Goal: Contribute content: Contribute content

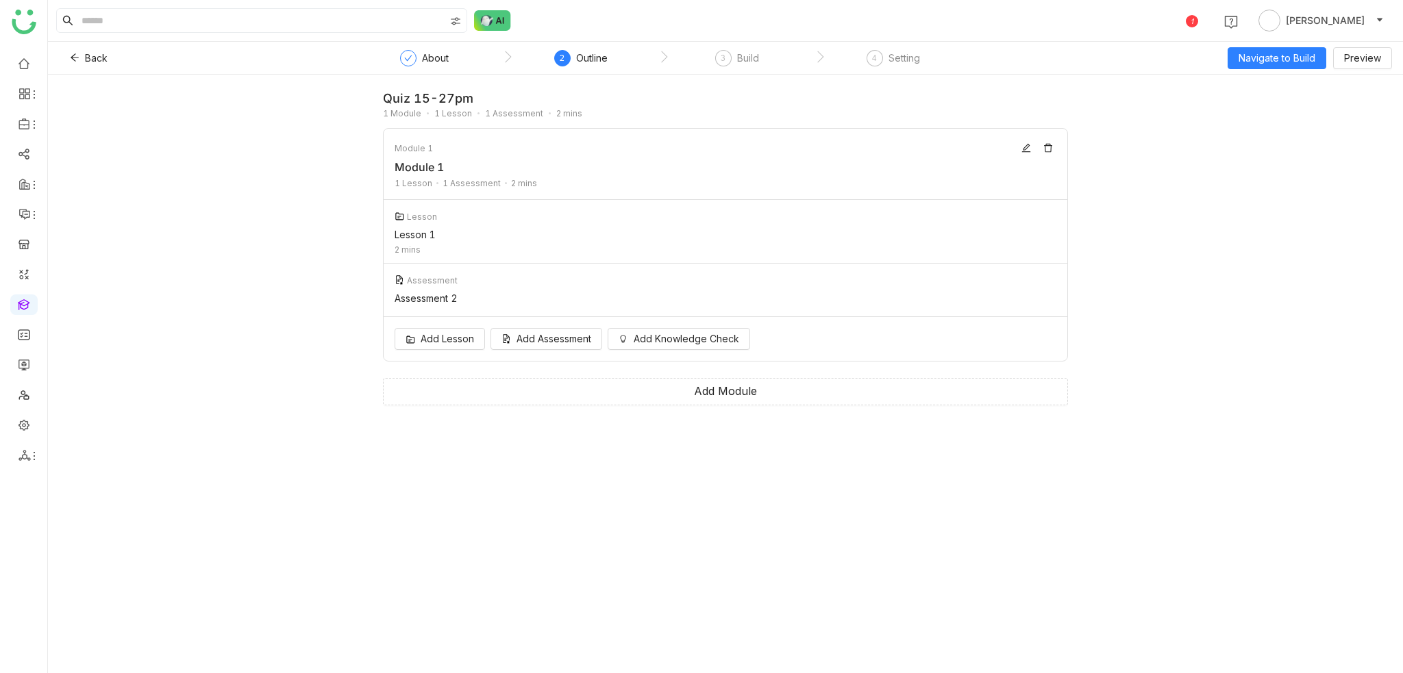
click at [27, 50] on ul at bounding box center [23, 260] width 47 height 432
click at [27, 66] on link at bounding box center [24, 63] width 12 height 12
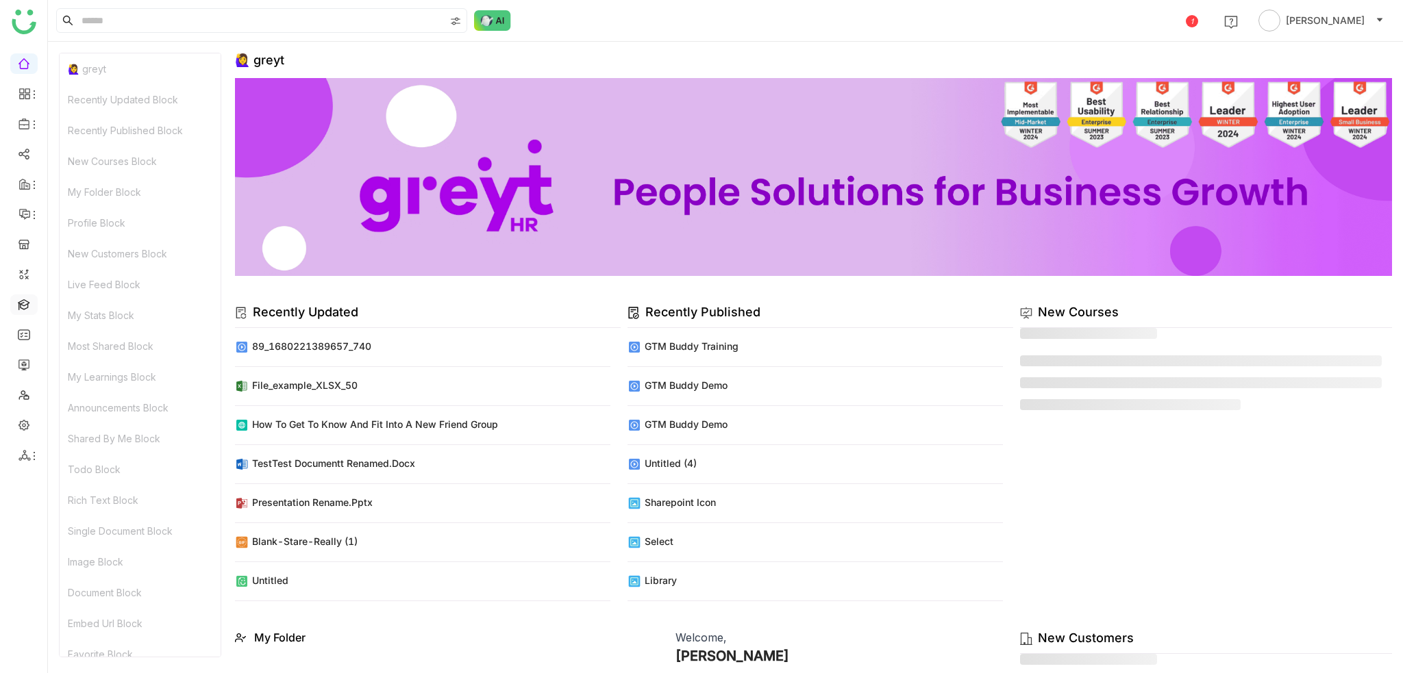
click at [25, 298] on link at bounding box center [24, 304] width 12 height 12
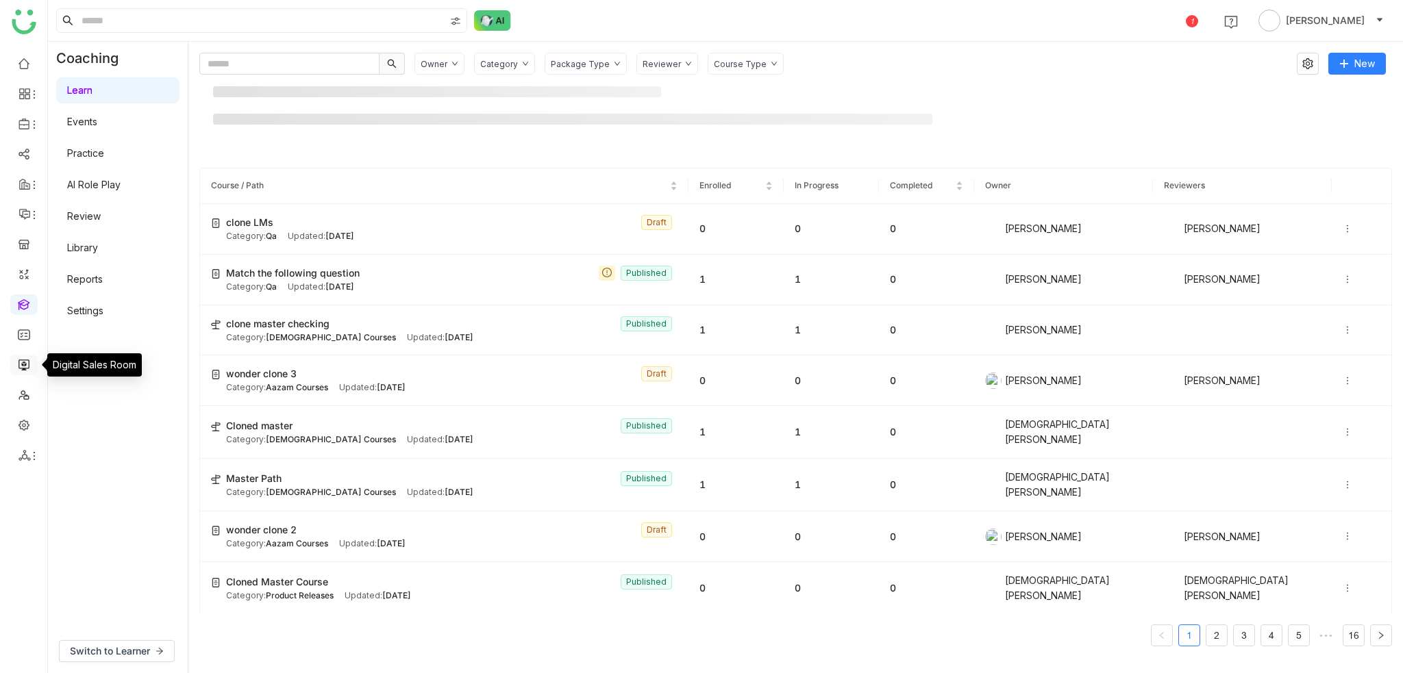
click at [29, 362] on link at bounding box center [24, 364] width 12 height 12
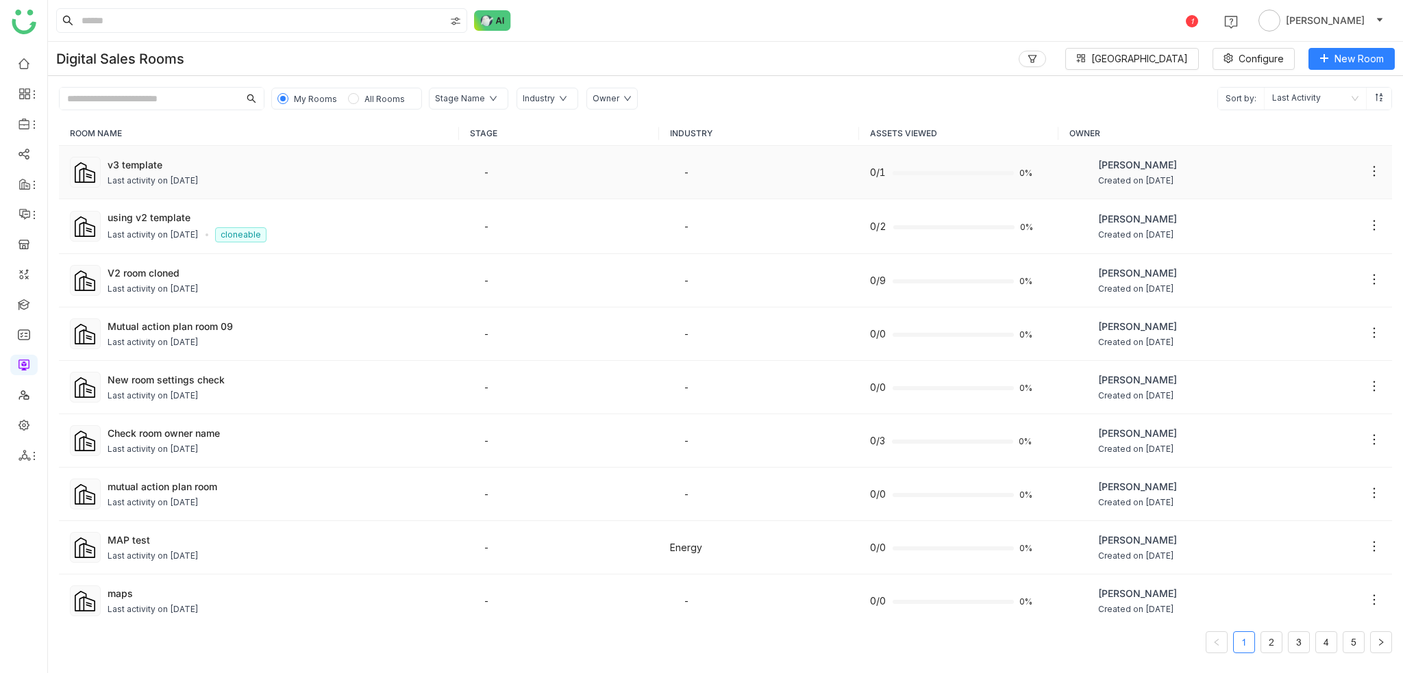
click at [1367, 164] on icon at bounding box center [1374, 171] width 14 height 14
click at [1320, 260] on li "Make it Cloneable" at bounding box center [1309, 249] width 124 height 26
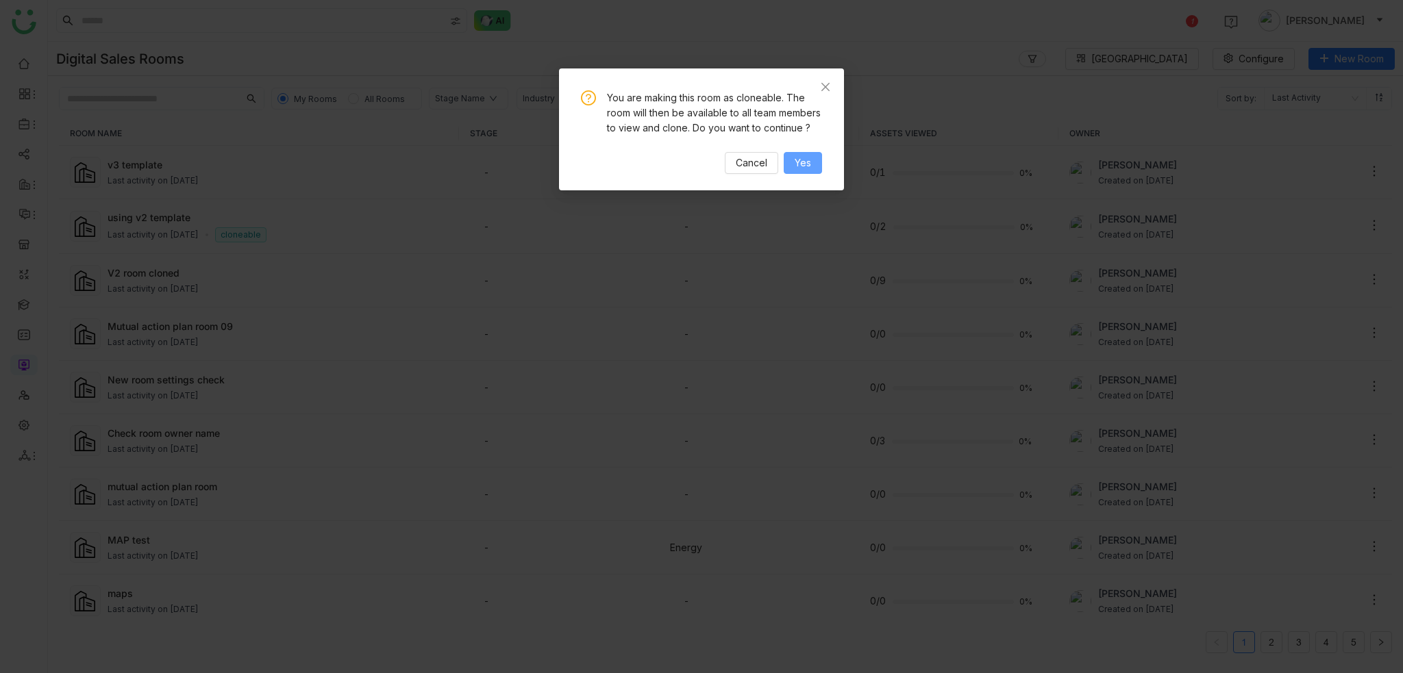
click at [809, 166] on span "Yes" at bounding box center [803, 162] width 16 height 15
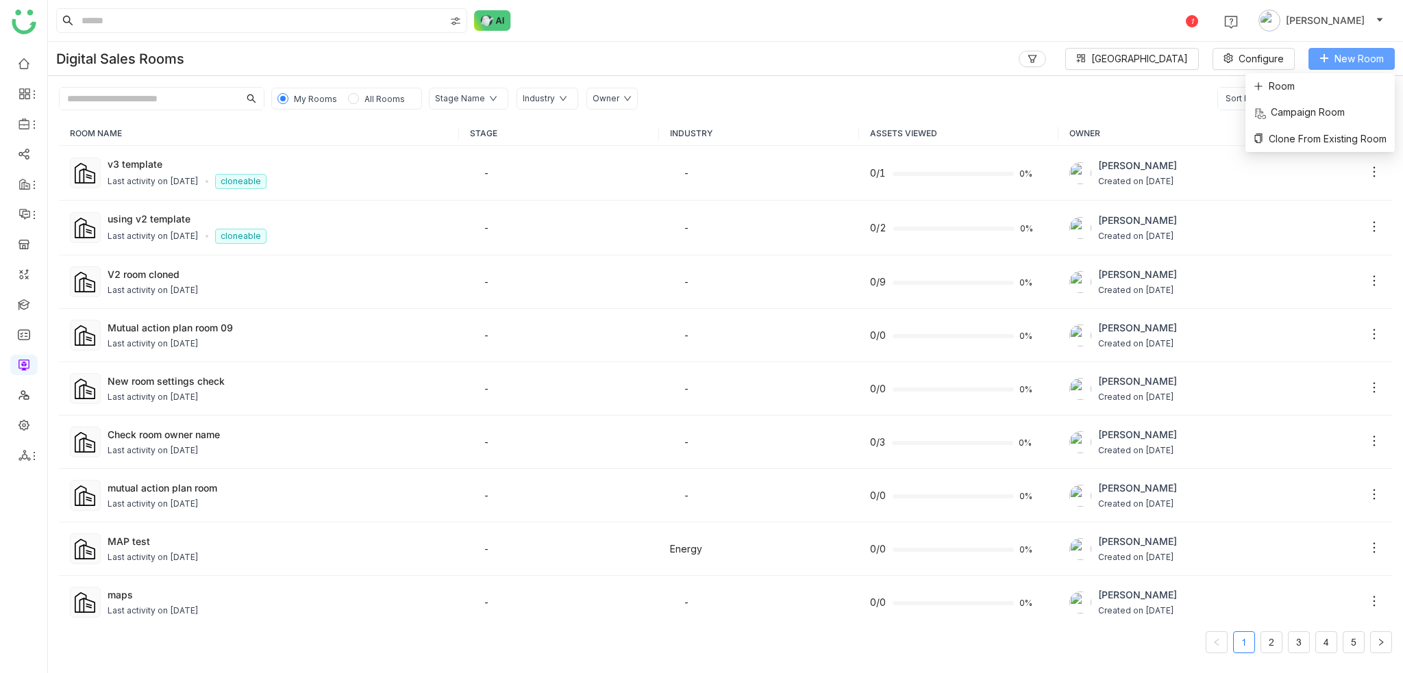
click at [1334, 62] on span "New Room" at bounding box center [1358, 58] width 49 height 15
click at [1309, 88] on li "Room" at bounding box center [1319, 86] width 149 height 26
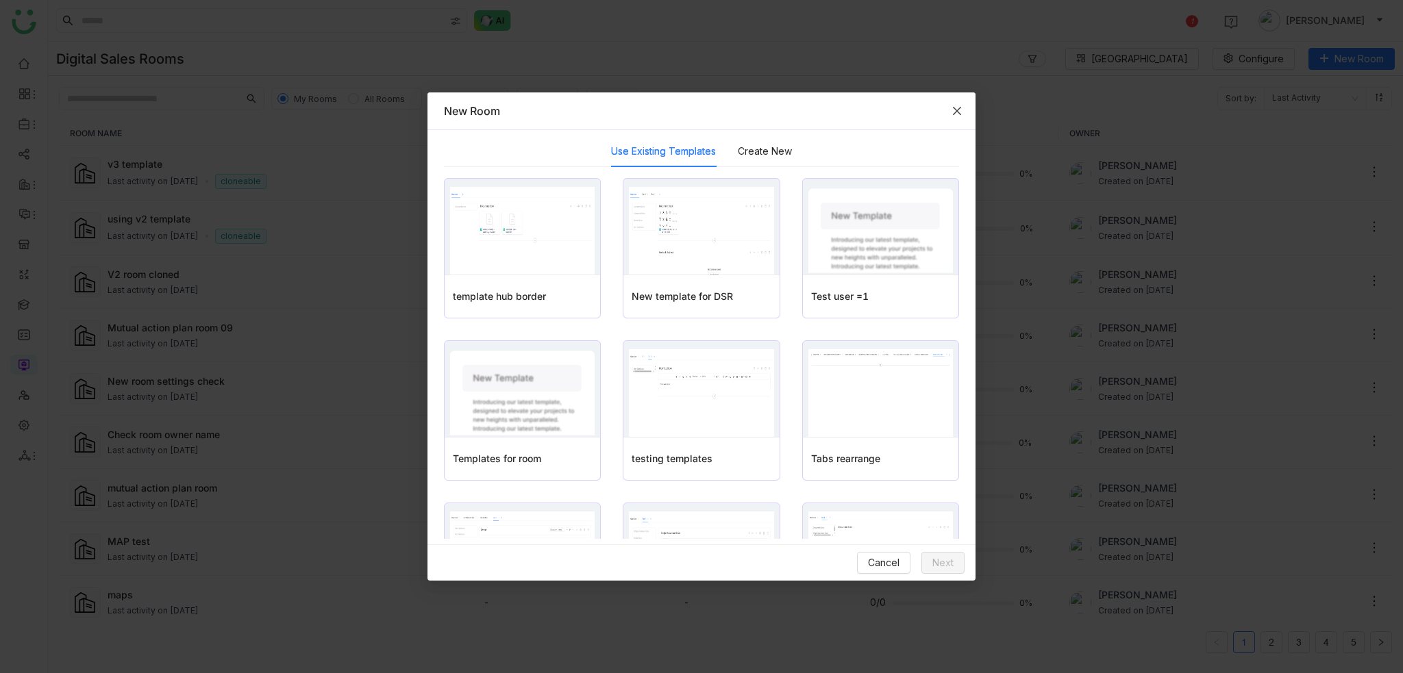
click at [966, 103] on span "Close" at bounding box center [956, 110] width 37 height 37
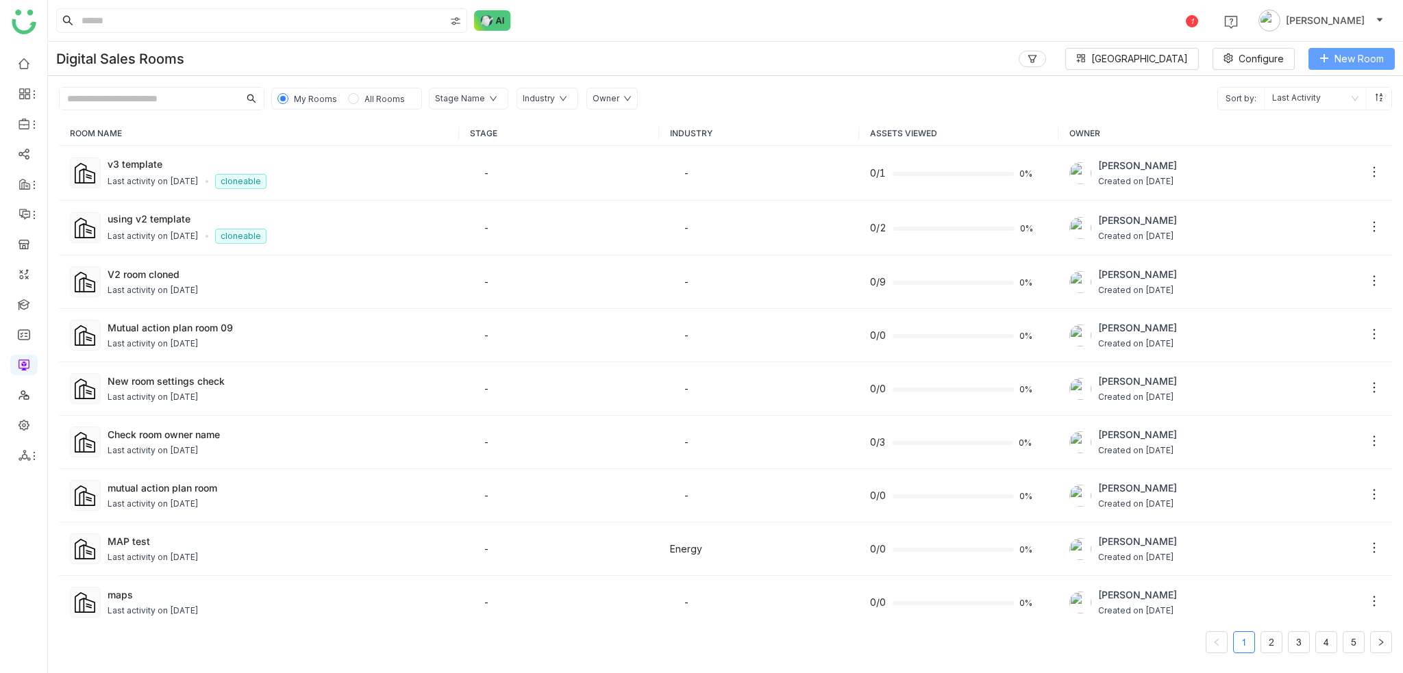
click at [1350, 52] on span "New Room" at bounding box center [1358, 58] width 49 height 15
click at [1343, 132] on span "Clone From Existing Room" at bounding box center [1320, 139] width 133 height 15
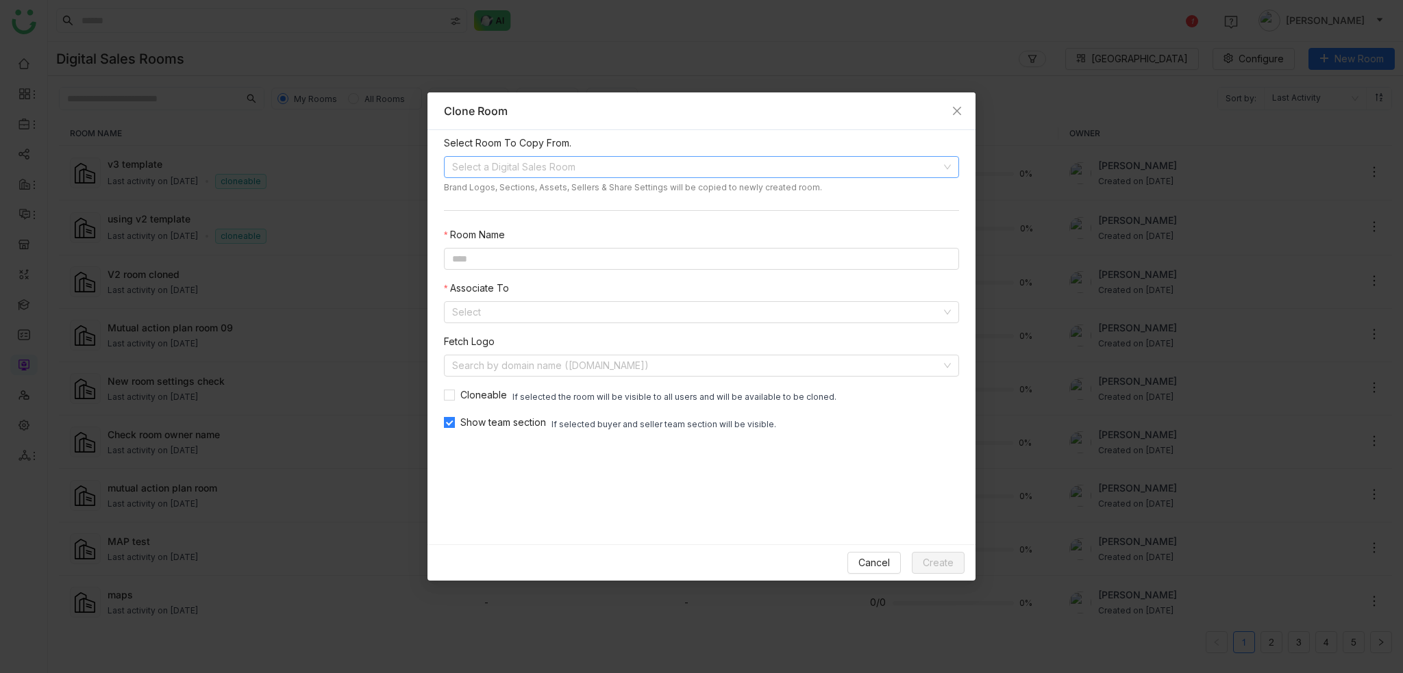
click at [552, 169] on input at bounding box center [696, 167] width 489 height 21
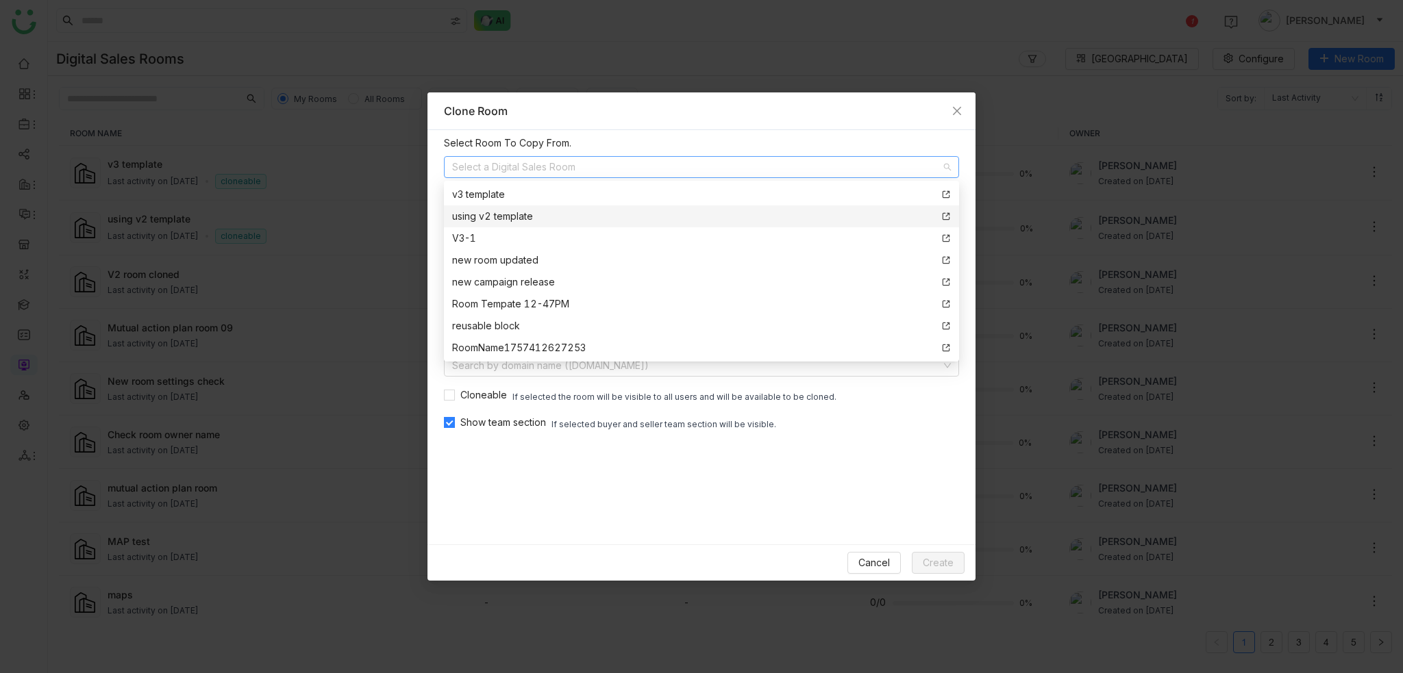
click at [522, 225] on nz-option-item "using v2 template" at bounding box center [701, 217] width 515 height 22
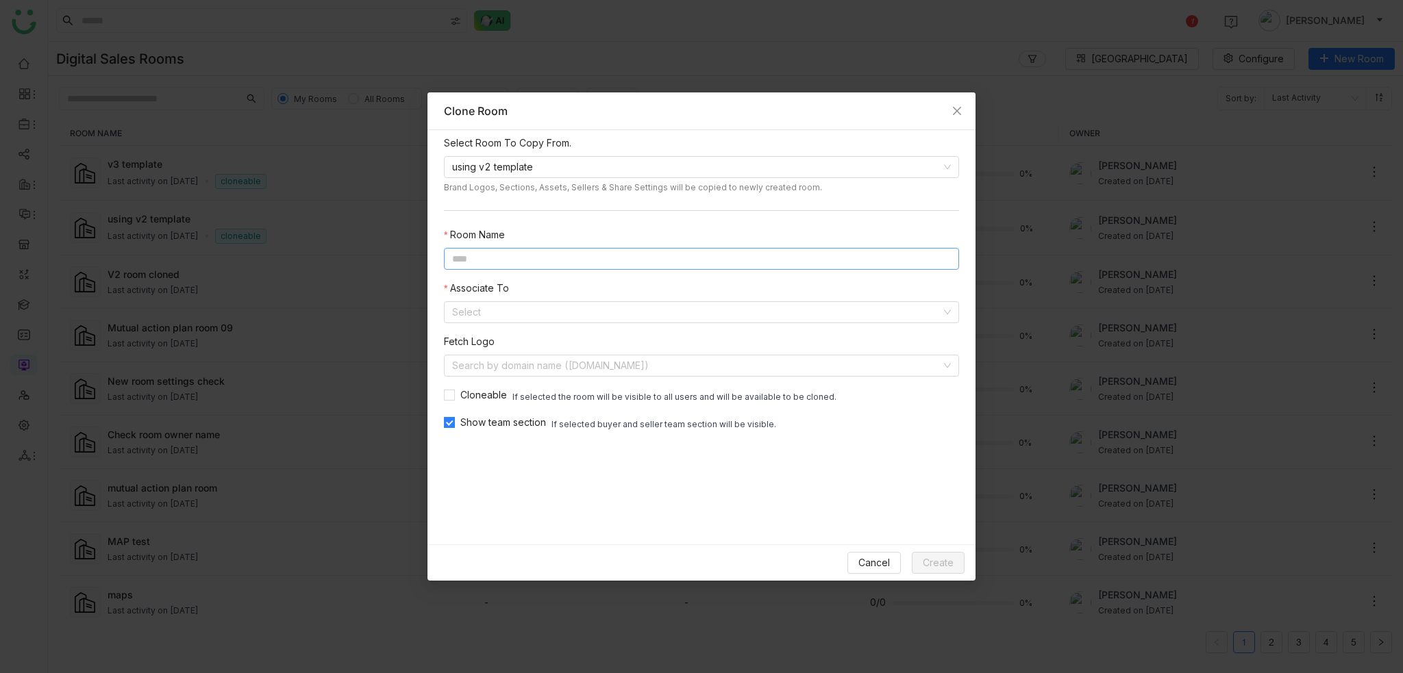
click at [538, 262] on input at bounding box center [701, 259] width 515 height 22
type input "*"
type input "**********"
click at [556, 304] on input at bounding box center [696, 312] width 489 height 21
click at [553, 332] on div "None" at bounding box center [701, 339] width 499 height 15
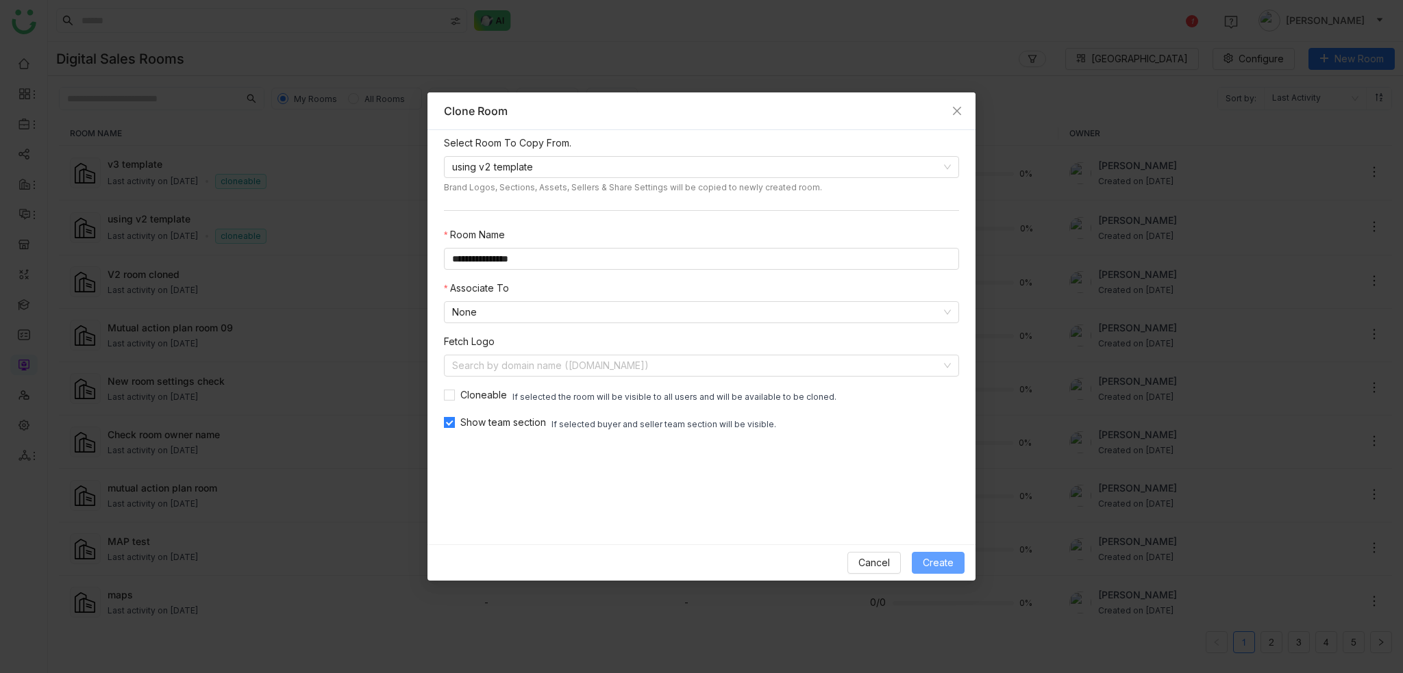
click at [956, 567] on button "Create" at bounding box center [938, 563] width 53 height 22
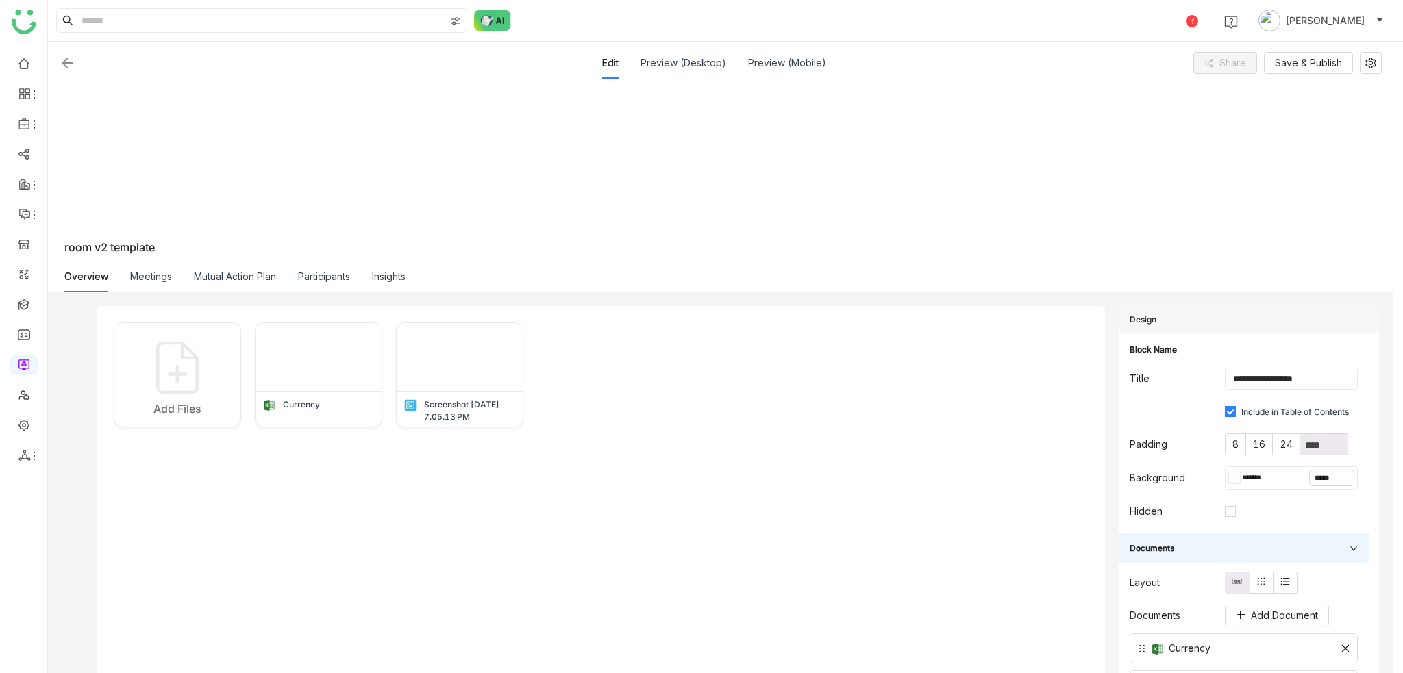
click at [158, 284] on div "Meetings" at bounding box center [151, 277] width 42 height 32
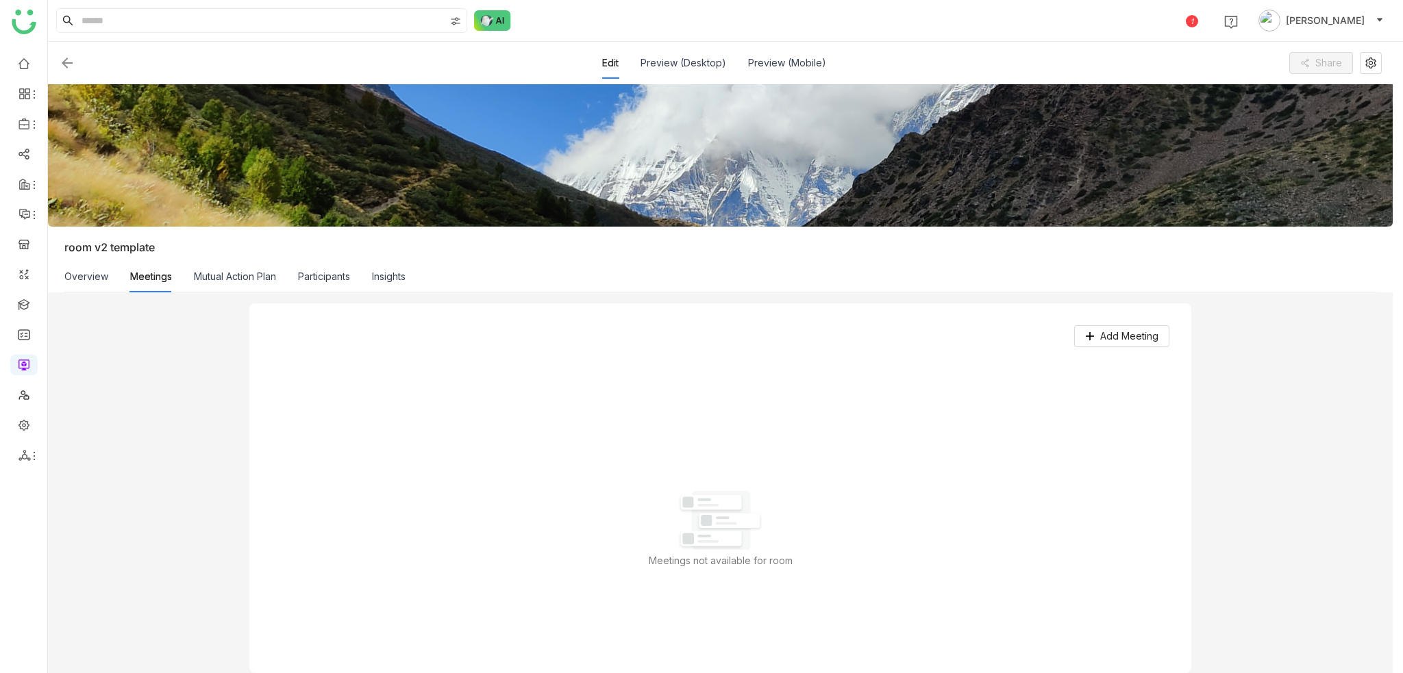
click at [274, 287] on div "Mutual Action Plan" at bounding box center [235, 277] width 82 height 32
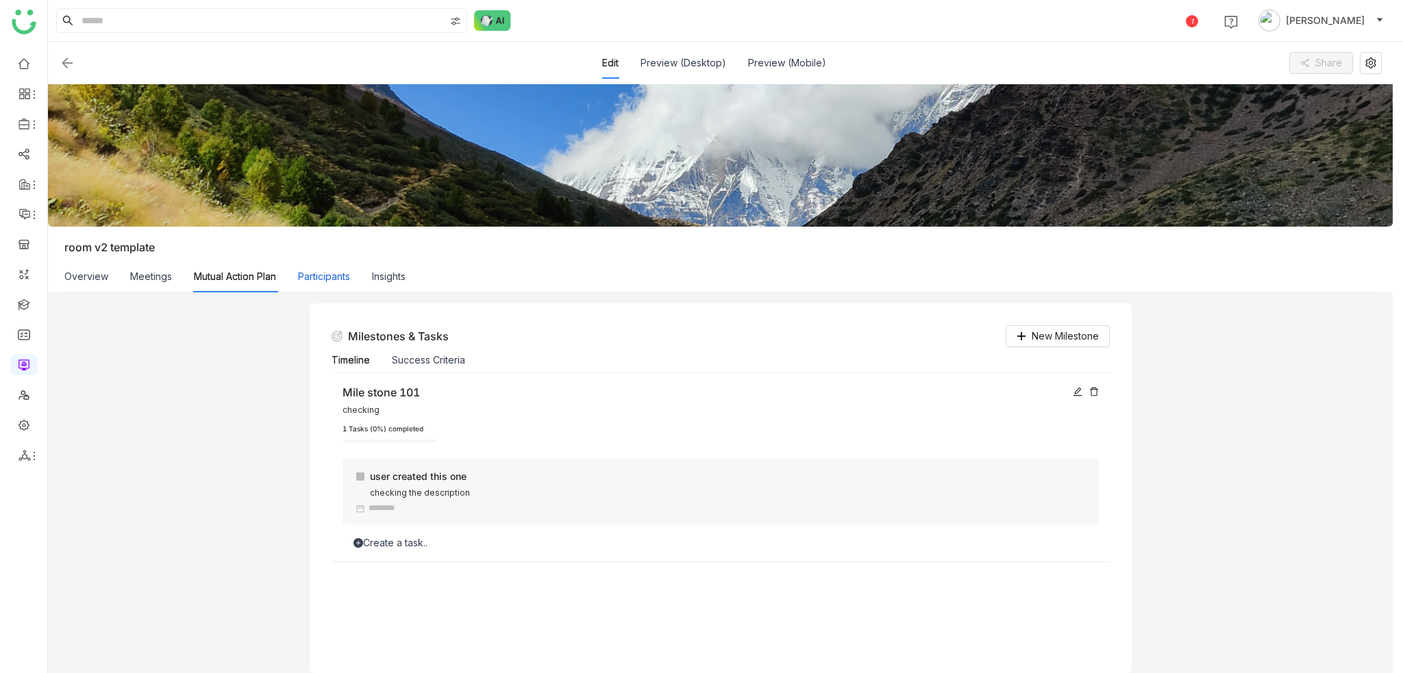
click at [325, 279] on button "Participants" at bounding box center [324, 276] width 52 height 15
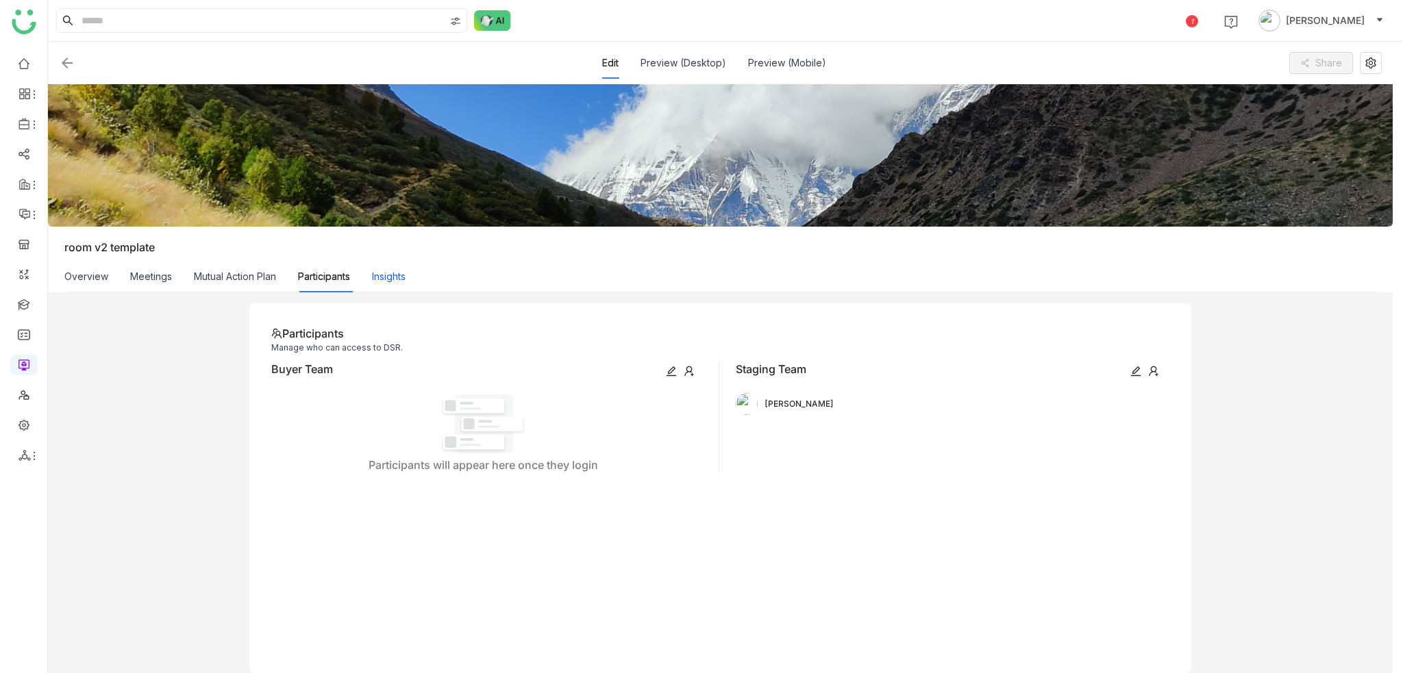
click at [406, 269] on button "Insights" at bounding box center [389, 276] width 34 height 15
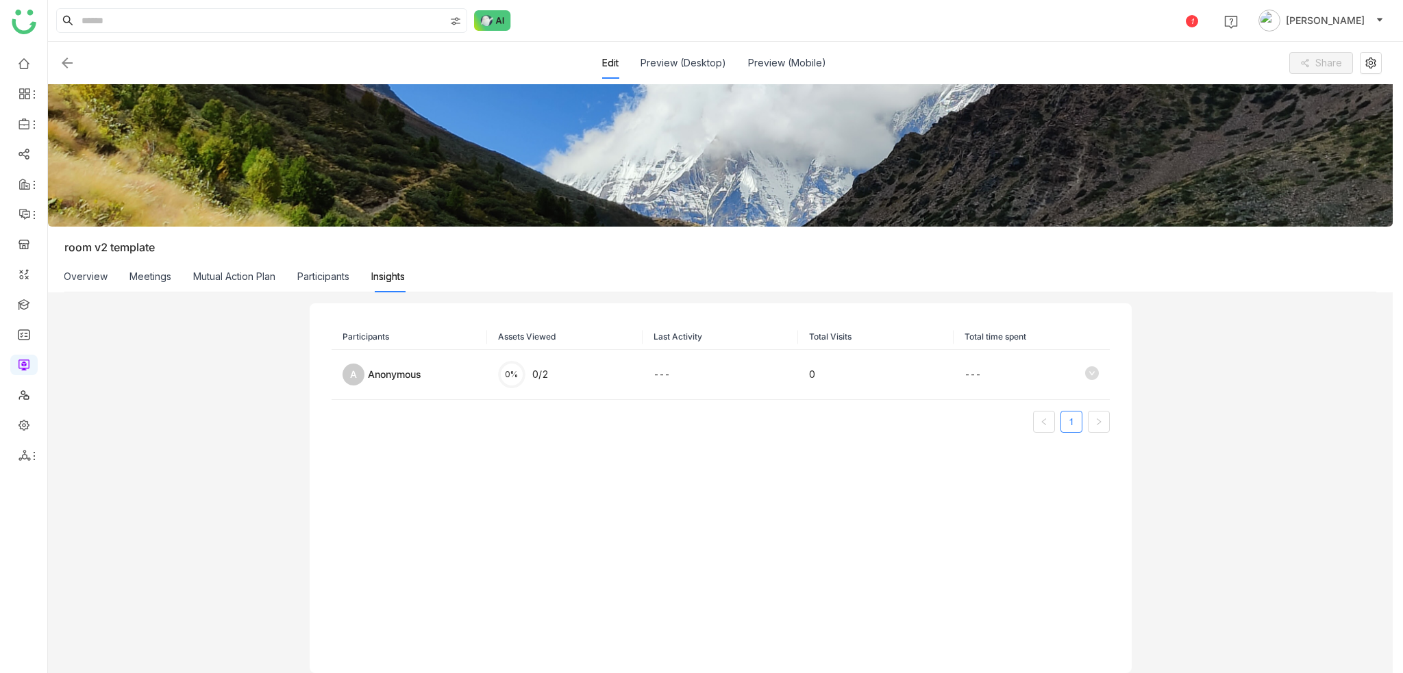
click at [80, 252] on div "Edit Preview (Desktop) Preview (Mobile) Share Edit room v2 template Overview Me…" at bounding box center [725, 358] width 1355 height 632
click at [1243, 333] on div "Participants Assets Viewed Last Activity Total Visits Total time spent A Anonym…" at bounding box center [720, 482] width 1345 height 381
click at [1085, 373] on icon at bounding box center [1092, 373] width 14 height 14
click at [1086, 378] on icon at bounding box center [1092, 373] width 14 height 14
click at [1142, 362] on div "Participants Assets Viewed Last Activity Total Visits Total time spent A Anonym…" at bounding box center [720, 482] width 1345 height 381
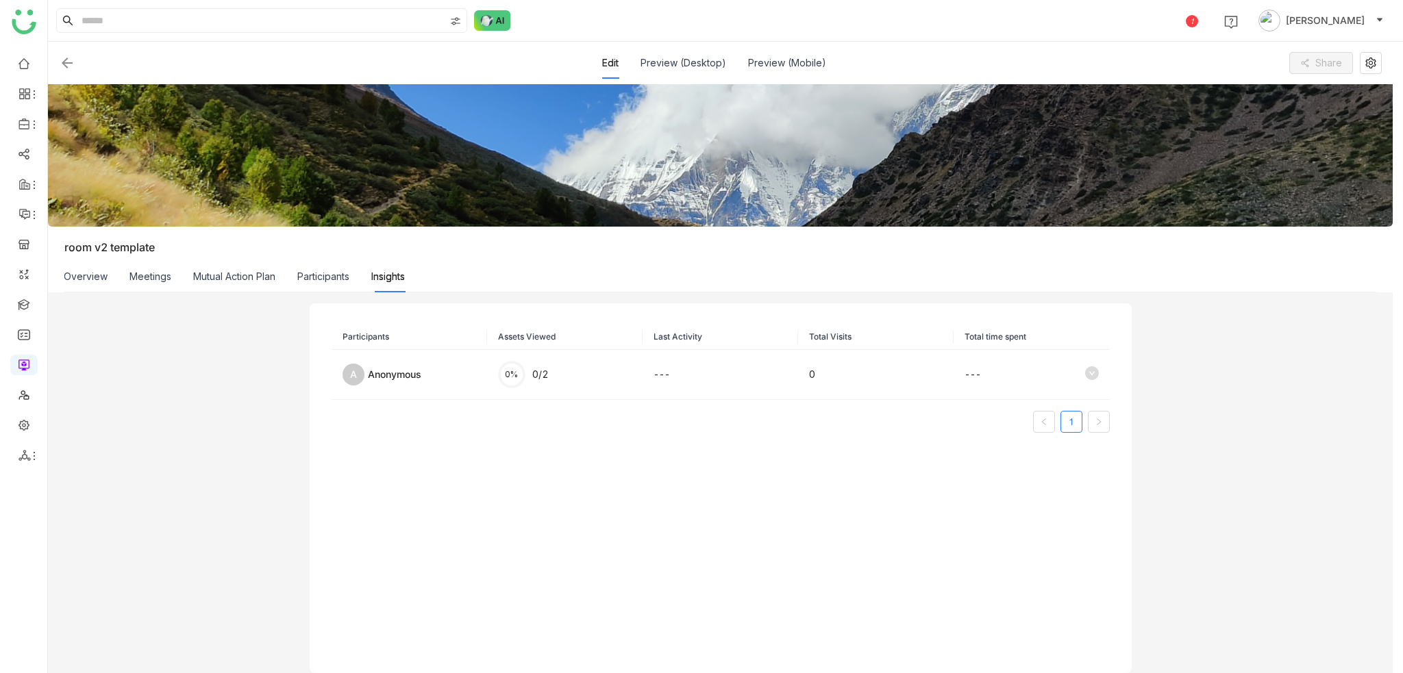
click at [282, 282] on div "Overview Meetings Mutual Action Plan Participants Insights" at bounding box center [234, 277] width 341 height 32
click at [315, 284] on div "Participants" at bounding box center [323, 277] width 52 height 32
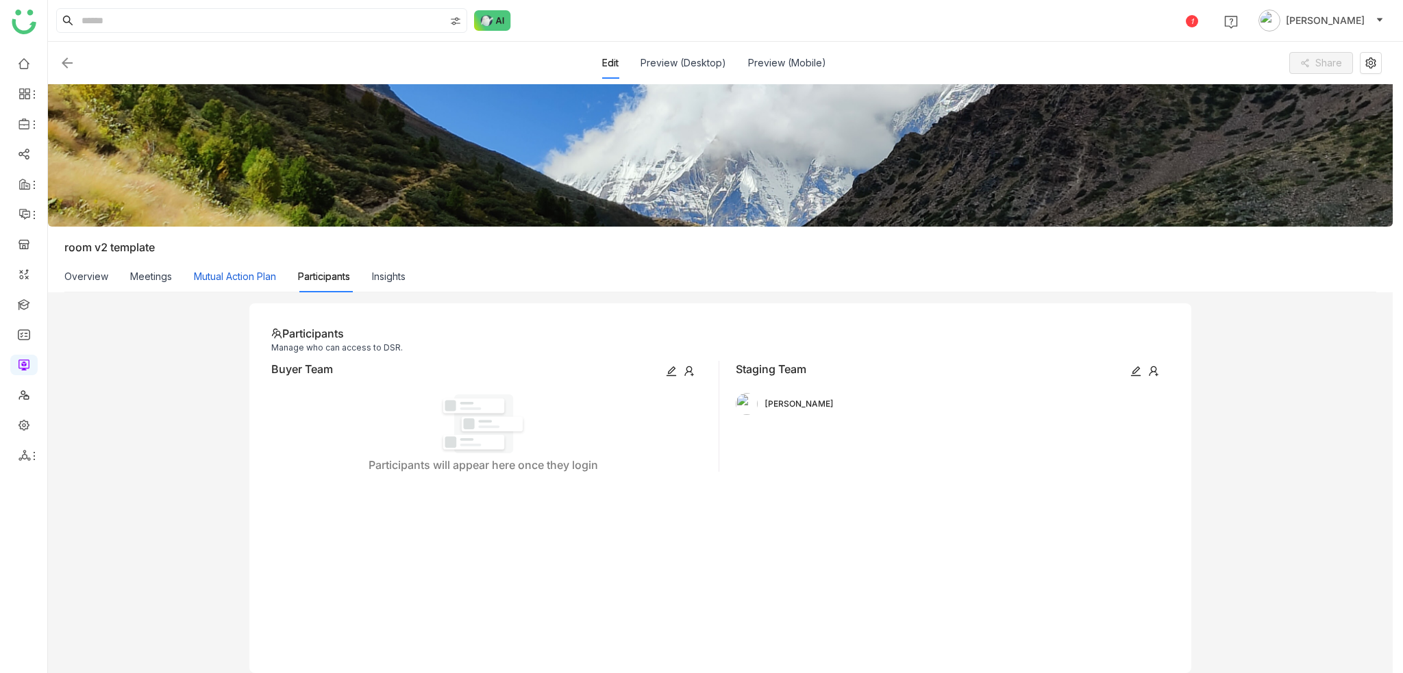
click at [275, 276] on button "Mutual Action Plan" at bounding box center [235, 276] width 82 height 15
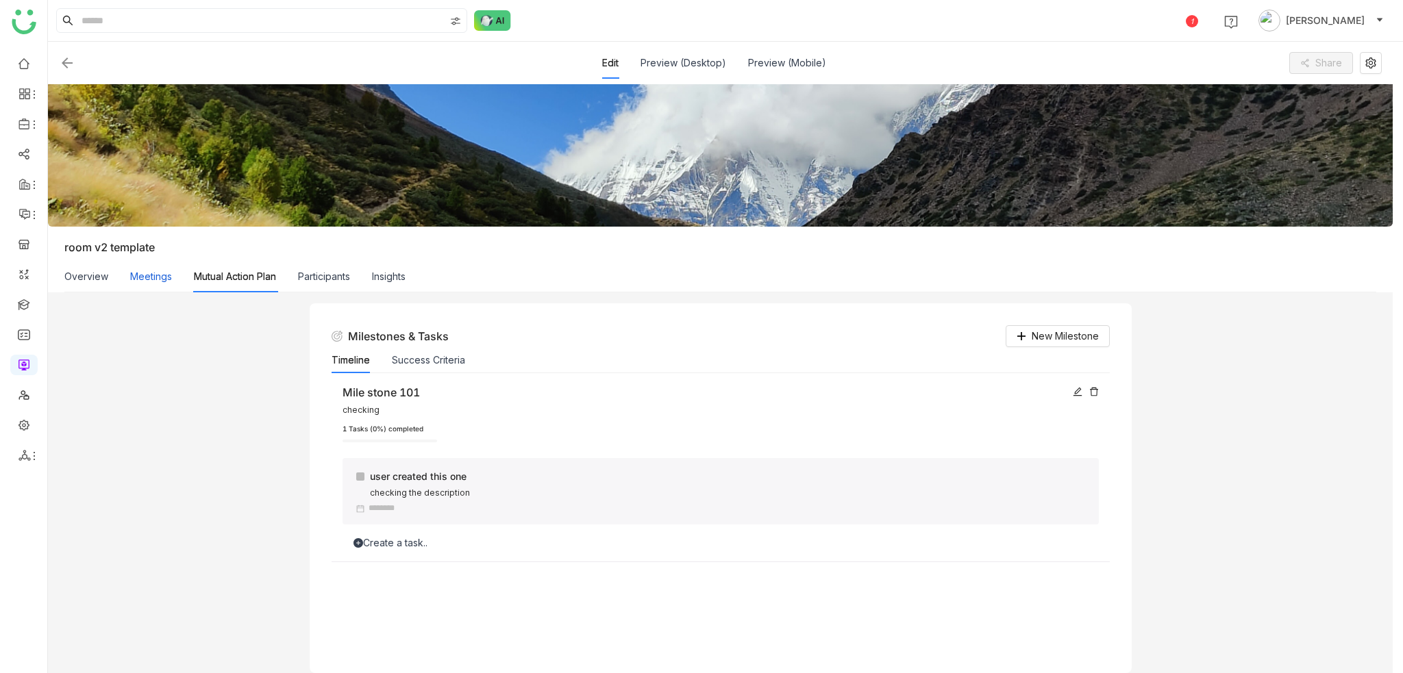
click at [169, 274] on button "Meetings" at bounding box center [151, 276] width 42 height 15
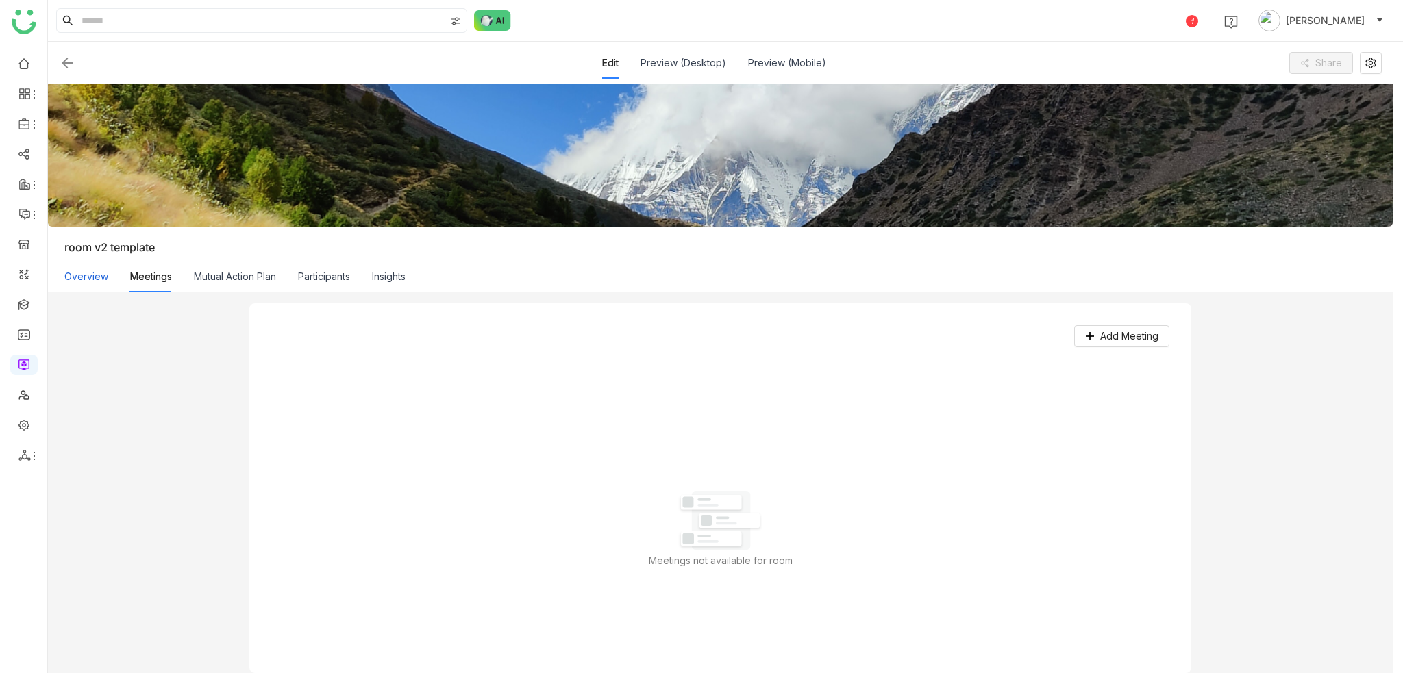
click at [90, 277] on button "Overview" at bounding box center [86, 276] width 44 height 15
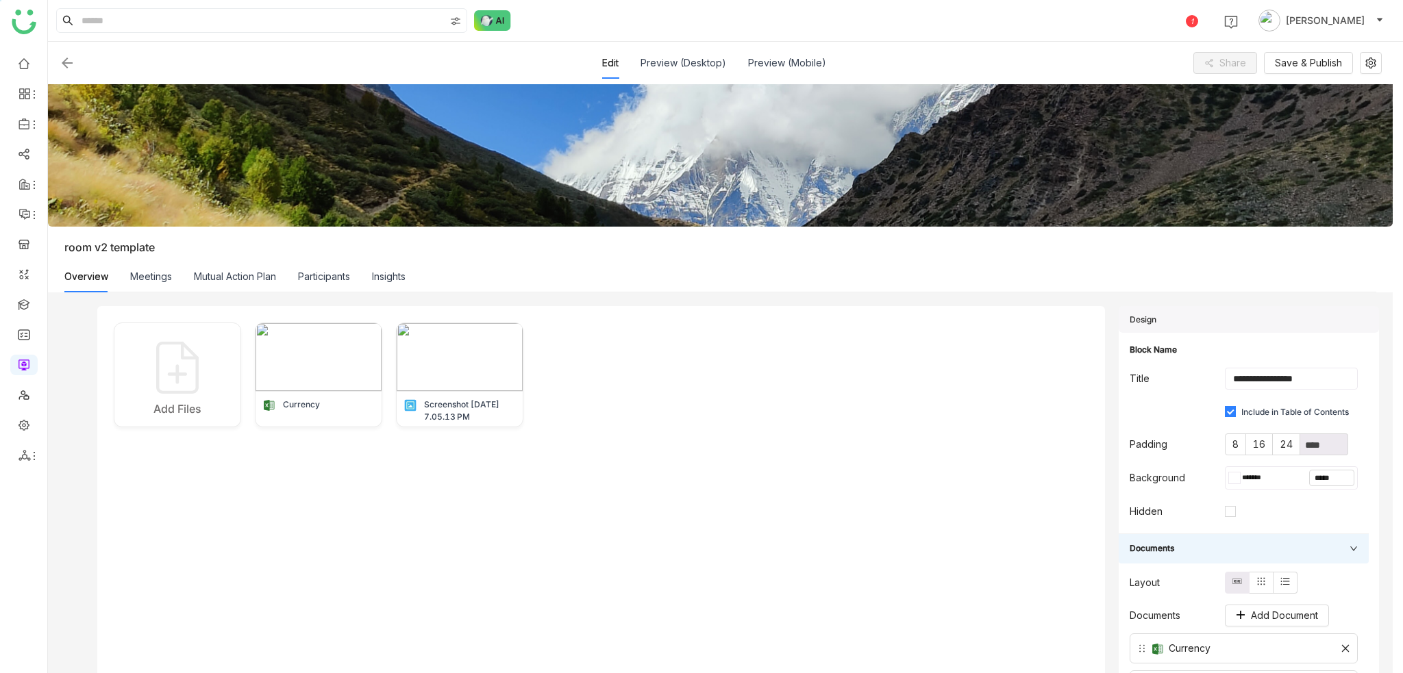
click at [69, 63] on img at bounding box center [67, 63] width 16 height 16
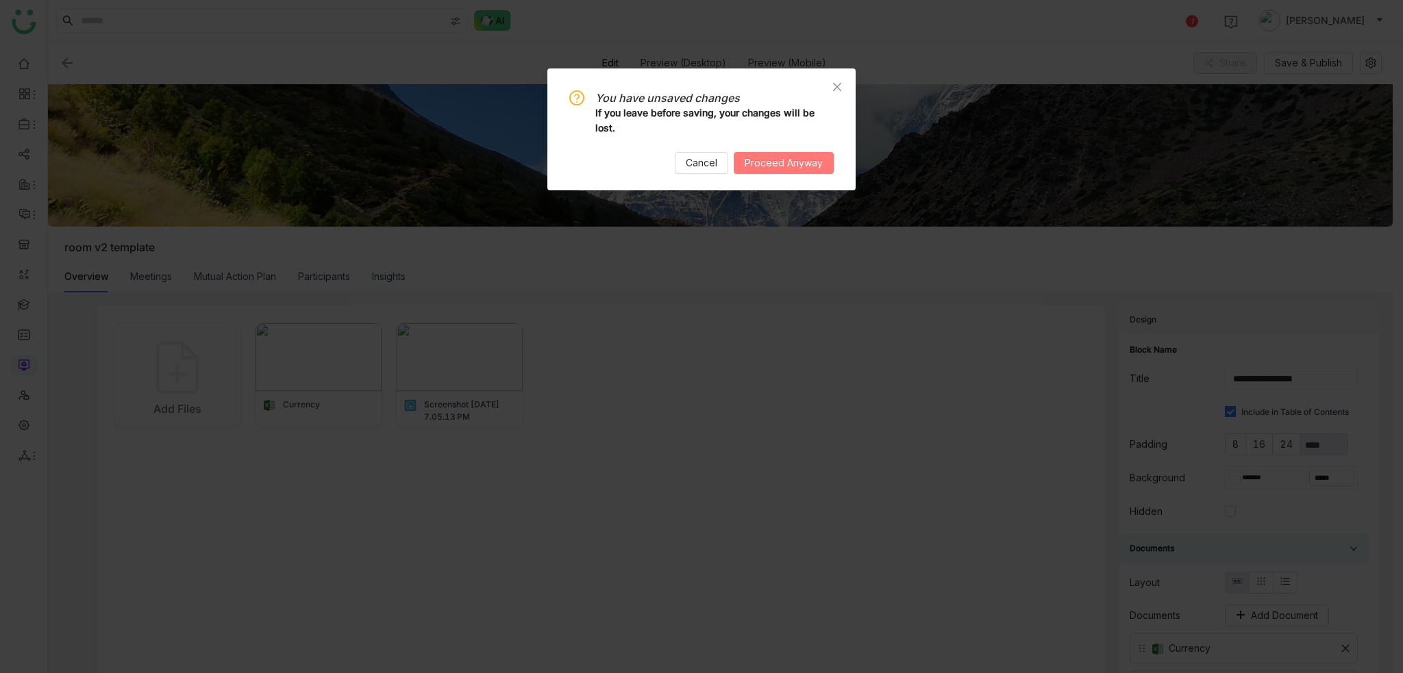
click at [804, 171] on button "Proceed Anyway" at bounding box center [784, 163] width 100 height 22
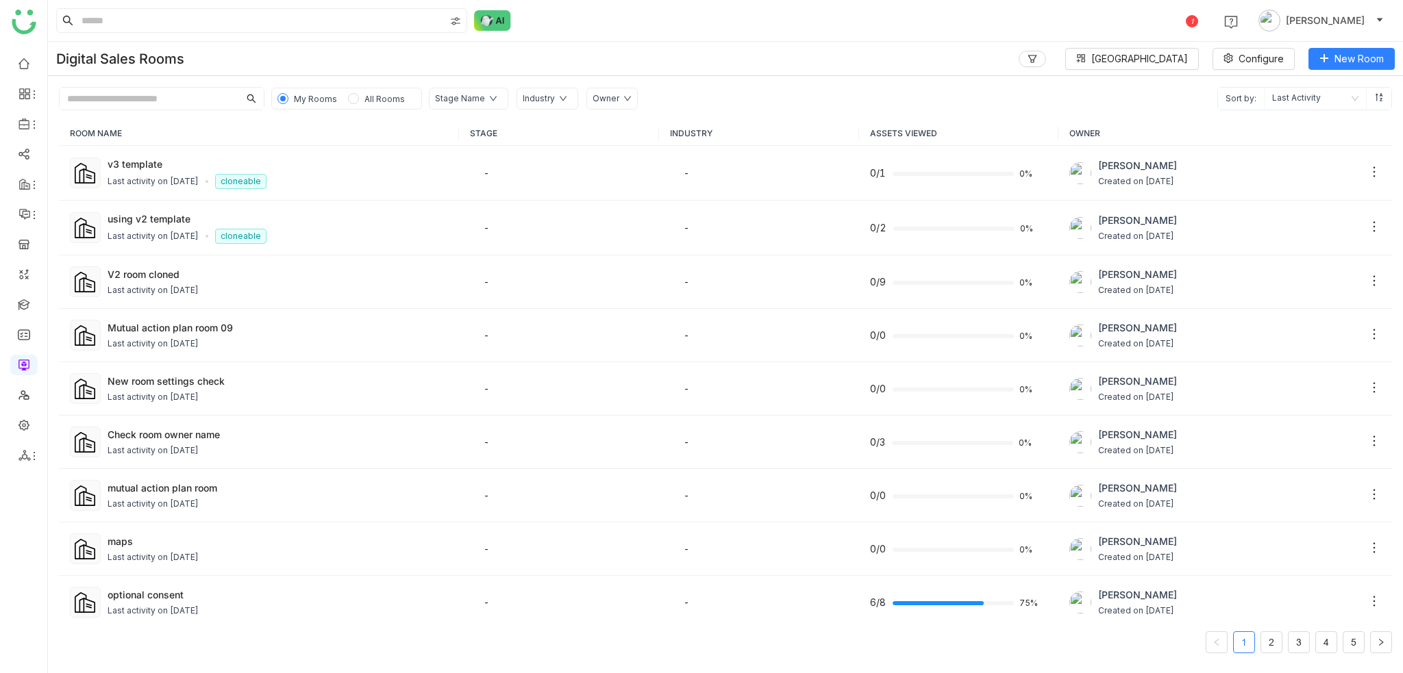
click at [38, 364] on ul at bounding box center [23, 260] width 47 height 432
click at [21, 370] on link at bounding box center [24, 364] width 12 height 12
click at [689, 68] on div "Digital Sales Rooms Block Library Configure New Room" at bounding box center [725, 59] width 1355 height 34
click at [25, 119] on icon at bounding box center [23, 124] width 10 height 11
click at [96, 202] on link "Library" at bounding box center [95, 203] width 89 height 10
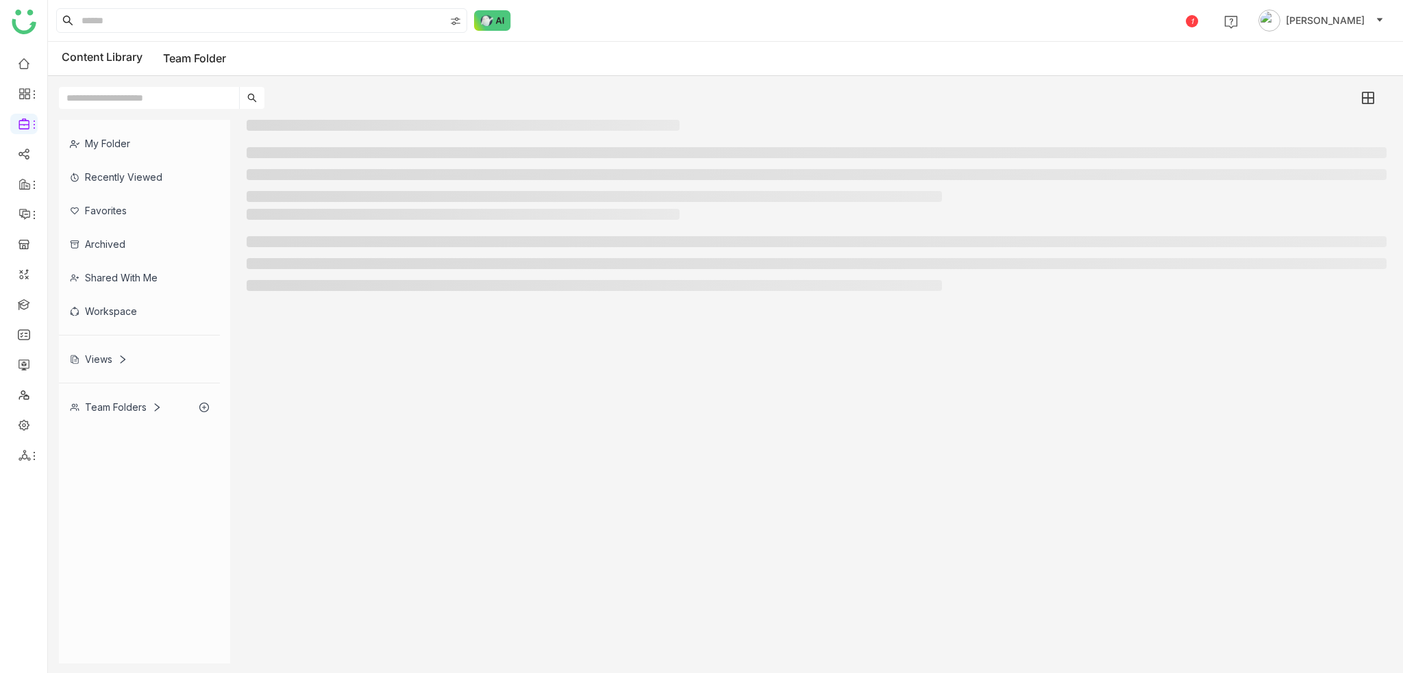
click at [674, 33] on div "1 [PERSON_NAME]" at bounding box center [725, 20] width 1355 height 41
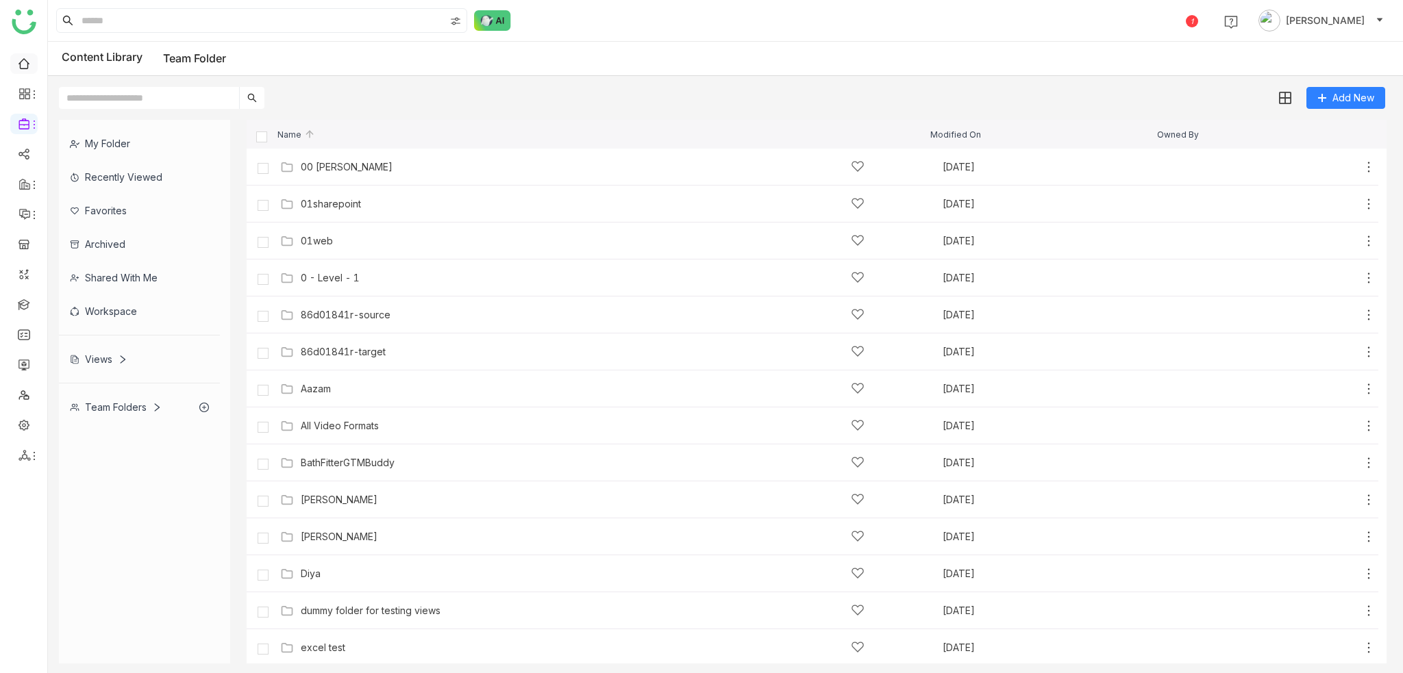
click at [25, 60] on link at bounding box center [24, 63] width 12 height 12
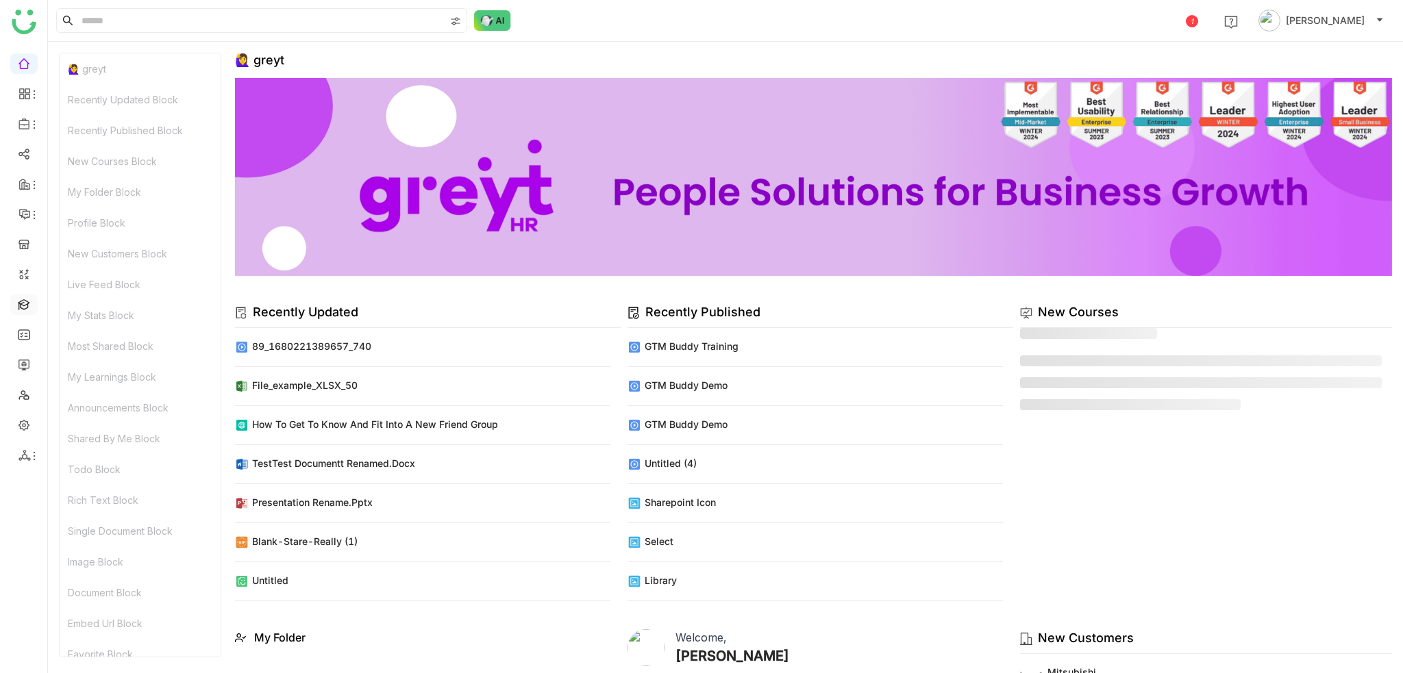
click at [30, 308] on link at bounding box center [24, 304] width 12 height 12
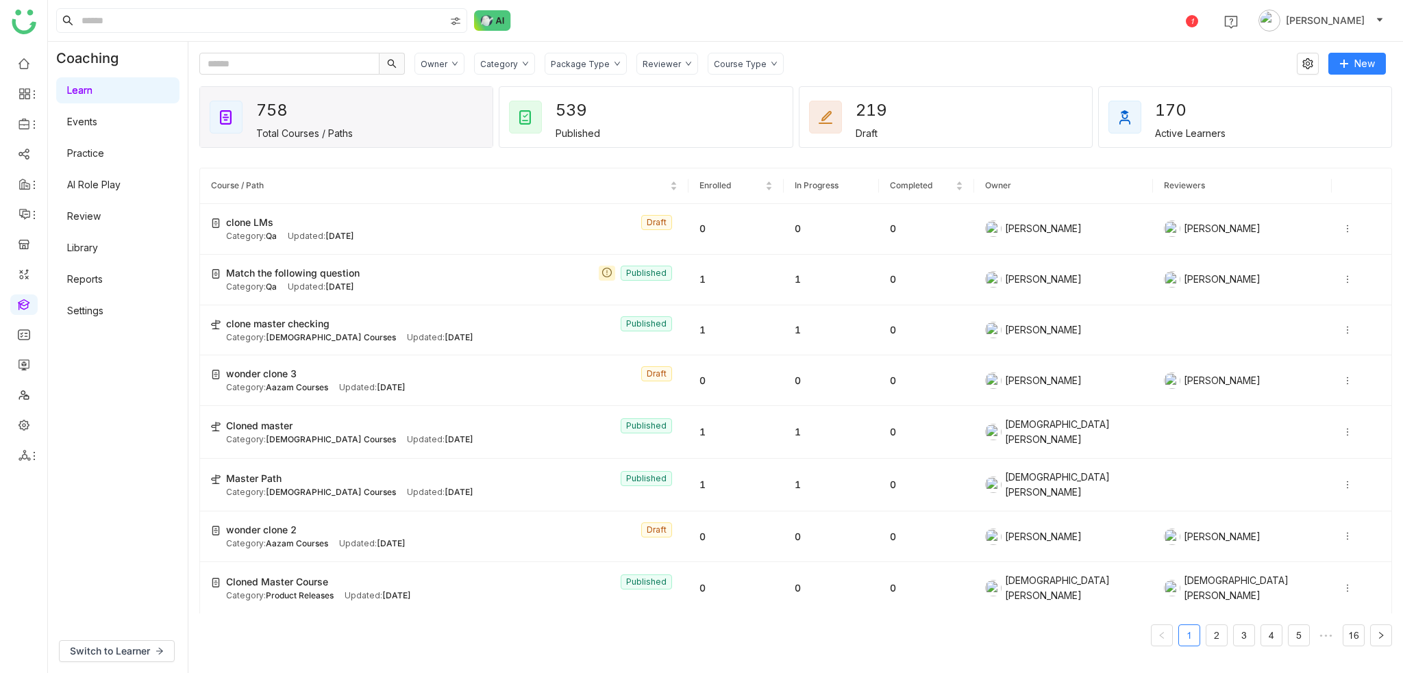
click at [934, 64] on div "Owner Category Package Type Reviewer Course Type" at bounding box center [850, 64] width 873 height 22
click at [1036, 25] on div "1 [PERSON_NAME]" at bounding box center [725, 20] width 1355 height 41
click at [82, 137] on div "Learn Events Practice AI Role Play Review Library Reports Settings" at bounding box center [118, 201] width 140 height 252
click at [85, 253] on link "Library" at bounding box center [82, 248] width 31 height 12
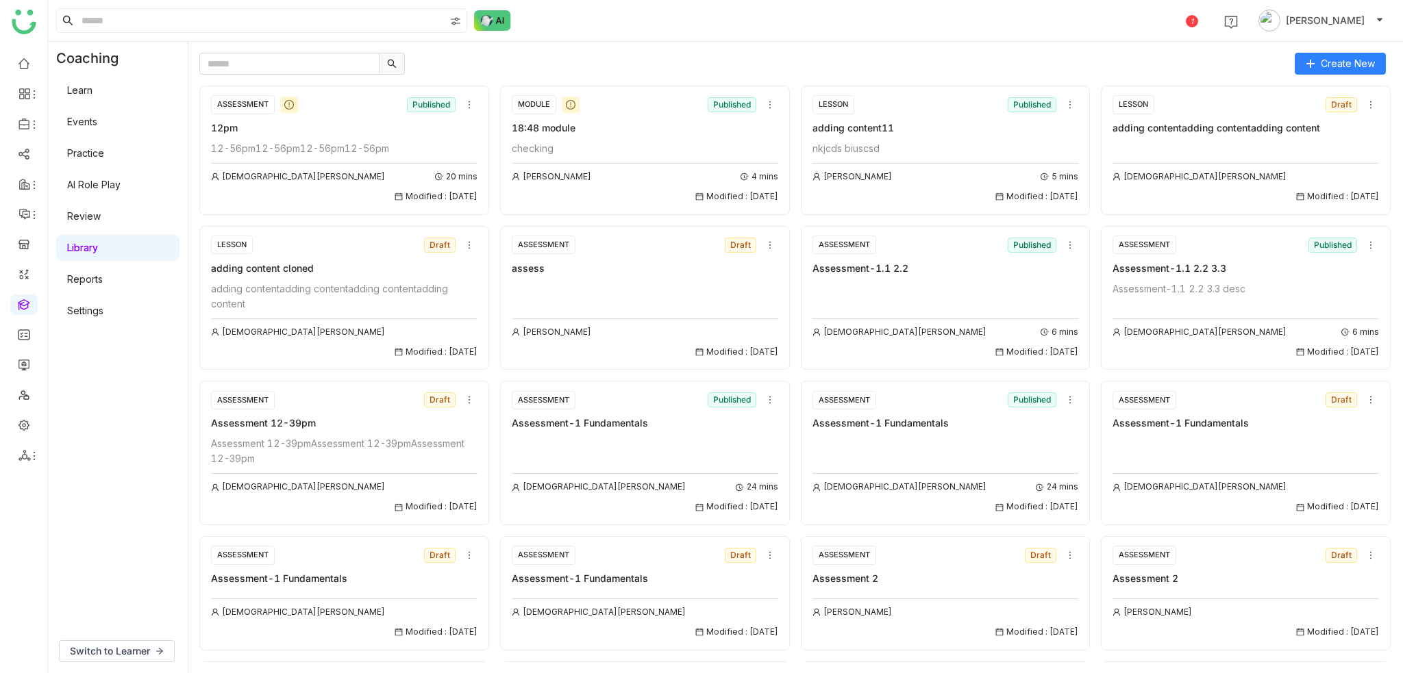
click at [98, 246] on link "Library" at bounding box center [82, 248] width 31 height 12
click at [103, 103] on div "Learn Events Practice AI Role Play Review Library Reports Settings" at bounding box center [118, 201] width 140 height 252
click at [24, 68] on link at bounding box center [24, 63] width 12 height 12
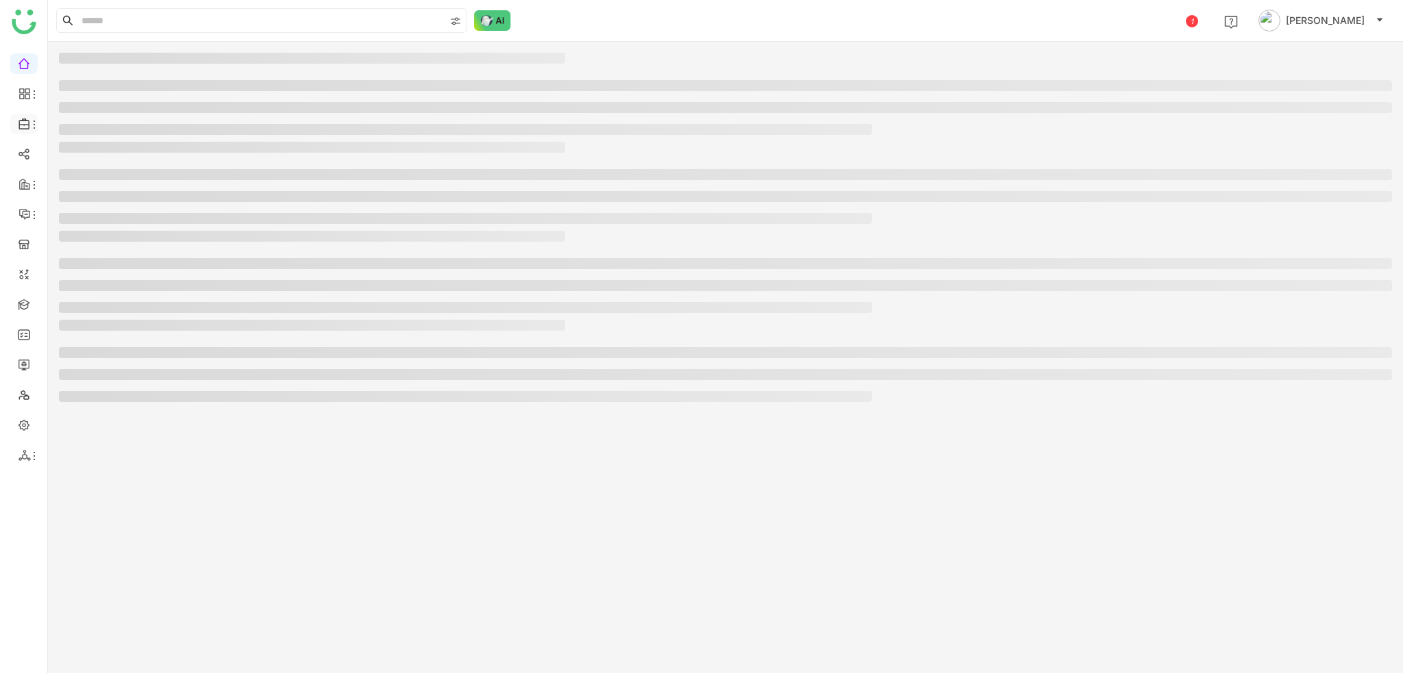
click at [32, 122] on icon at bounding box center [34, 124] width 11 height 11
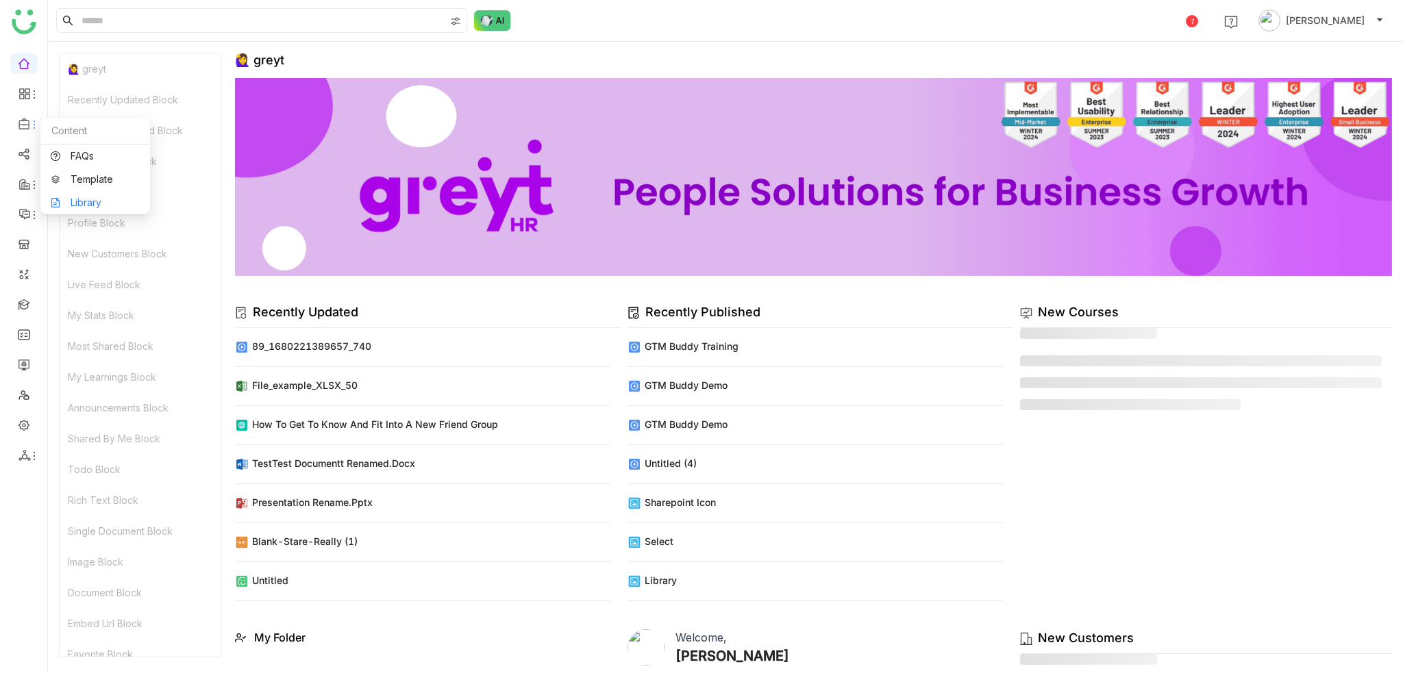
click at [85, 198] on link "Library" at bounding box center [95, 203] width 89 height 10
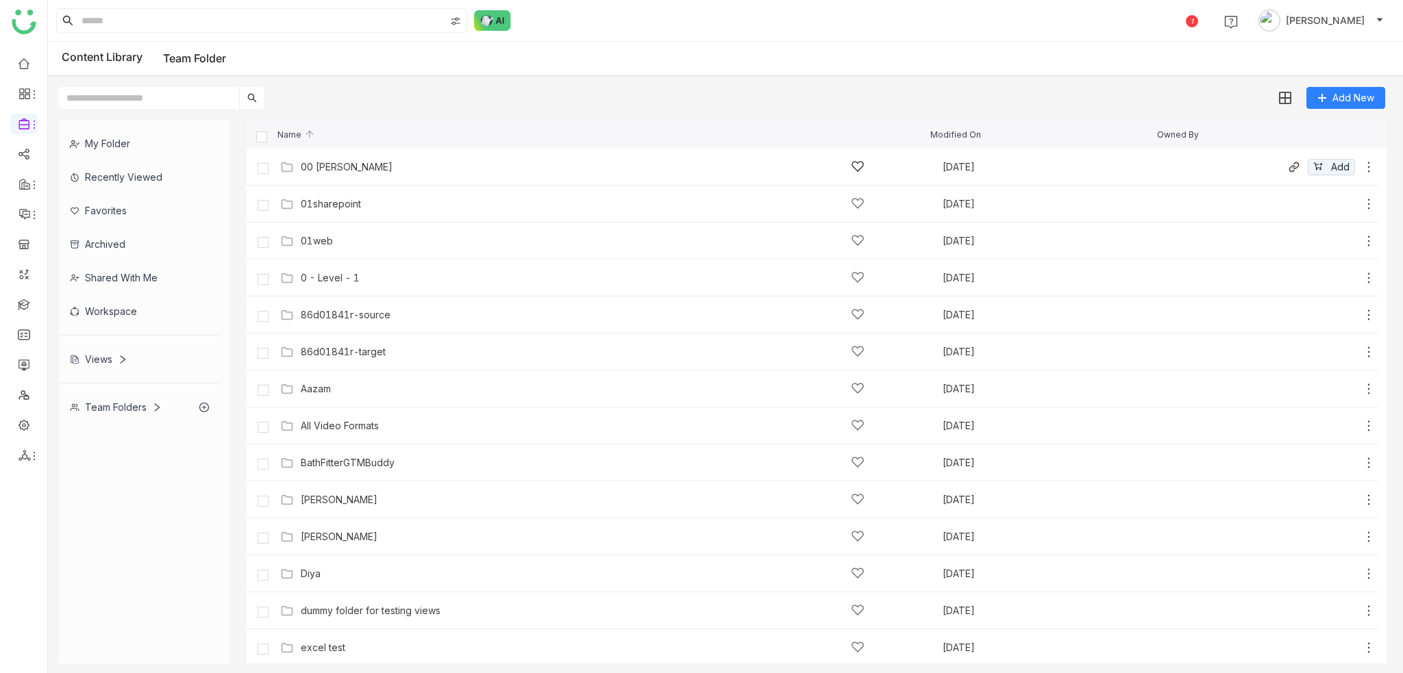
click at [379, 171] on div "00 [PERSON_NAME]" at bounding box center [583, 167] width 564 height 14
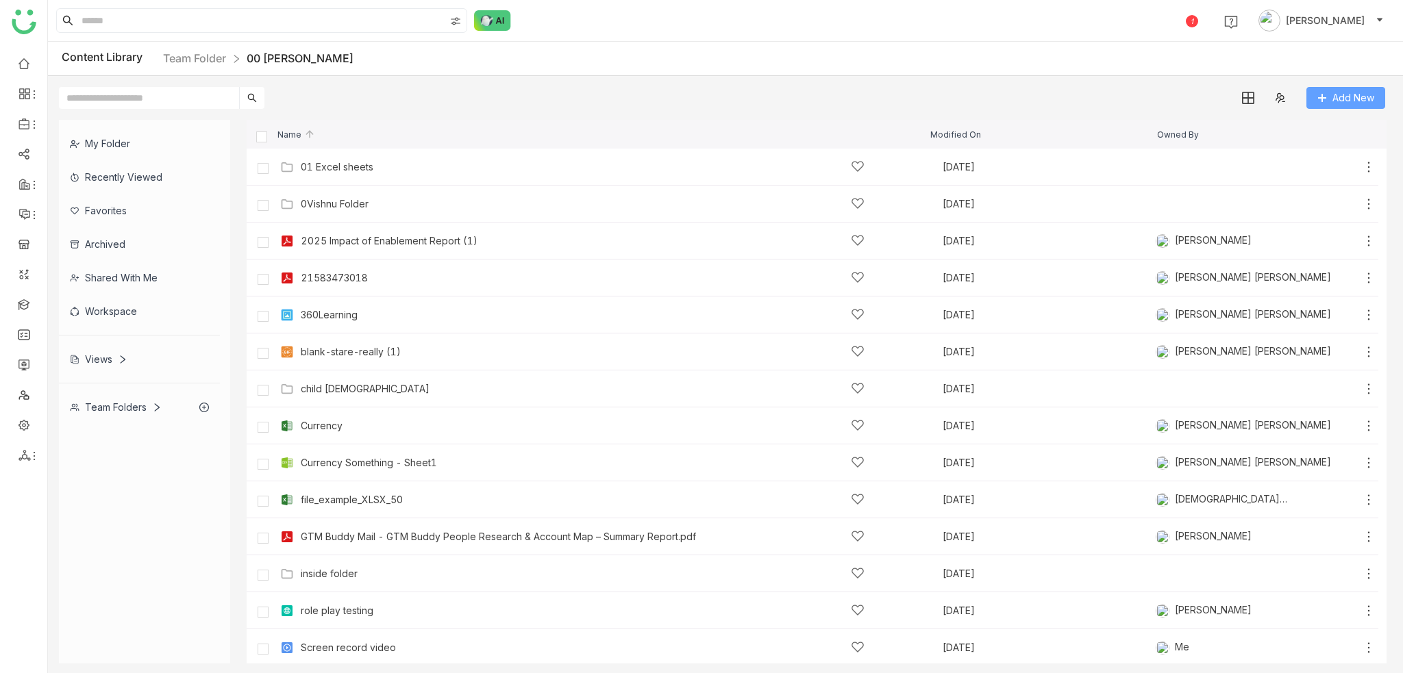
click at [1354, 103] on span "Add New" at bounding box center [1353, 97] width 42 height 15
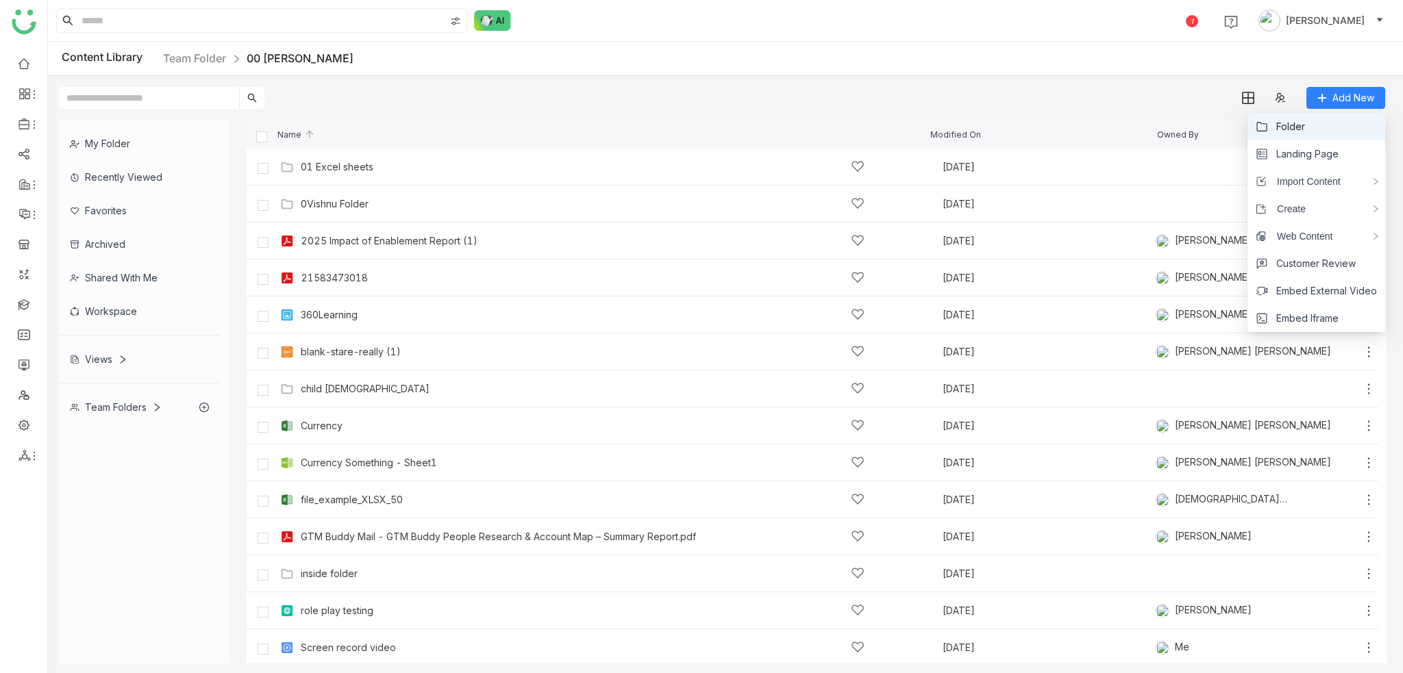
click at [1354, 128] on li "Folder" at bounding box center [1316, 126] width 138 height 27
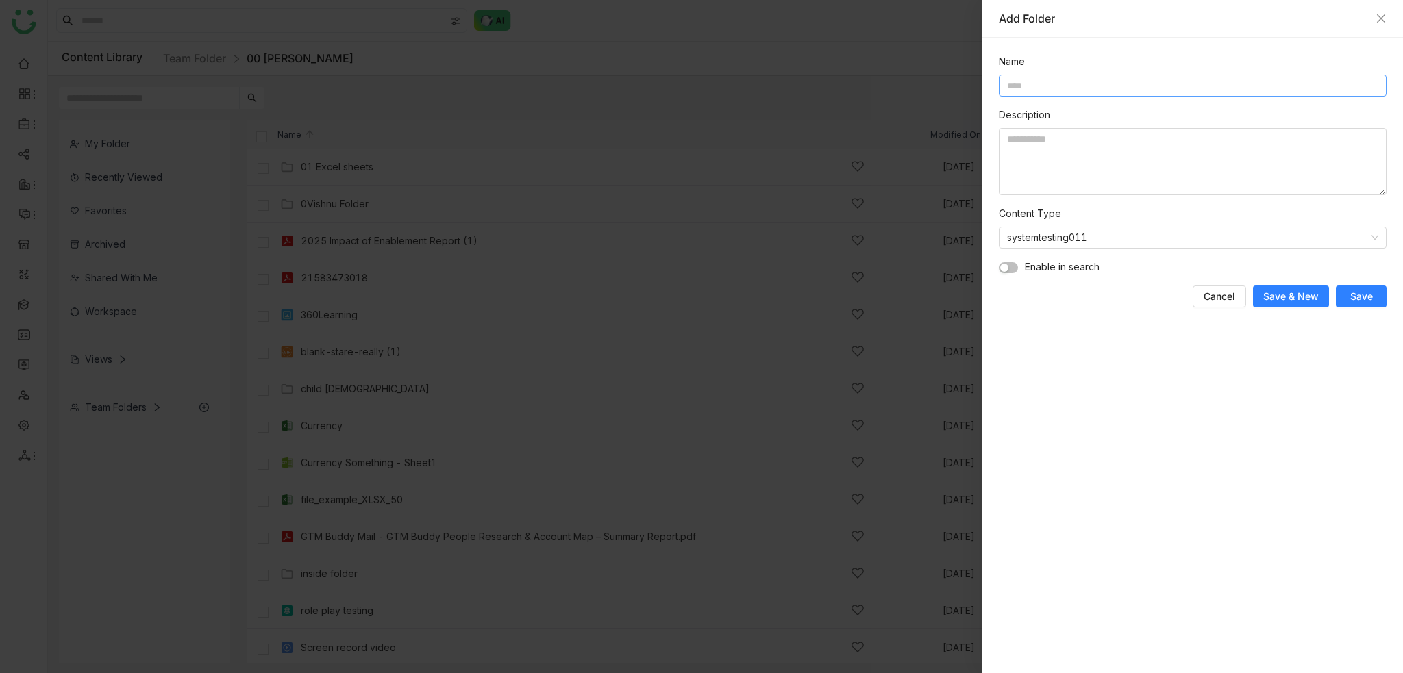
click at [1050, 78] on input at bounding box center [1193, 86] width 388 height 22
click at [1043, 82] on input "**********" at bounding box center [1193, 86] width 388 height 22
type input "**********"
click at [1369, 303] on span "Save" at bounding box center [1361, 297] width 23 height 14
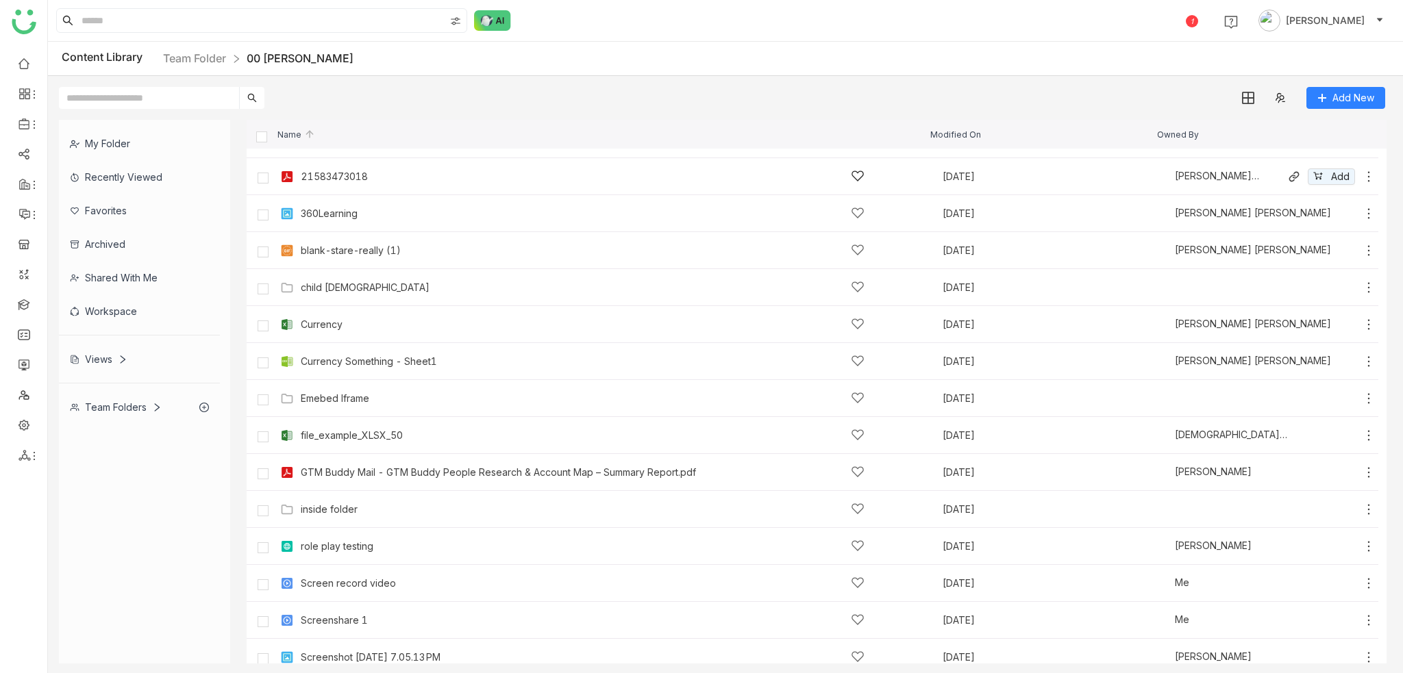
scroll to position [206, 0]
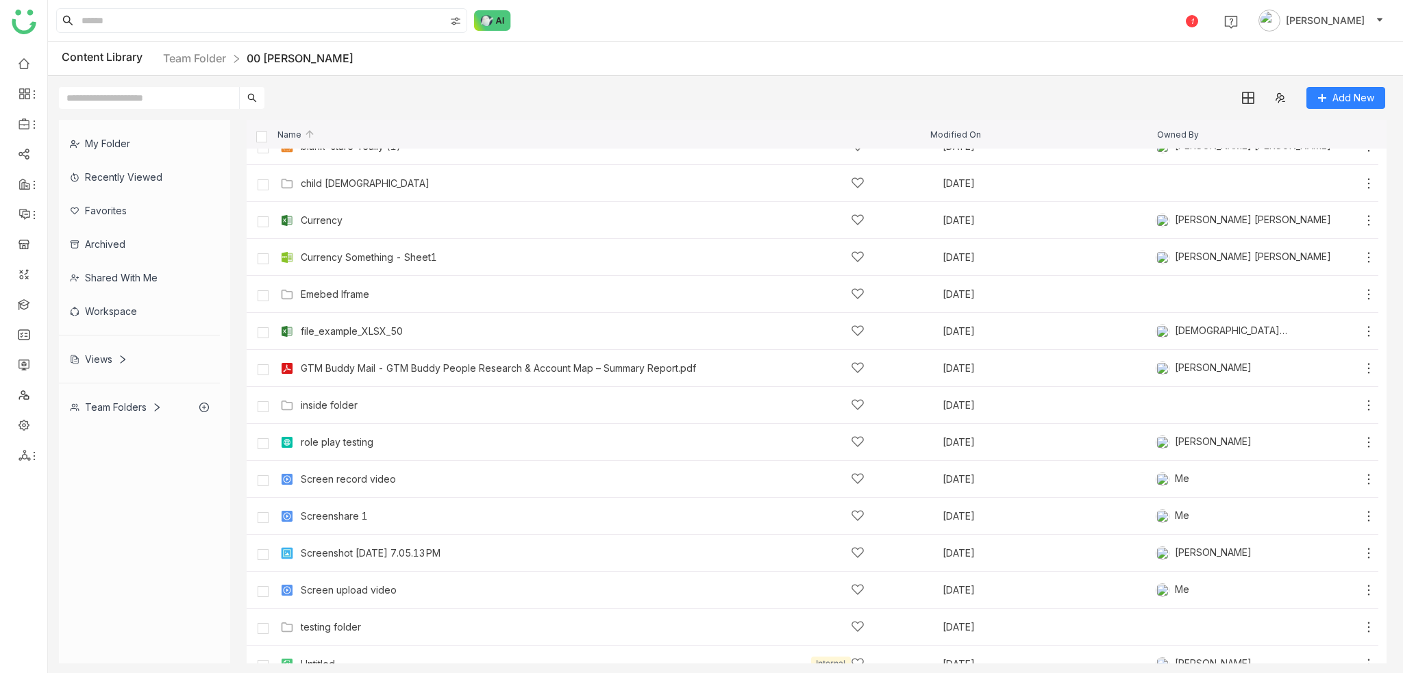
click at [334, 295] on div "Emebed Iframe" at bounding box center [335, 294] width 69 height 11
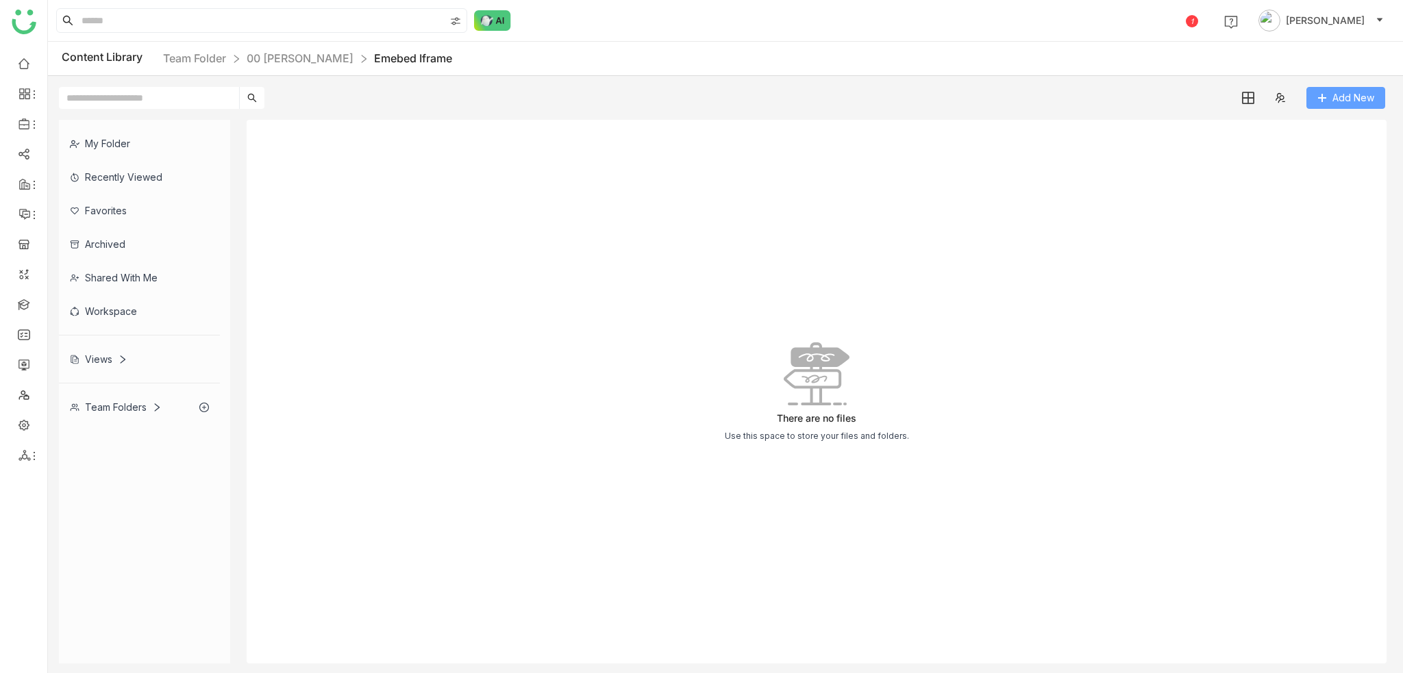
click at [1358, 108] on gtmb-library-container "Content Library Team Folder 00 [PERSON_NAME] Emebed Iframe Add New My Folder Re…" at bounding box center [725, 358] width 1355 height 632
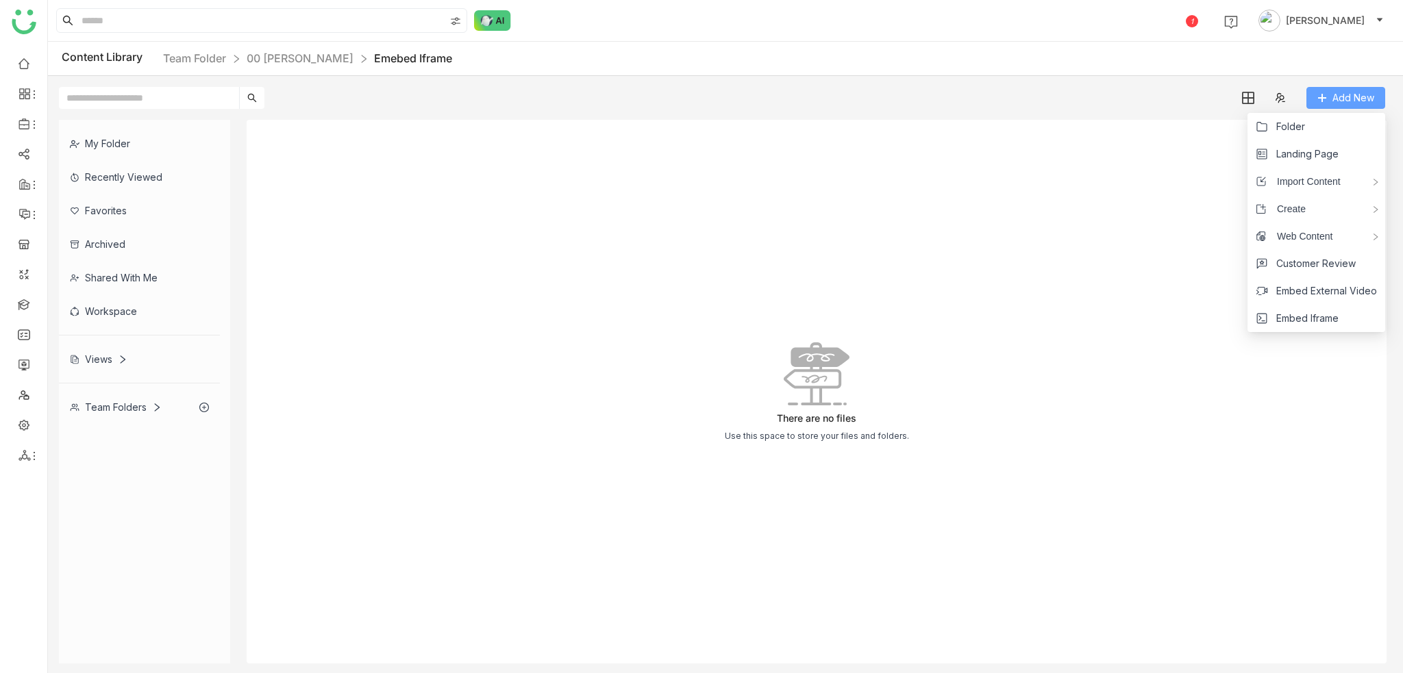
click at [1365, 98] on span "Add New" at bounding box center [1353, 97] width 42 height 15
click at [1343, 317] on li "Embed Iframe" at bounding box center [1316, 318] width 138 height 27
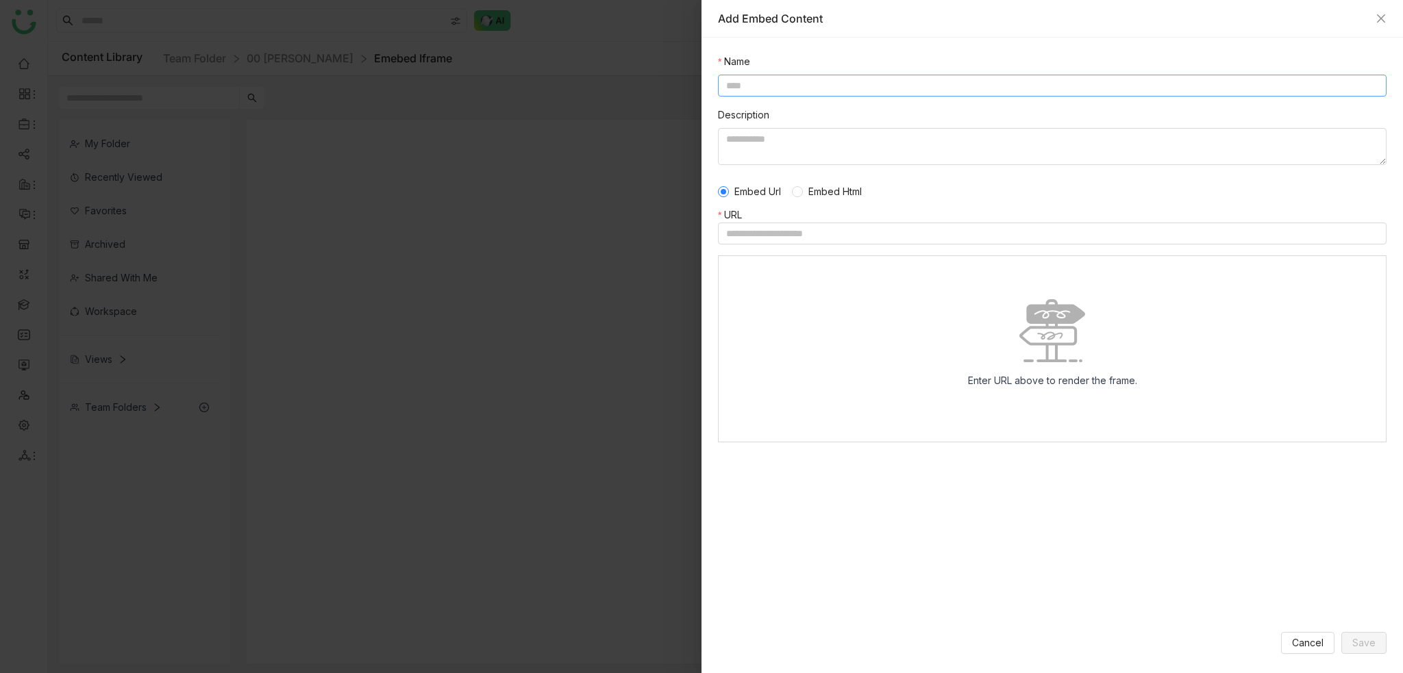
click at [766, 88] on input at bounding box center [1052, 86] width 669 height 22
type input "*"
click at [814, 190] on span "Embed Html" at bounding box center [835, 191] width 64 height 15
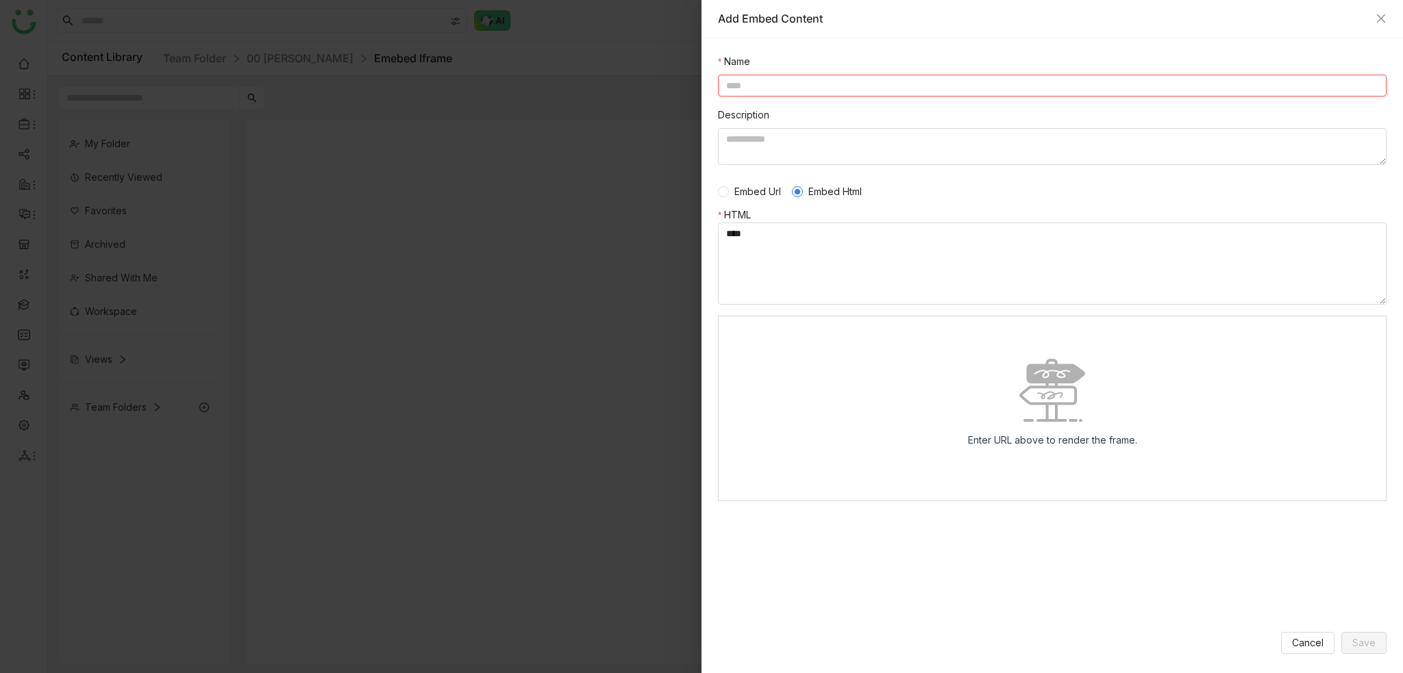
click at [742, 191] on span "Embed Url" at bounding box center [758, 191] width 58 height 15
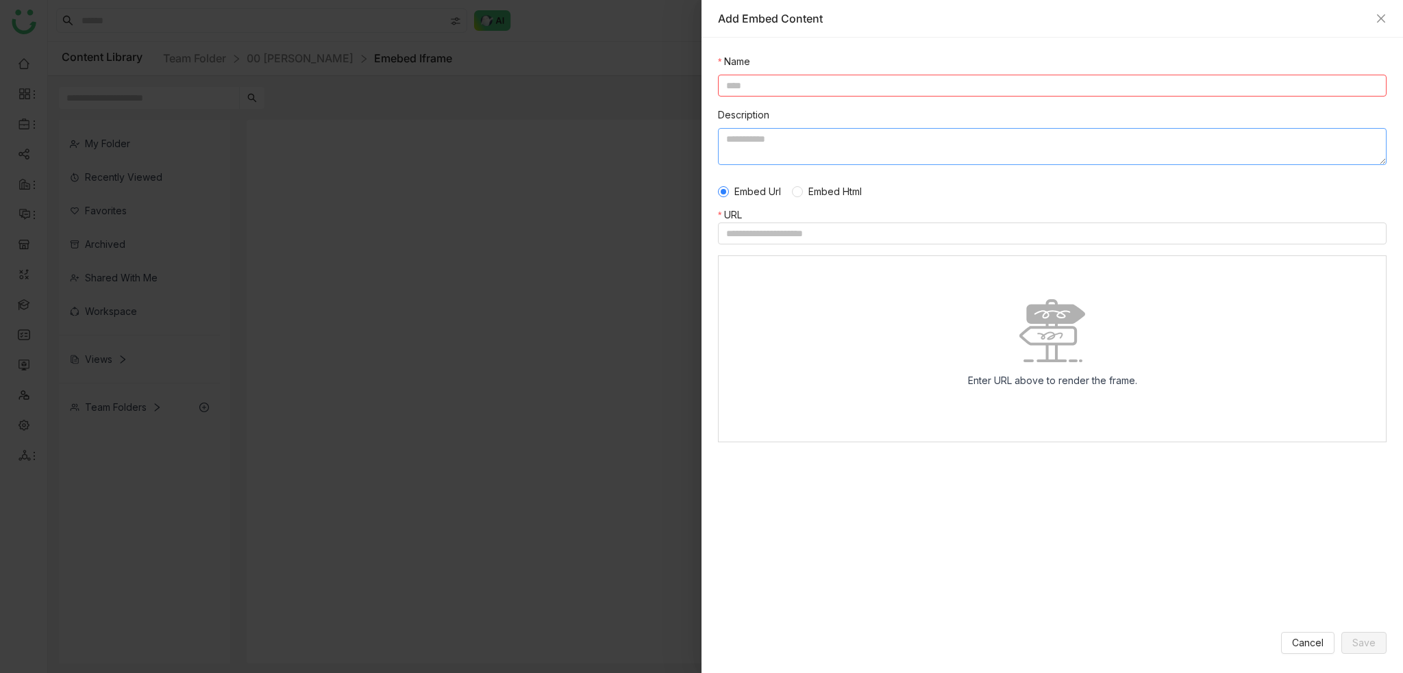
click at [801, 138] on textarea at bounding box center [1052, 146] width 669 height 37
click at [803, 137] on textarea at bounding box center [1052, 146] width 669 height 37
click at [803, 238] on input at bounding box center [1052, 234] width 669 height 22
paste input "**********"
type input "**********"
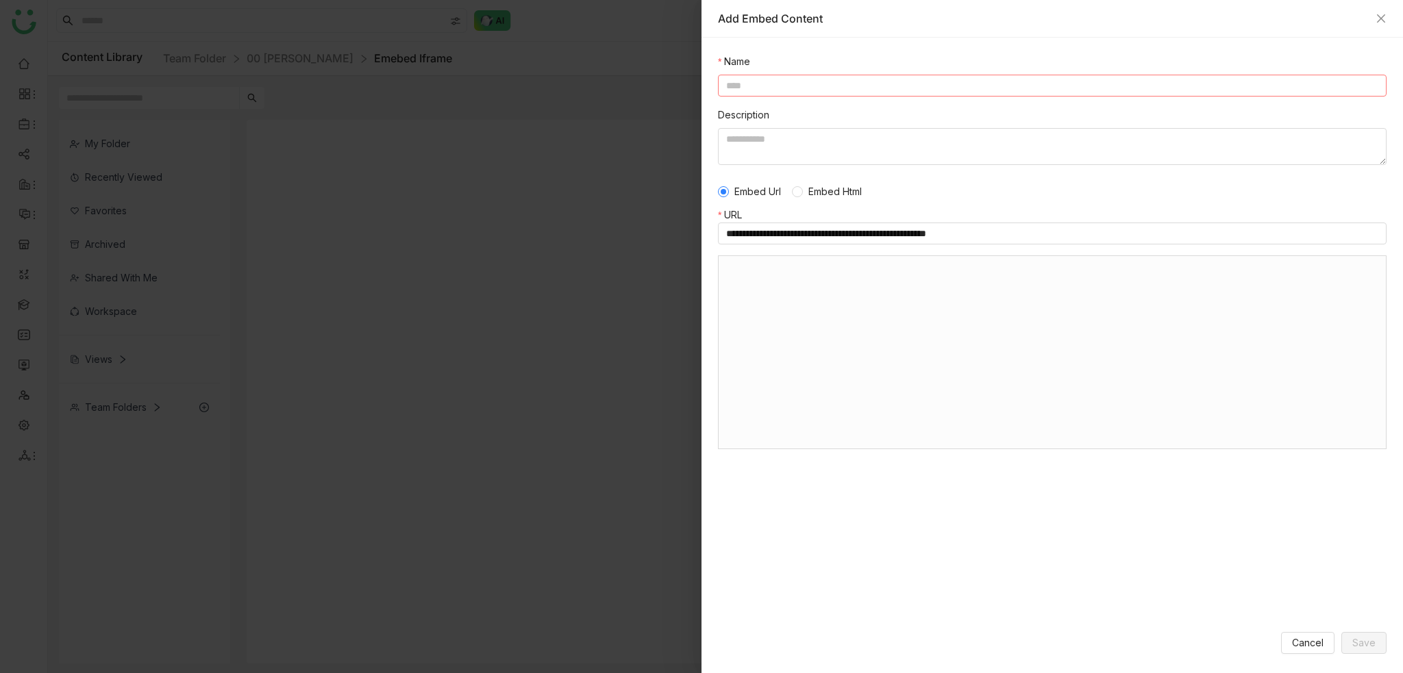
click at [858, 75] on input at bounding box center [1052, 86] width 669 height 22
type input "**********"
click at [1378, 651] on button "Save" at bounding box center [1363, 643] width 45 height 22
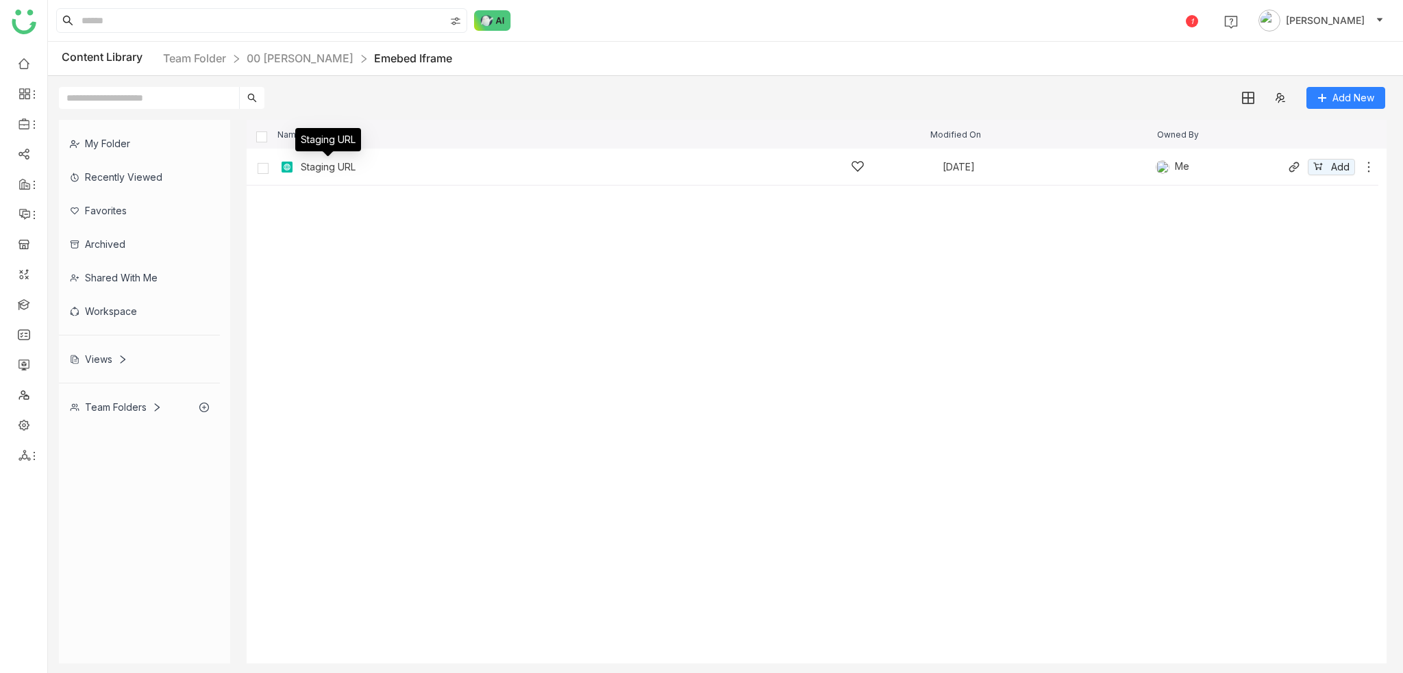
click at [343, 169] on div "Staging URL" at bounding box center [328, 167] width 55 height 11
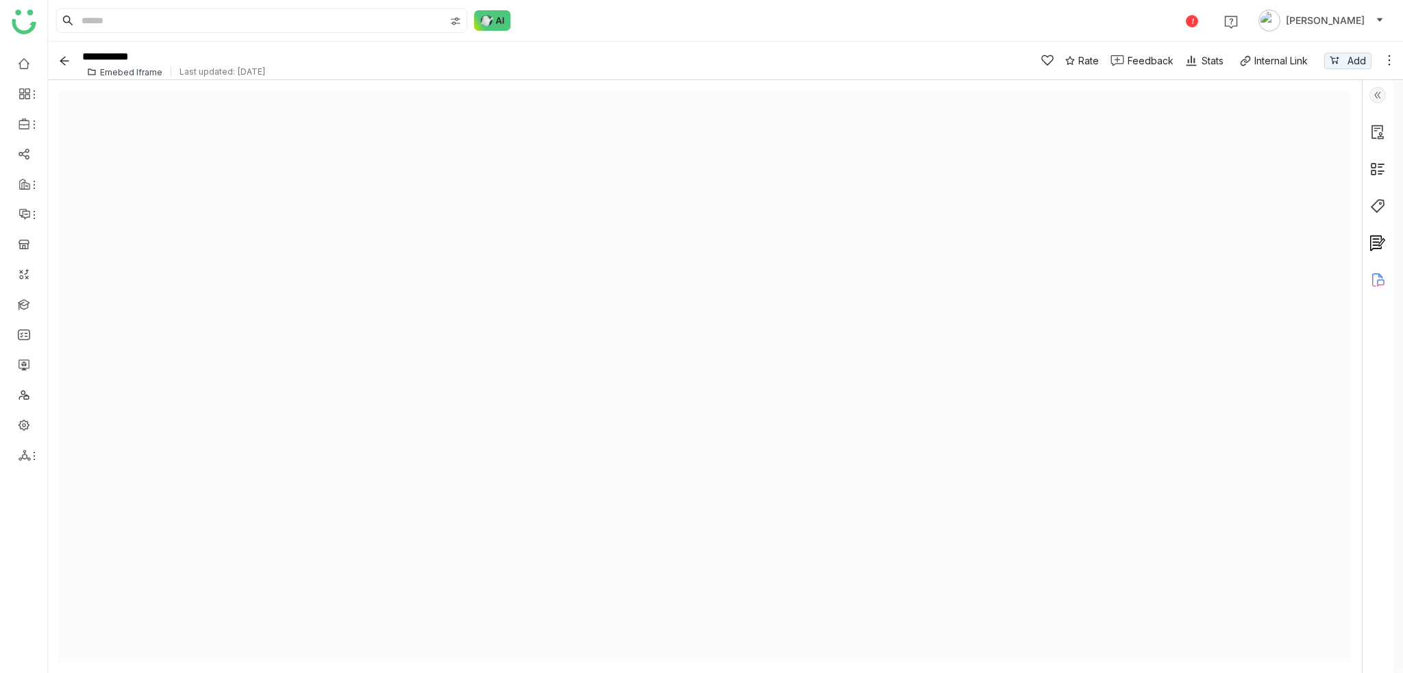
click at [366, 288] on body at bounding box center [705, 376] width 1292 height 571
drag, startPoint x: 502, startPoint y: 282, endPoint x: 453, endPoint y: 266, distance: 51.3
click at [504, 281] on body at bounding box center [705, 376] width 1292 height 571
click at [122, 70] on div "Emebed Iframe" at bounding box center [131, 72] width 62 height 10
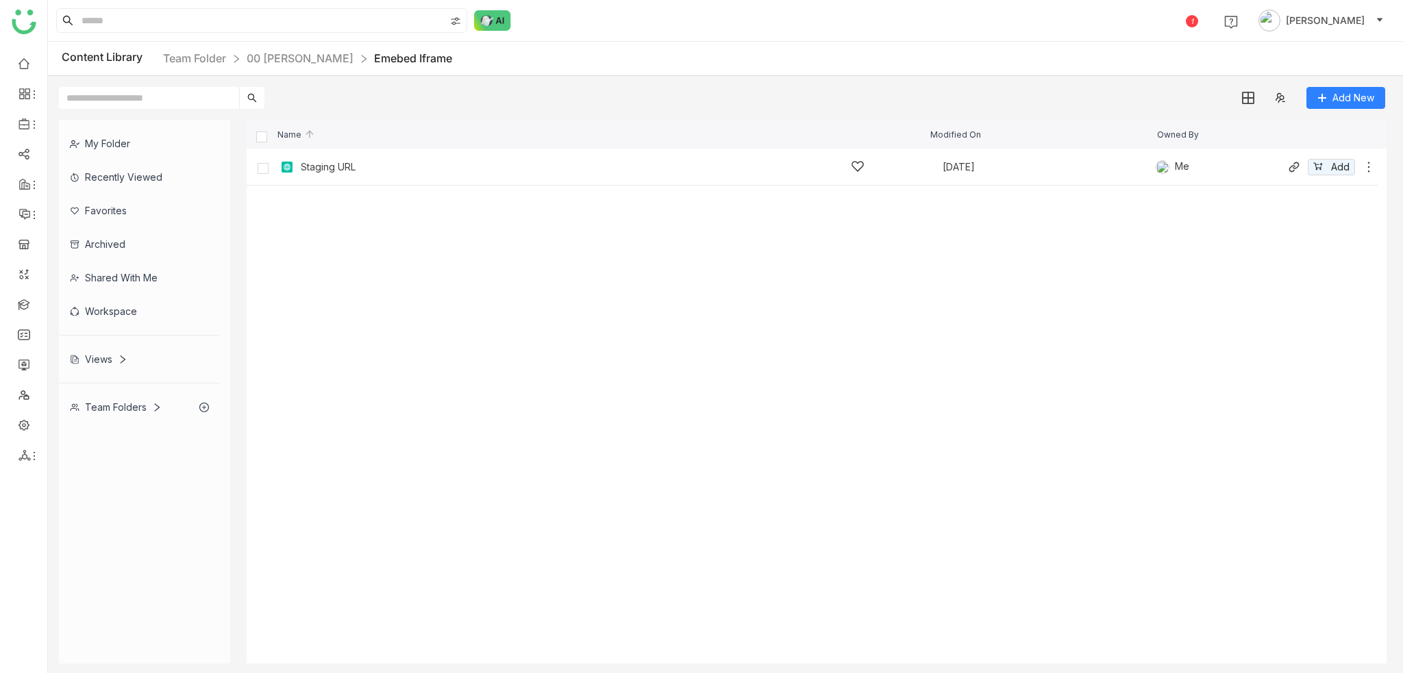
click at [1368, 167] on icon at bounding box center [1369, 167] width 14 height 14
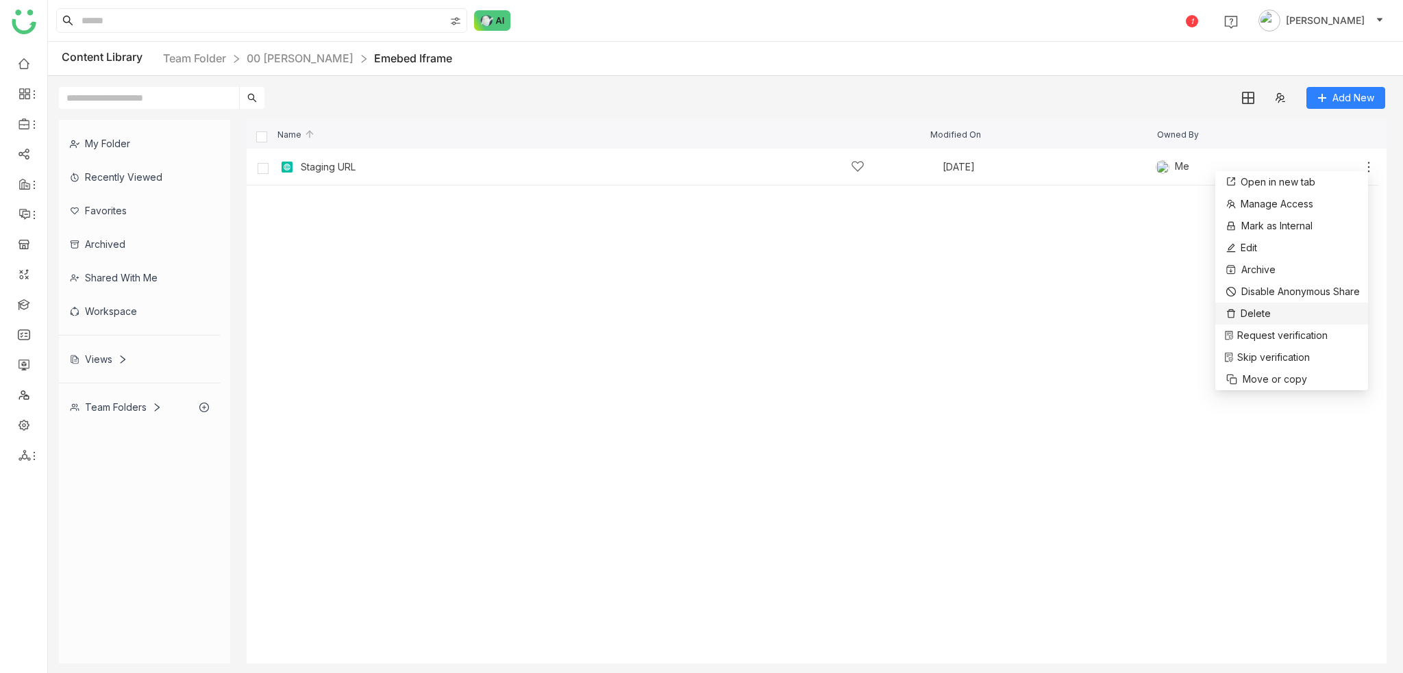
click at [1299, 320] on li "Delete" at bounding box center [1291, 314] width 153 height 22
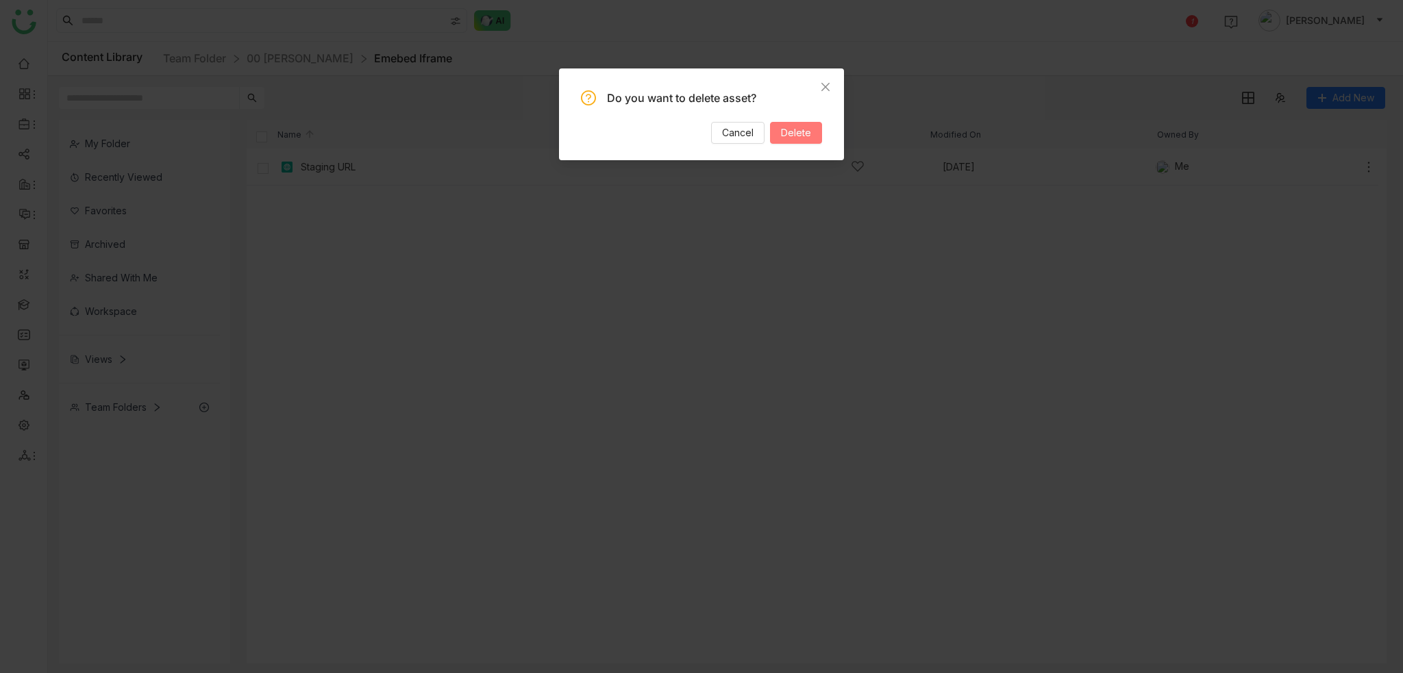
click at [803, 138] on span "Delete" at bounding box center [796, 132] width 30 height 15
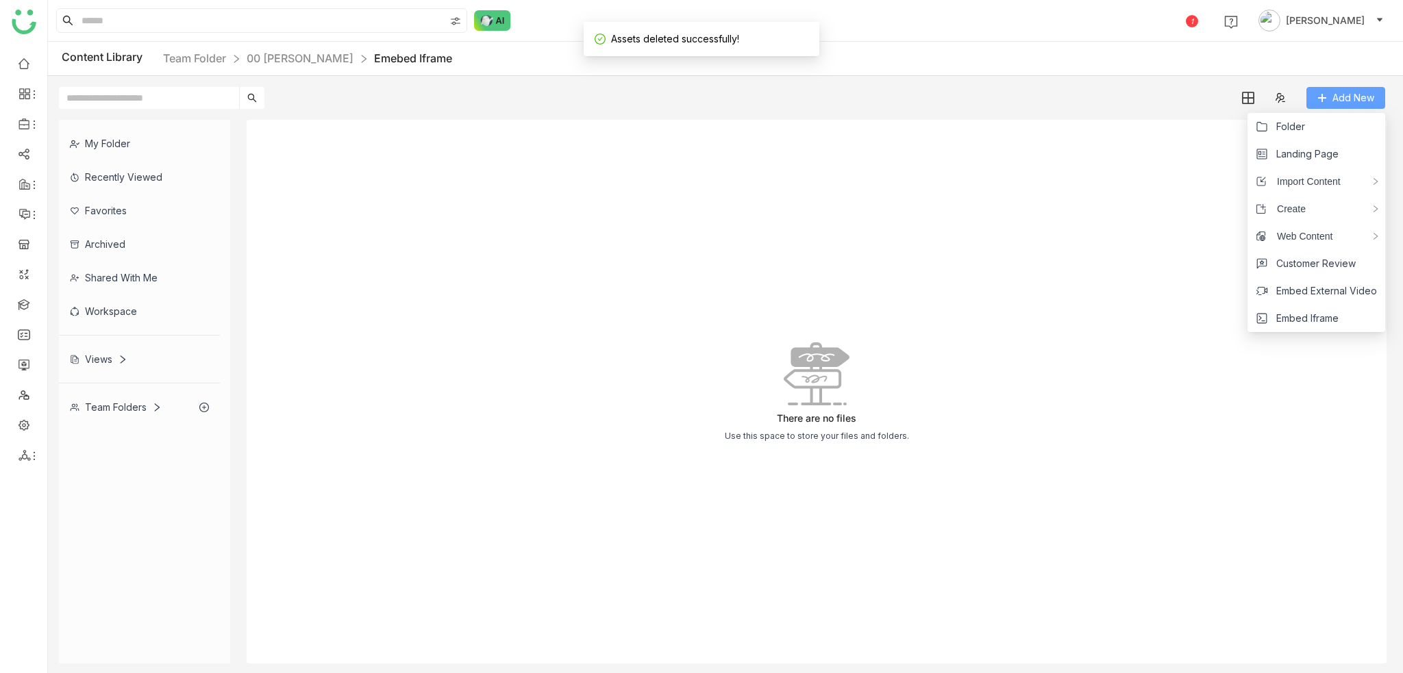
drag, startPoint x: 1369, startPoint y: 102, endPoint x: 1376, endPoint y: 105, distance: 7.4
click at [1369, 101] on span "Add New" at bounding box center [1353, 97] width 42 height 15
click at [1330, 315] on span "Embed Iframe" at bounding box center [1307, 318] width 62 height 15
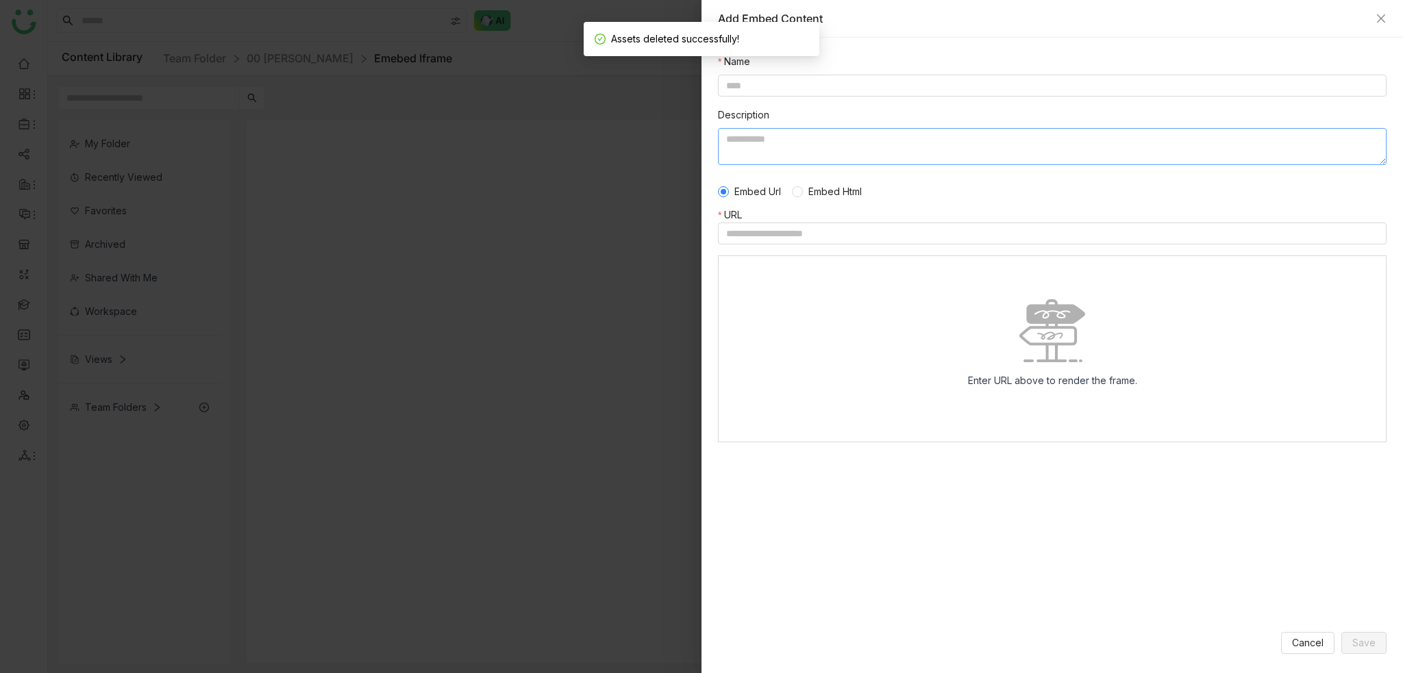
click at [847, 161] on textarea at bounding box center [1052, 146] width 669 height 37
click at [807, 193] on span "Embed Html" at bounding box center [835, 191] width 64 height 15
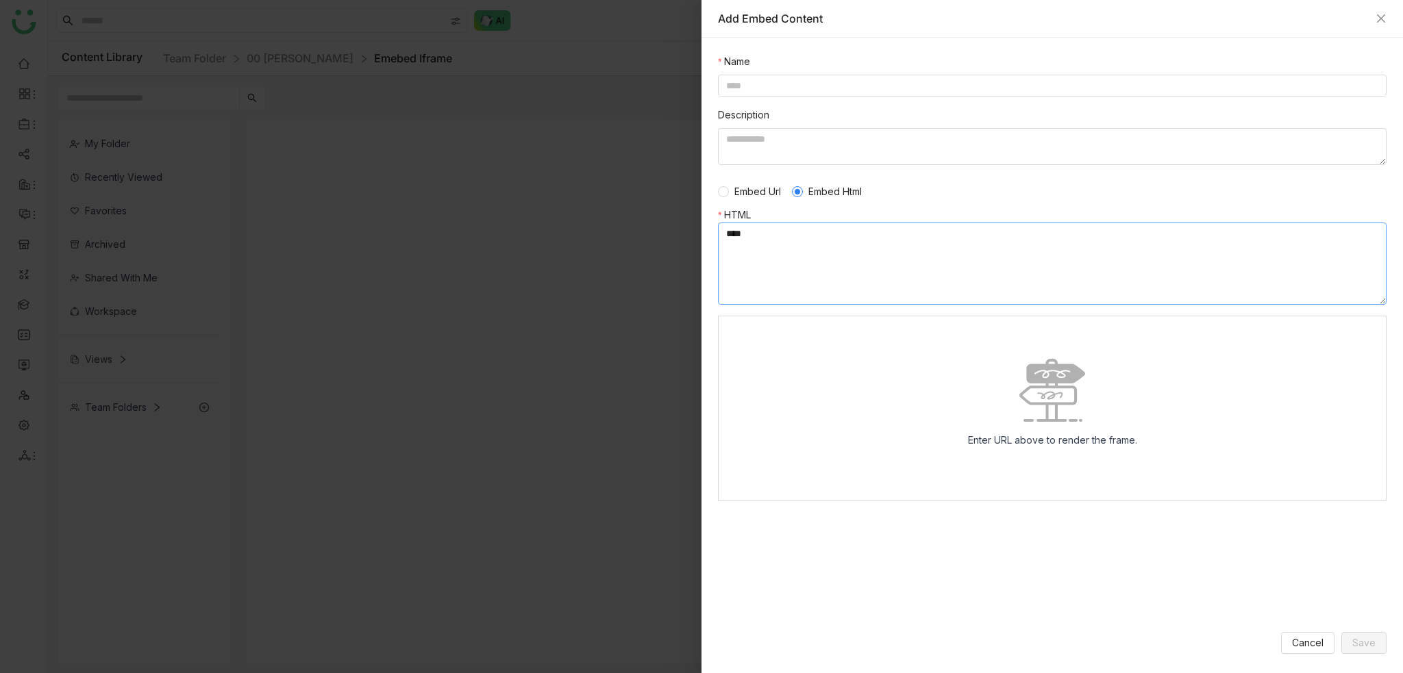
click at [814, 233] on textarea at bounding box center [1052, 264] width 669 height 82
paste textarea "**********"
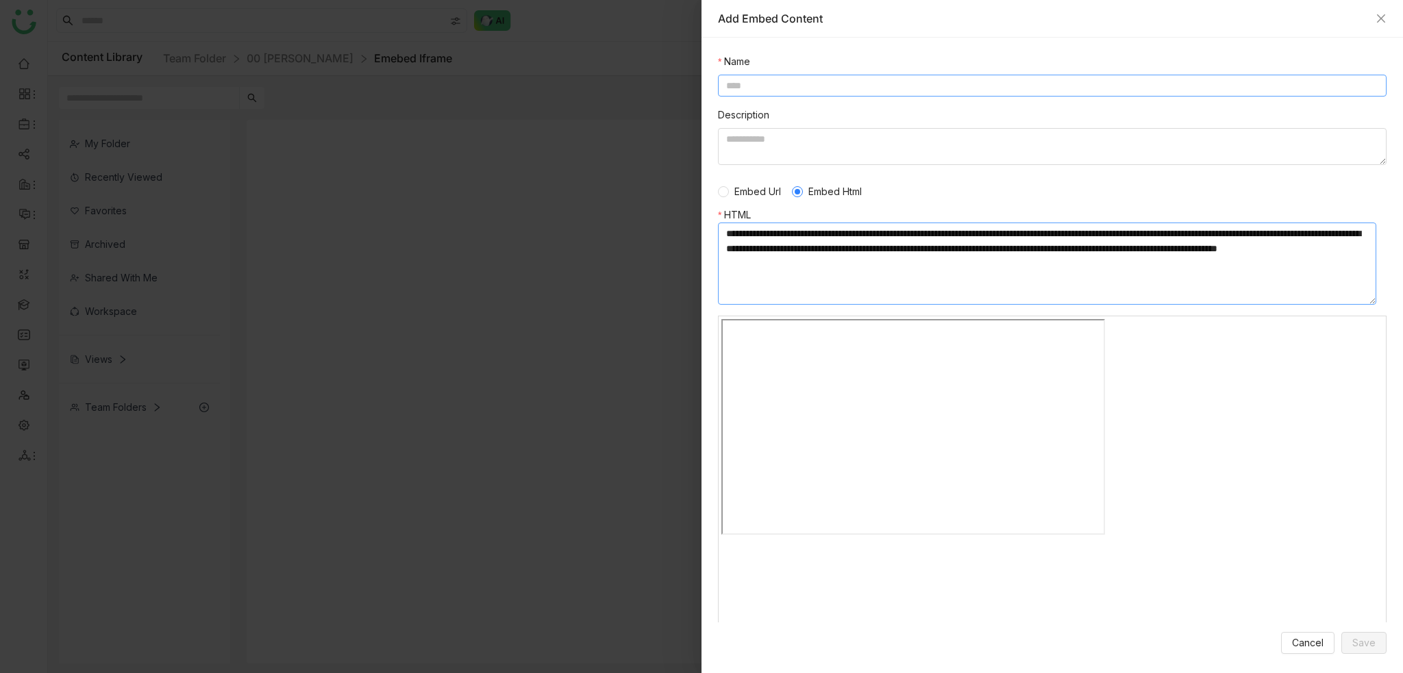
type textarea "**********"
click at [808, 82] on input at bounding box center [1052, 86] width 669 height 22
type input "*"
type input "**********"
click at [1369, 643] on span "Save" at bounding box center [1363, 643] width 23 height 15
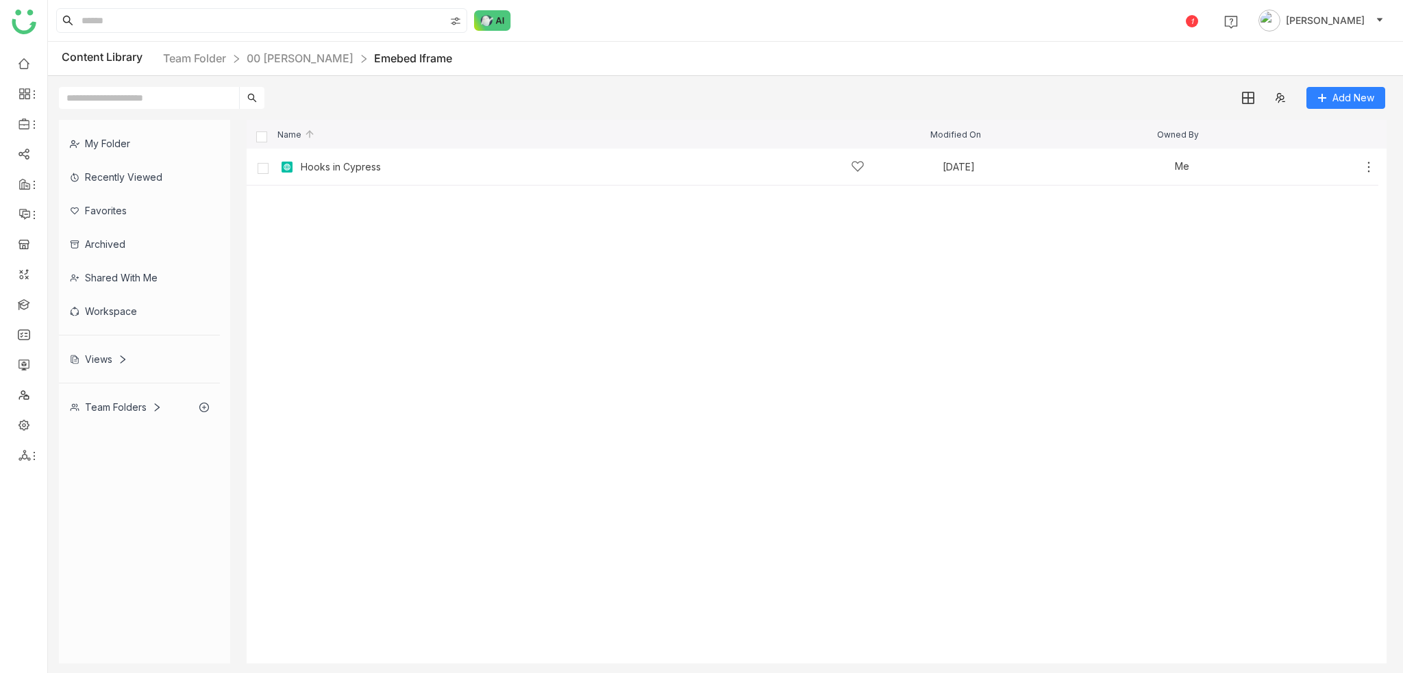
click at [684, 261] on cdk-virtual-scroll-viewport "Hooks in Cypress [DATE] Me Add" at bounding box center [817, 406] width 1140 height 515
click at [345, 170] on div "Hooks in Cypress" at bounding box center [341, 167] width 80 height 11
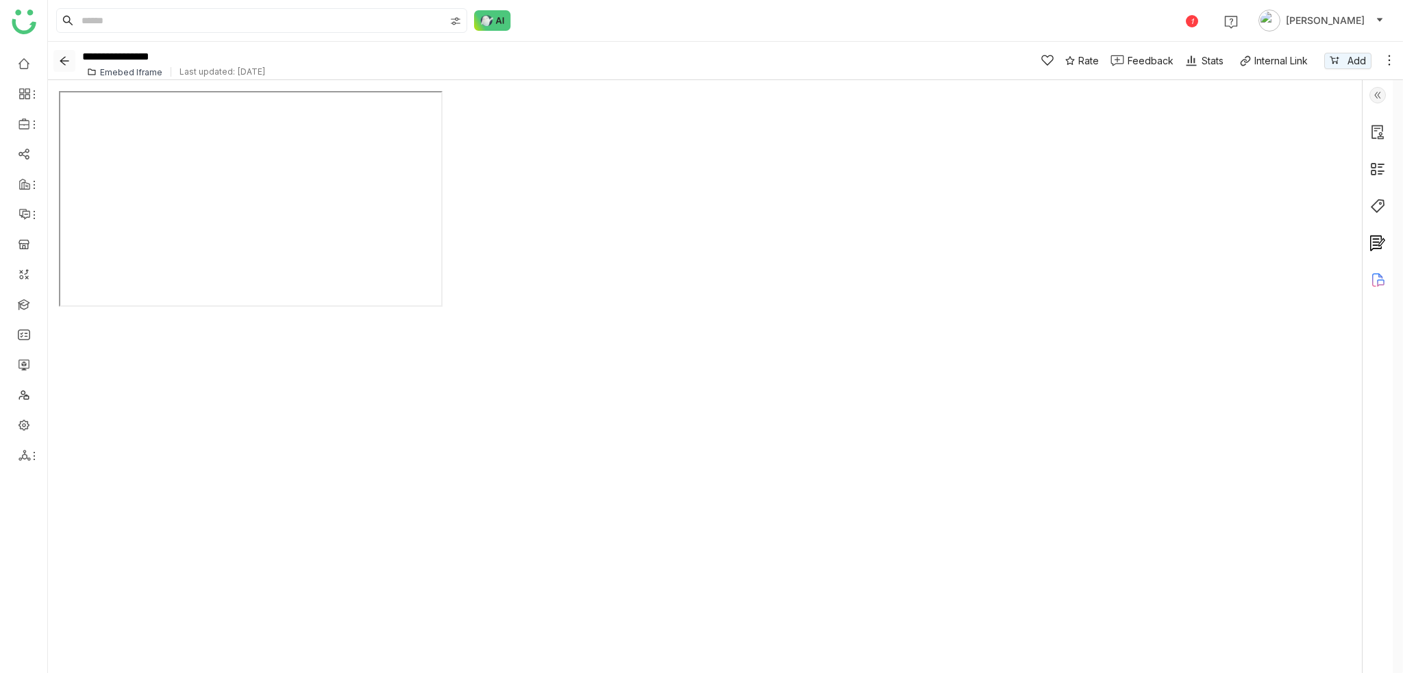
click at [59, 60] on icon "Back" at bounding box center [64, 60] width 11 height 11
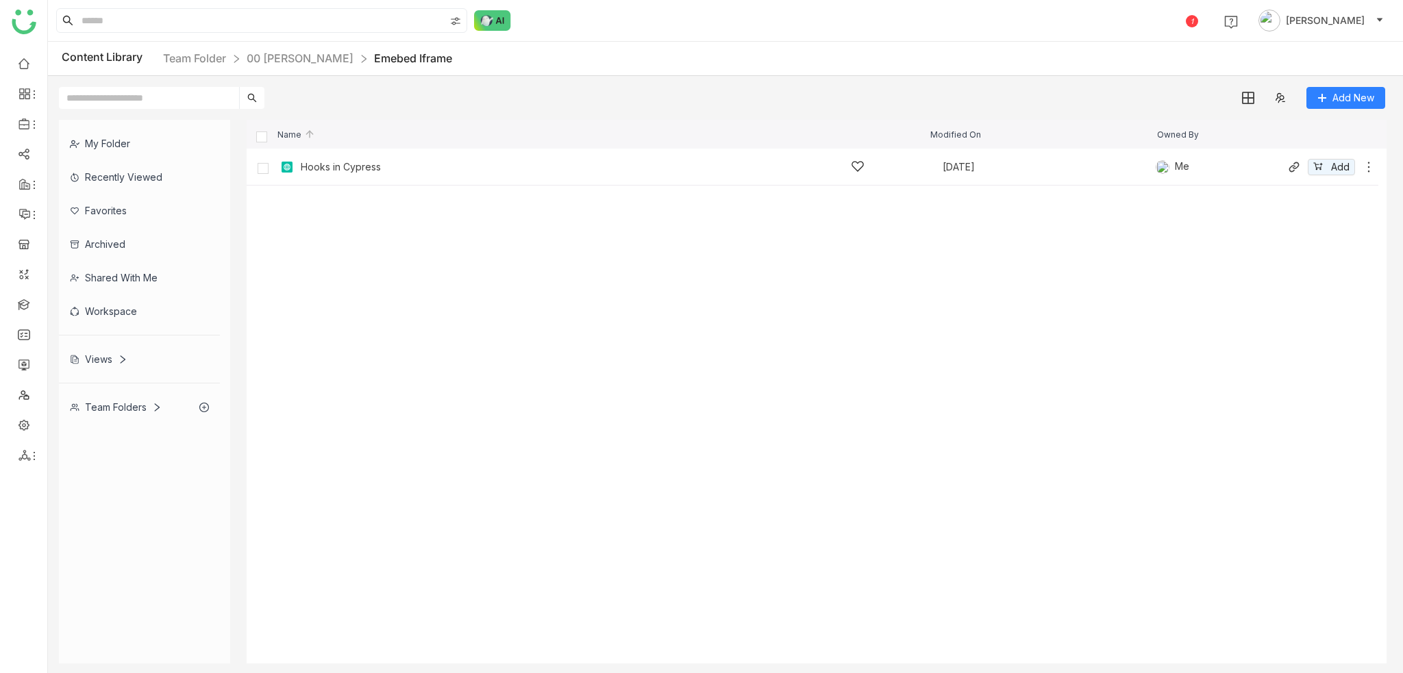
click at [378, 166] on div "Hooks in Cypress" at bounding box center [341, 167] width 80 height 11
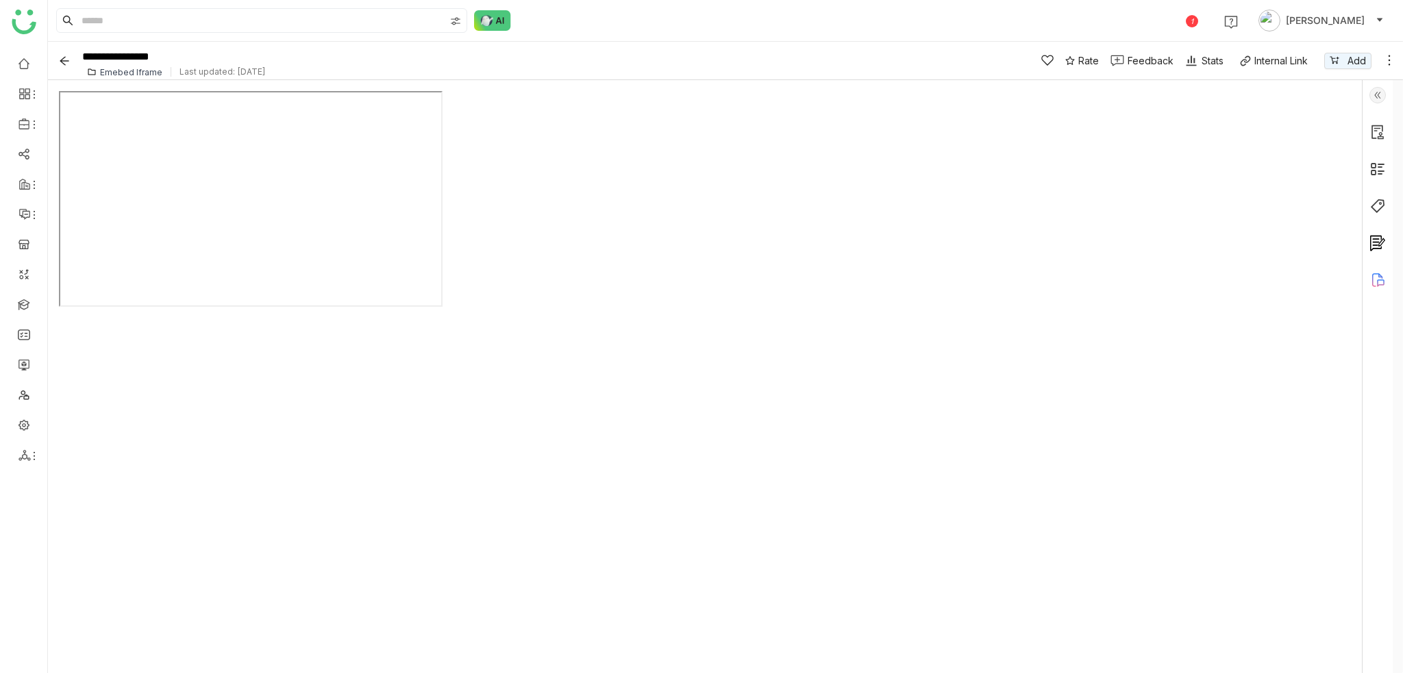
click at [1034, 175] on div at bounding box center [705, 376] width 1292 height 571
click at [634, 197] on div at bounding box center [705, 376] width 1292 height 571
click at [925, 200] on div at bounding box center [705, 376] width 1292 height 571
click at [880, 214] on div at bounding box center [705, 376] width 1292 height 571
click at [1402, 51] on div "**********" at bounding box center [725, 61] width 1355 height 38
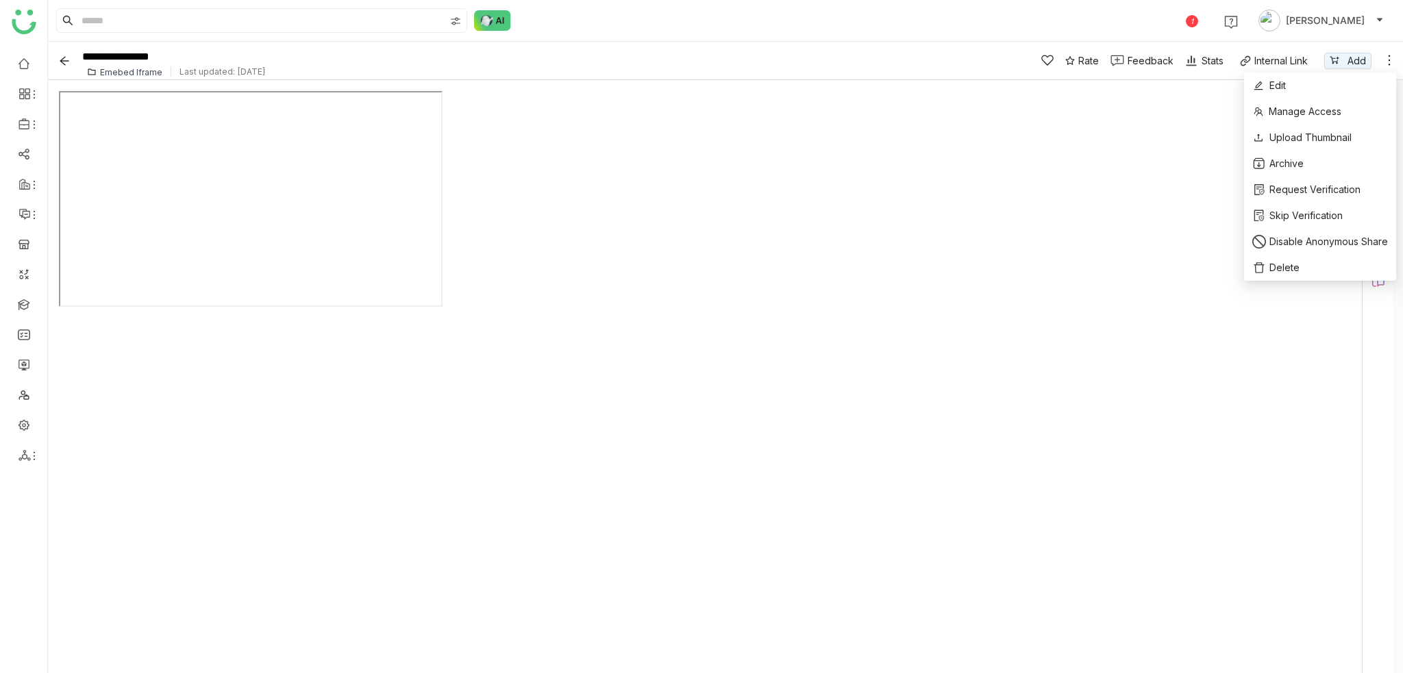
click at [1392, 58] on icon at bounding box center [1389, 60] width 14 height 14
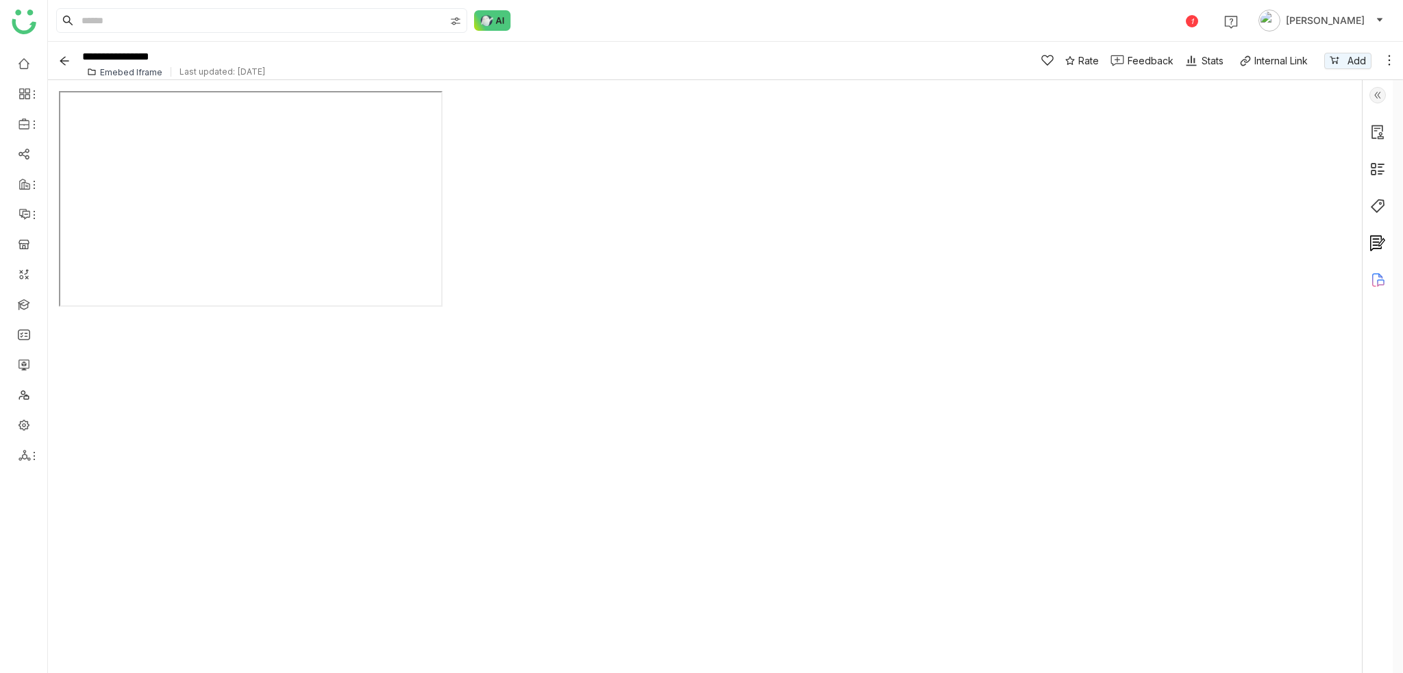
click at [703, 284] on div at bounding box center [705, 376] width 1292 height 571
drag, startPoint x: 727, startPoint y: 269, endPoint x: 890, endPoint y: 145, distance: 204.3
click at [728, 269] on div at bounding box center [705, 376] width 1292 height 571
click at [65, 53] on button "Back" at bounding box center [64, 61] width 22 height 22
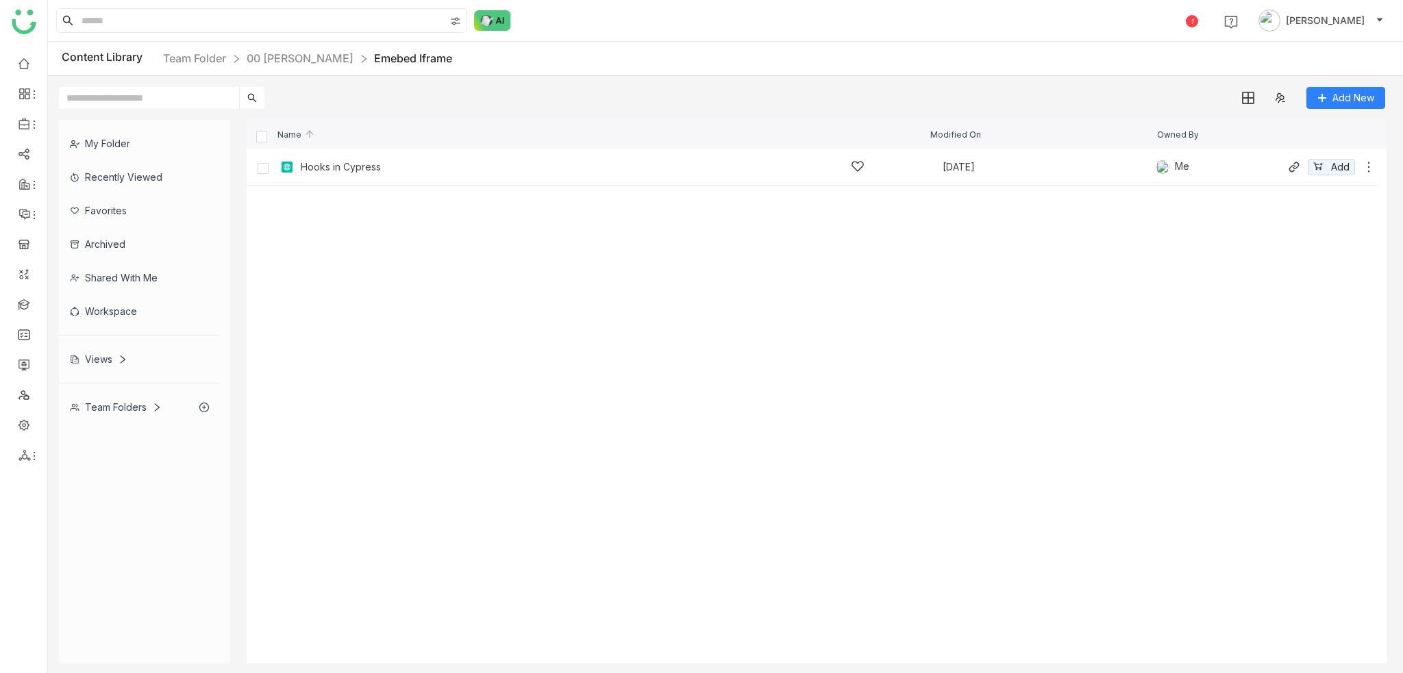
click at [1362, 166] on icon at bounding box center [1369, 167] width 14 height 14
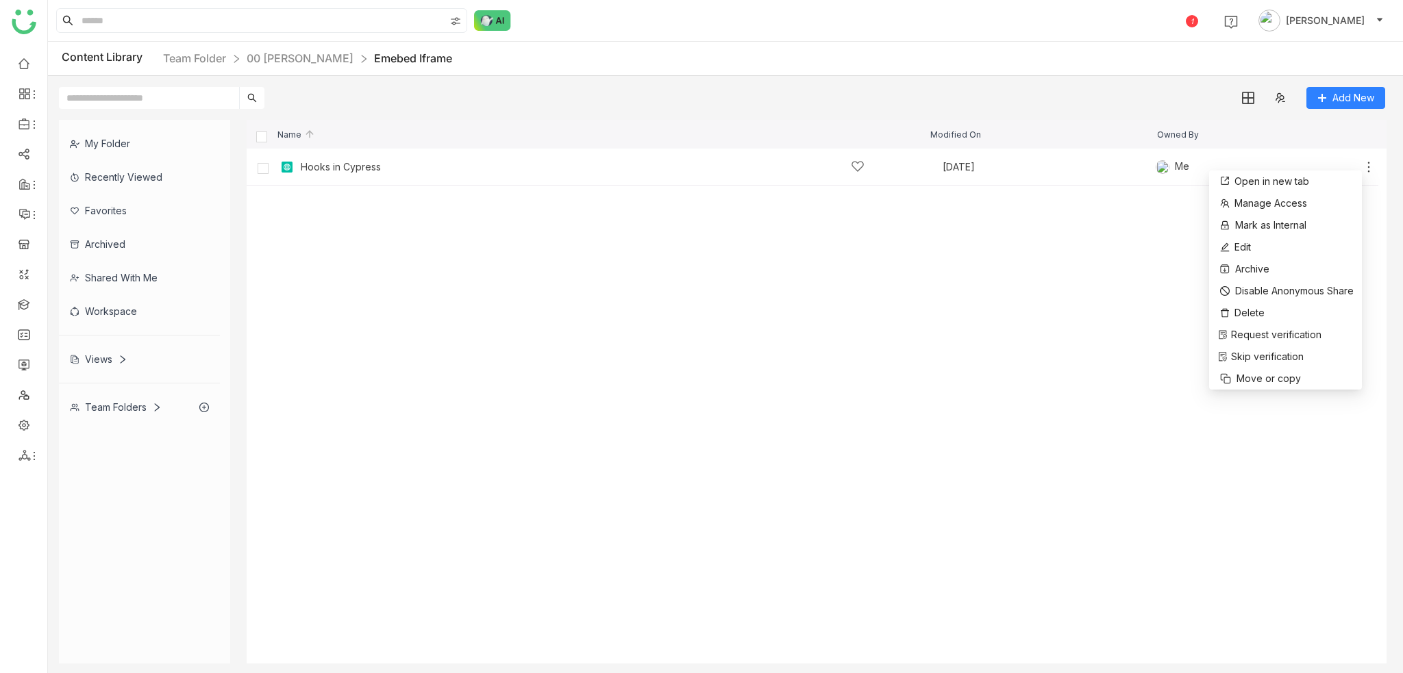
click at [1112, 90] on div "Add New" at bounding box center [722, 92] width 1348 height 33
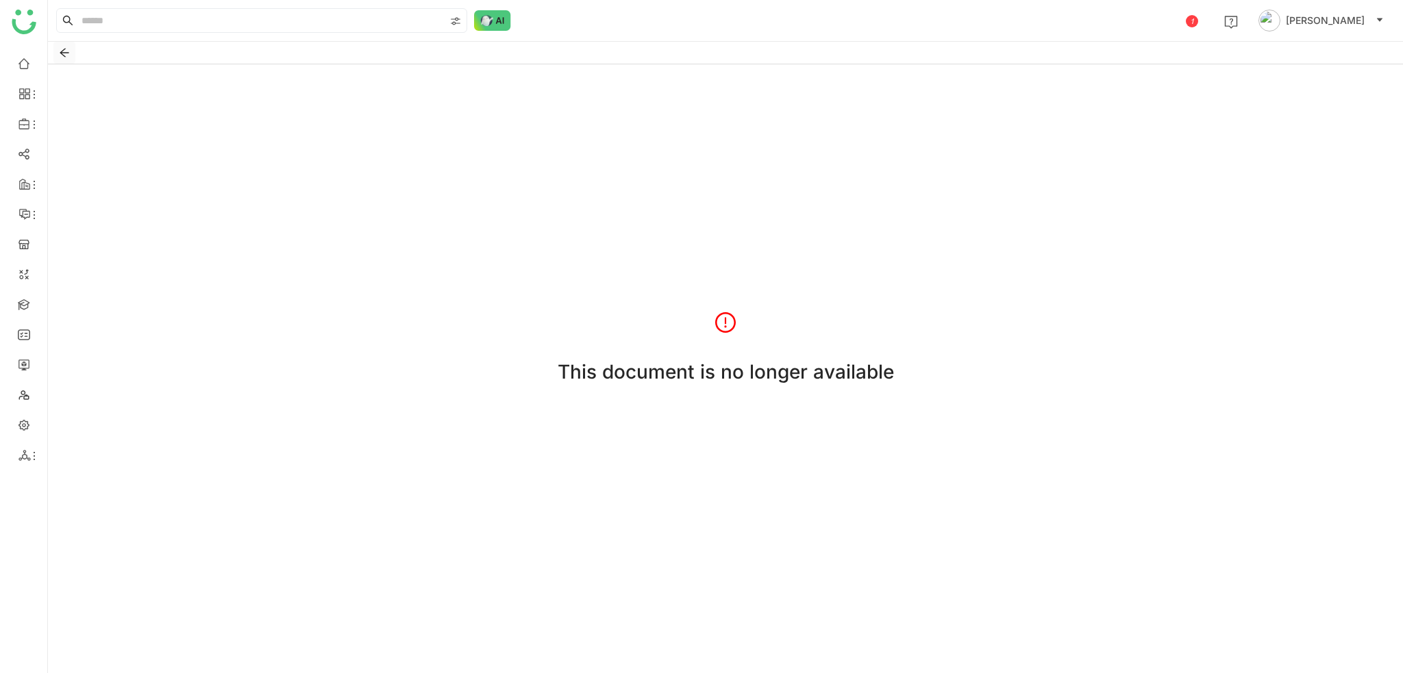
click at [68, 46] on button "Back" at bounding box center [64, 53] width 22 height 22
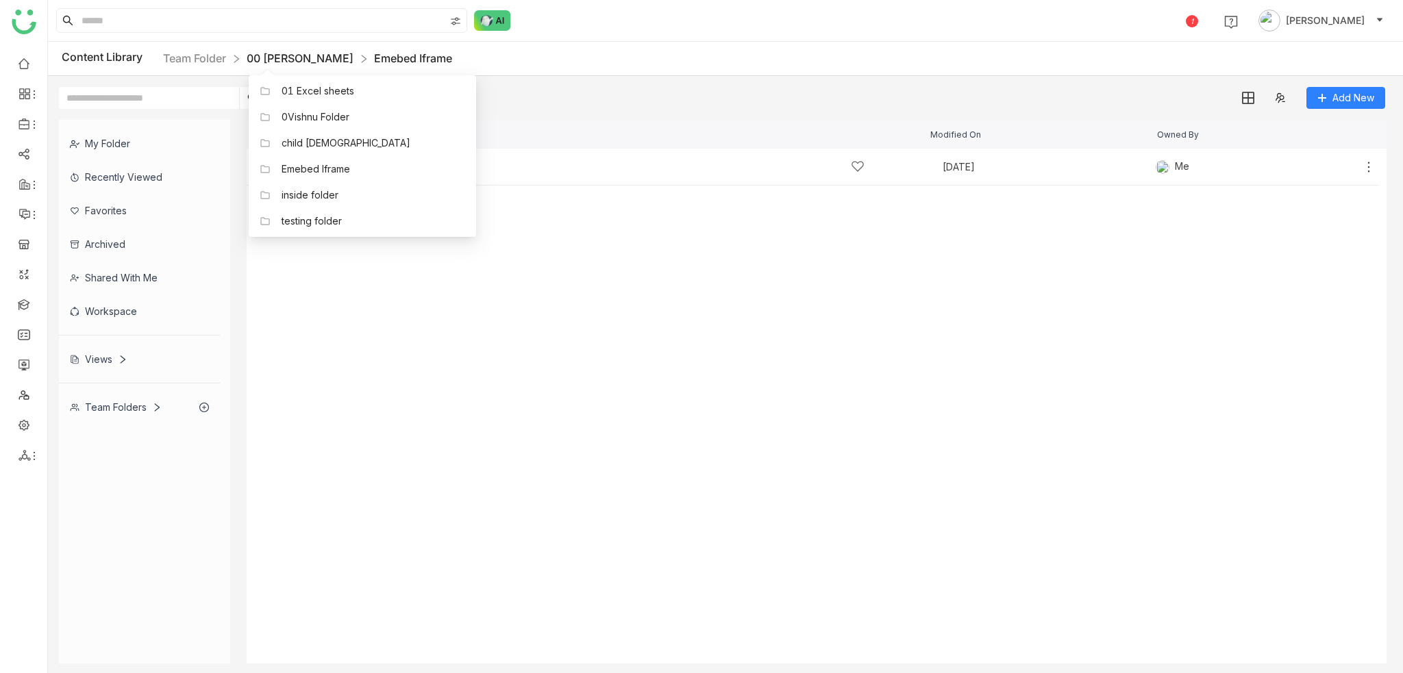
click at [312, 60] on link "00 [PERSON_NAME]" at bounding box center [300, 58] width 107 height 14
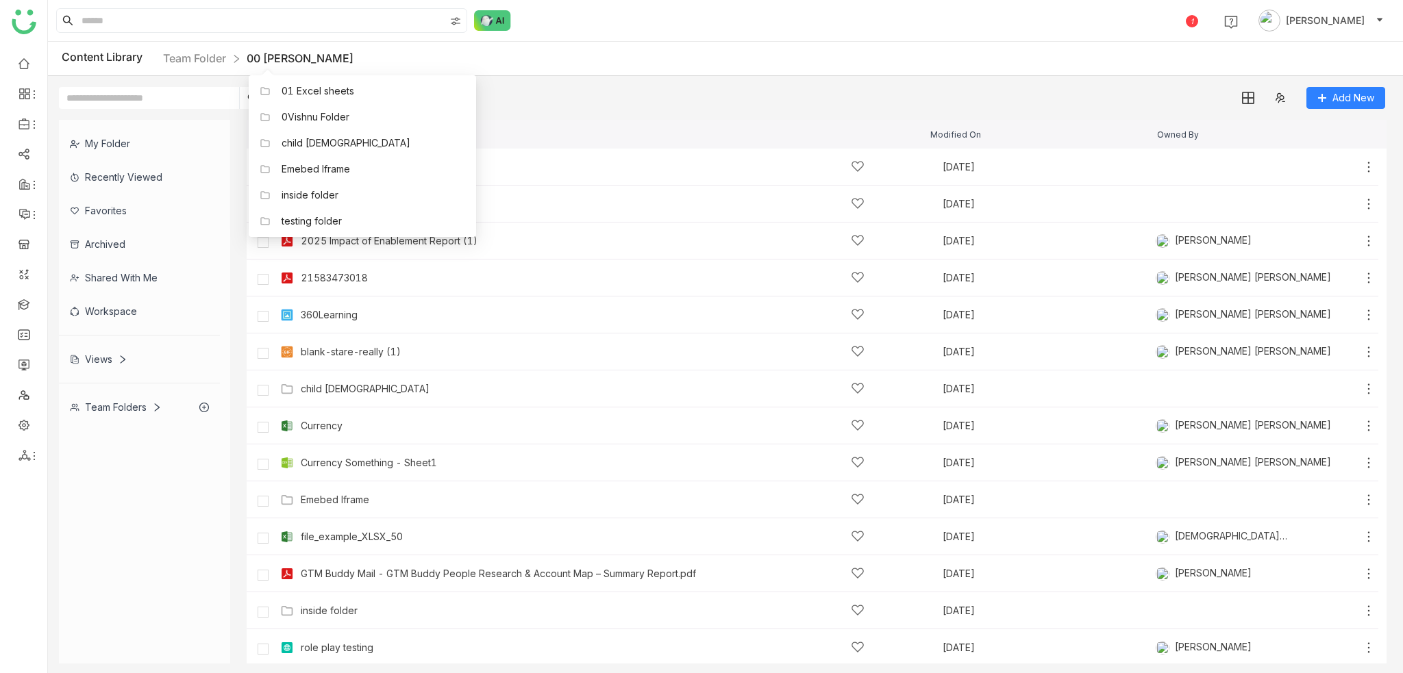
click at [736, 42] on div "Content Library Team Folder 00 [PERSON_NAME]" at bounding box center [725, 59] width 1355 height 34
click at [412, 103] on div "Add New" at bounding box center [722, 92] width 1348 height 33
click at [372, 107] on div "Add New" at bounding box center [722, 92] width 1348 height 33
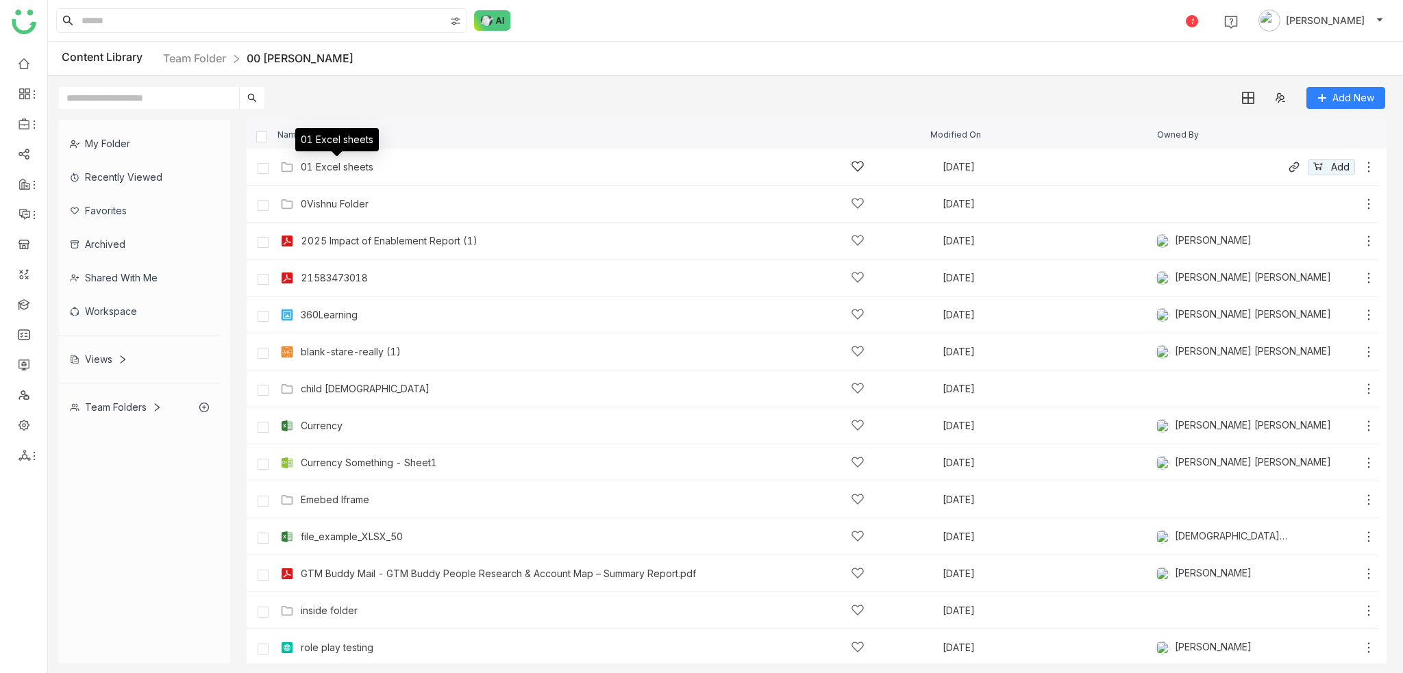
drag, startPoint x: 360, startPoint y: 170, endPoint x: 392, endPoint y: 169, distance: 32.2
click at [361, 169] on div "01 Excel sheets" at bounding box center [337, 167] width 73 height 11
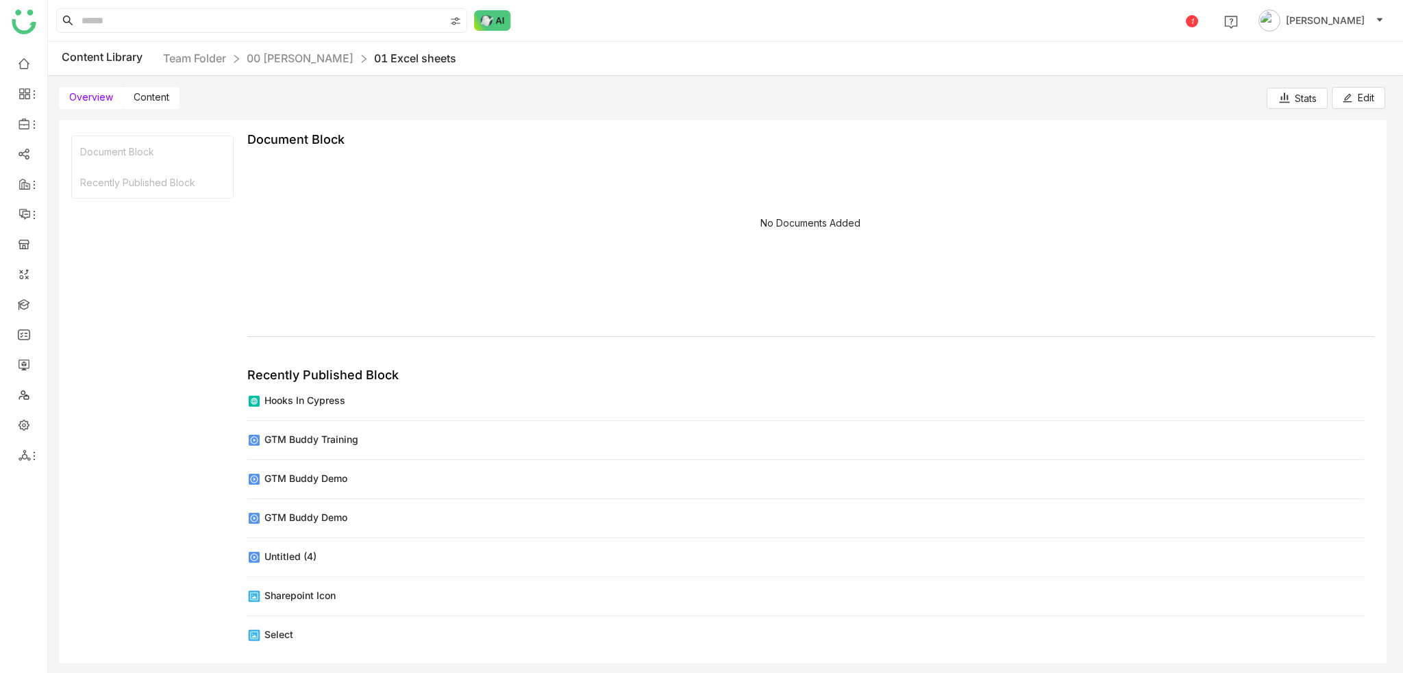
click at [302, 65] on nz-breadcrumb "Team Folder 00 [PERSON_NAME] 01 Excel sheets" at bounding box center [309, 58] width 293 height 17
click at [304, 60] on link "00 [PERSON_NAME]" at bounding box center [300, 58] width 107 height 14
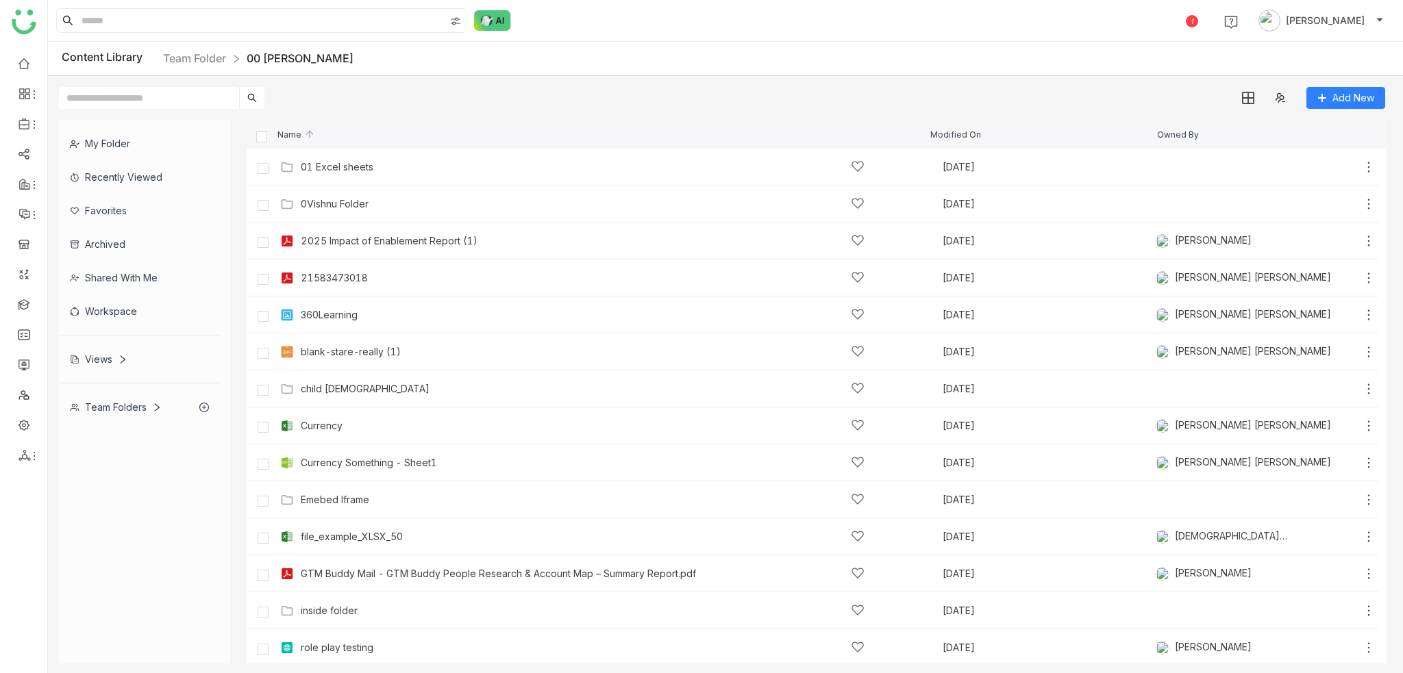
click at [447, 64] on div "Content Library Team Folder 00 [PERSON_NAME]" at bounding box center [725, 59] width 1355 height 34
click at [177, 52] on link "Team Folder" at bounding box center [194, 58] width 63 height 14
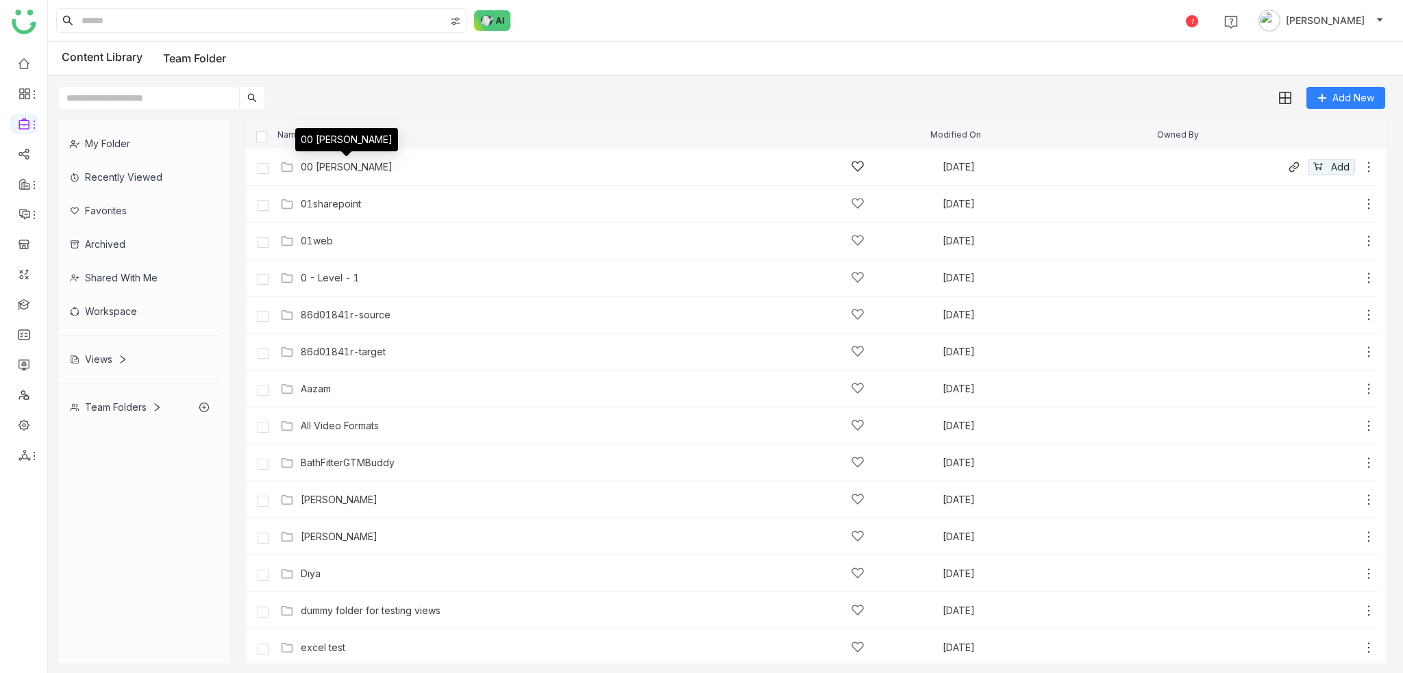
click at [360, 164] on div "00 [PERSON_NAME]" at bounding box center [347, 167] width 92 height 11
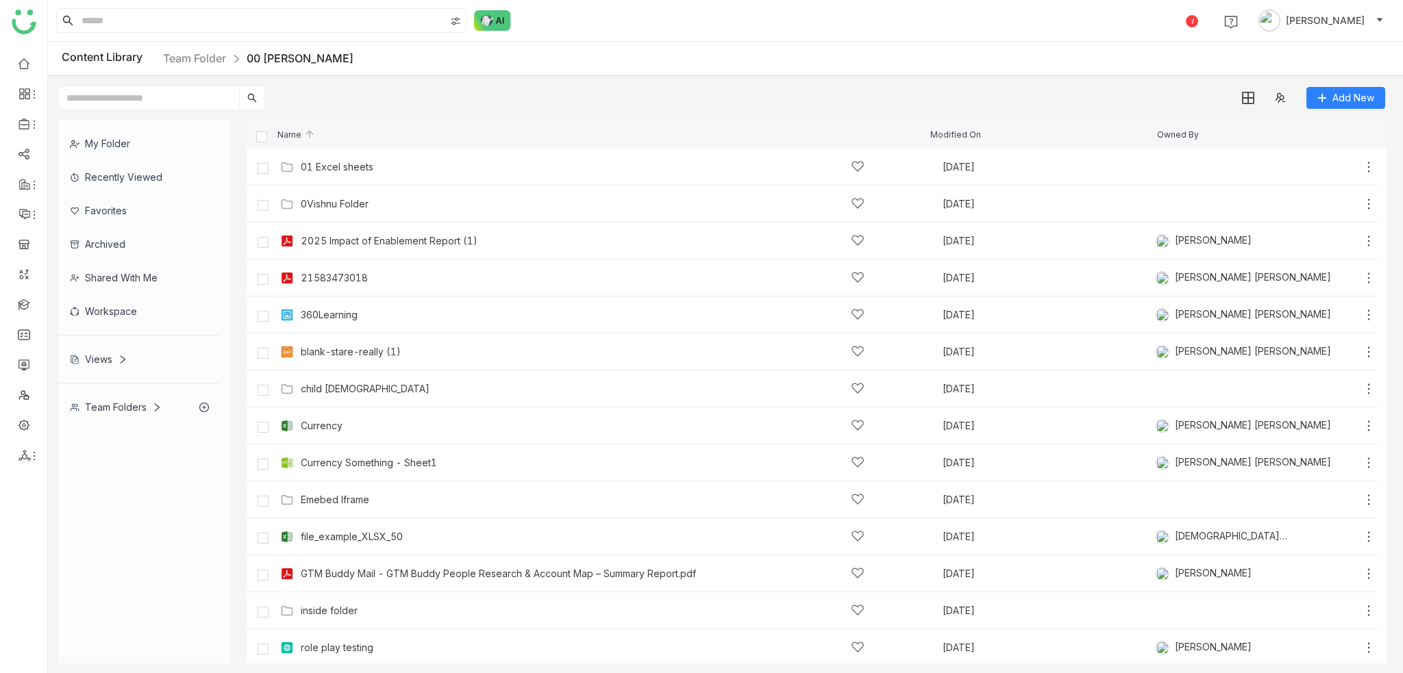
click at [427, 112] on div "My Folder Recently Viewed Favorites Archived Shared with me Workspace Views Tea…" at bounding box center [725, 392] width 1355 height 566
click at [486, 95] on div "Add New" at bounding box center [722, 92] width 1348 height 33
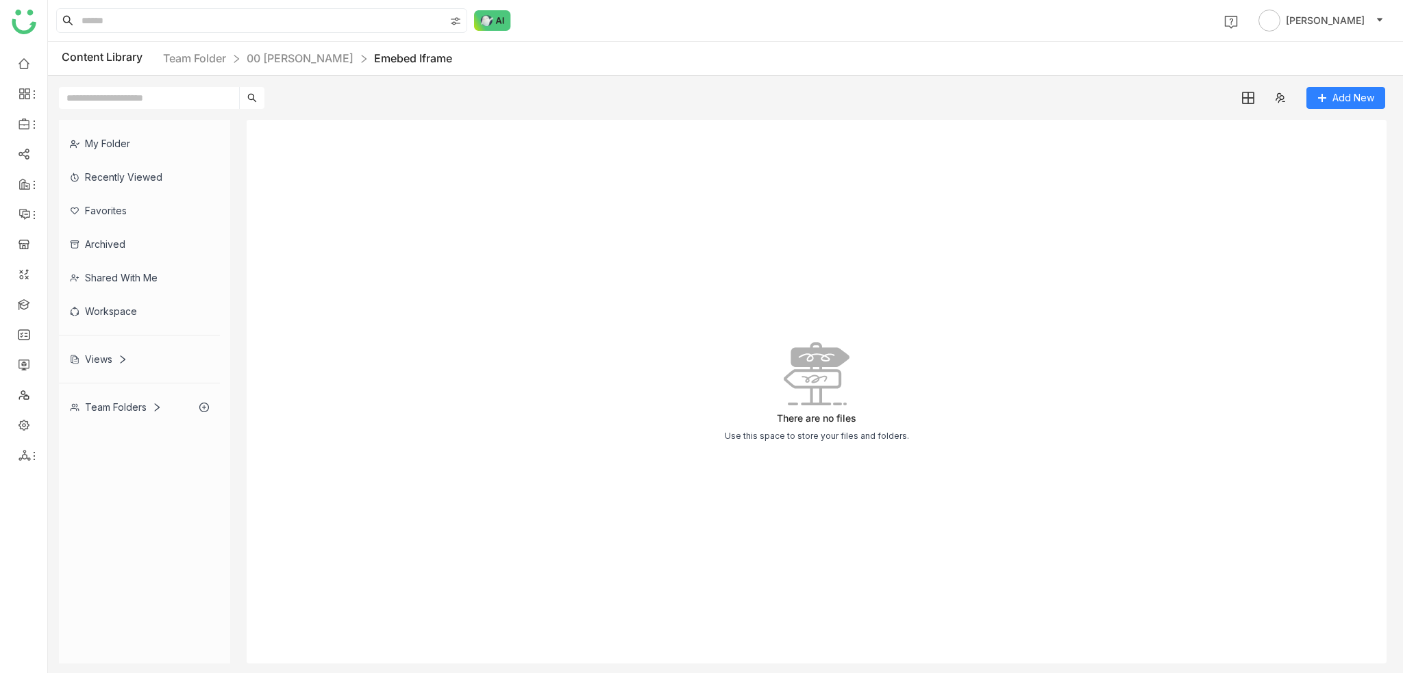
click at [104, 151] on div "My Folder" at bounding box center [139, 144] width 161 height 34
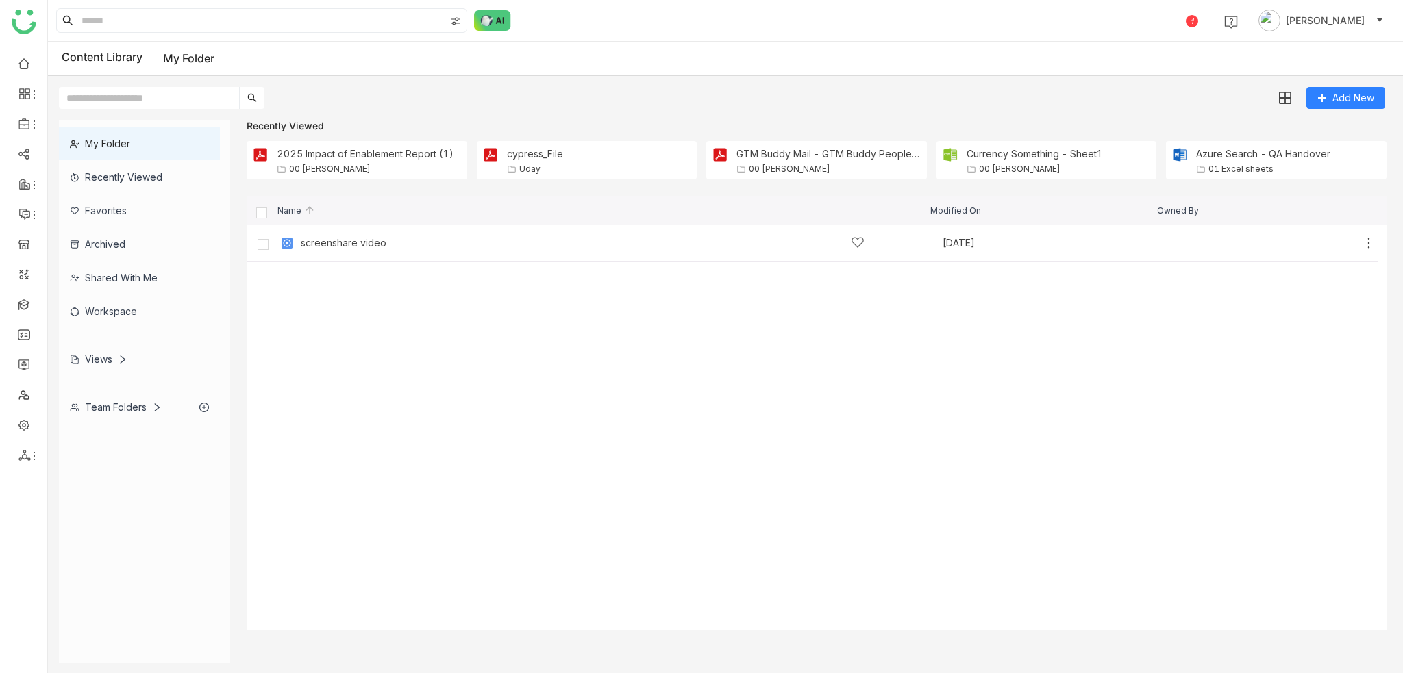
click at [110, 409] on div "Team Folders" at bounding box center [116, 407] width 92 height 12
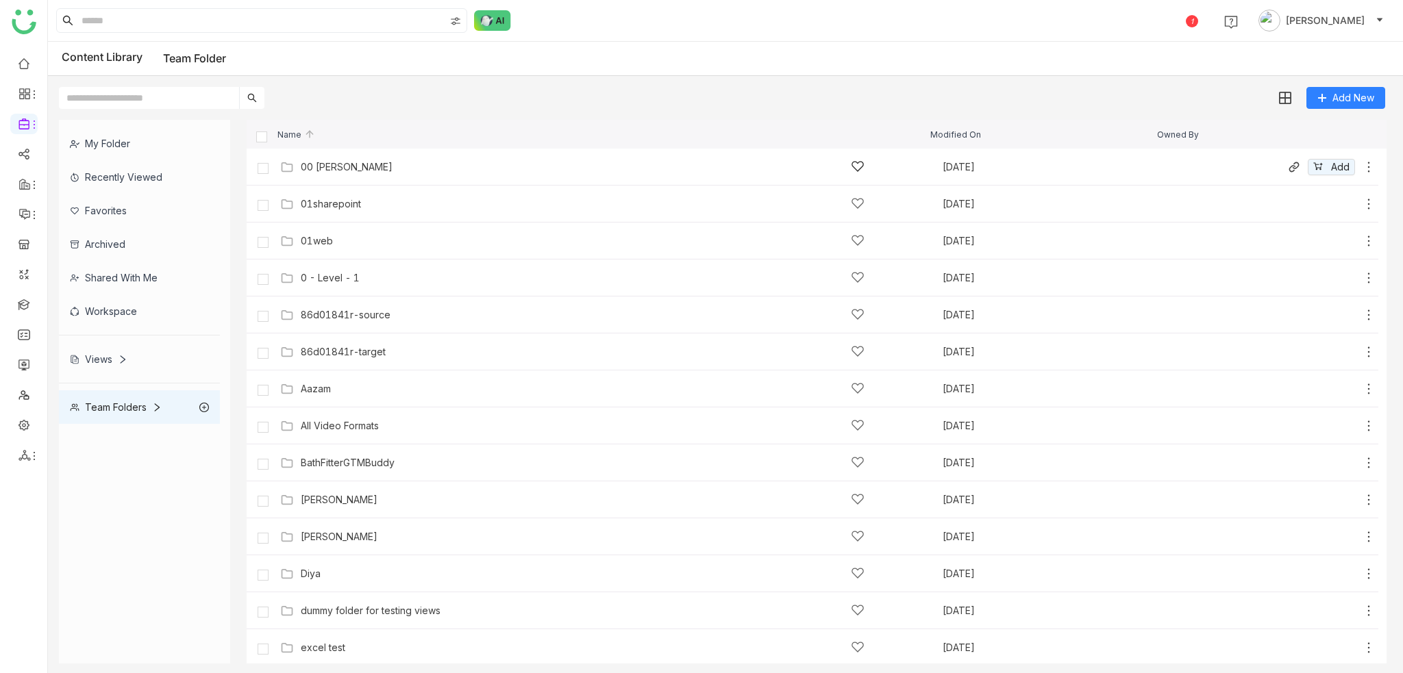
click at [366, 175] on div "00 Arif Folder Sep 24, 2025 Add" at bounding box center [826, 166] width 1099 height 21
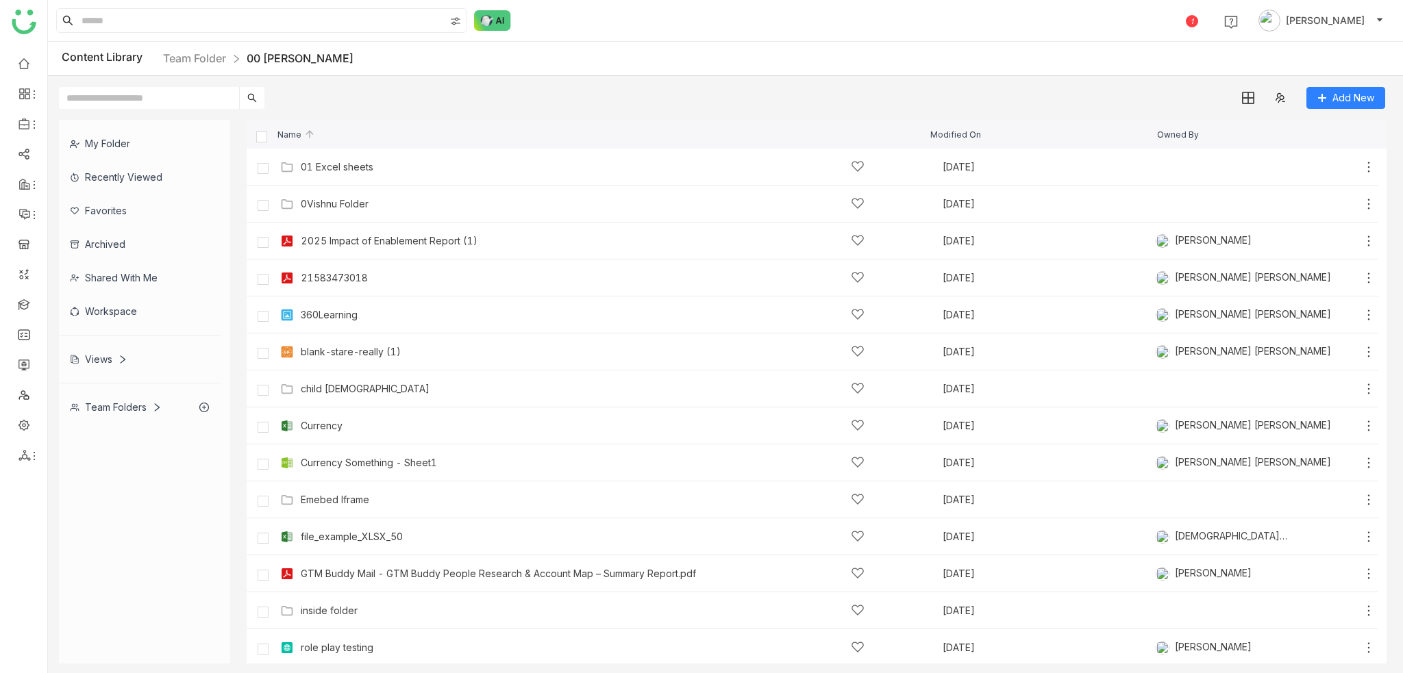
click at [336, 320] on div "360Learning" at bounding box center [329, 315] width 57 height 11
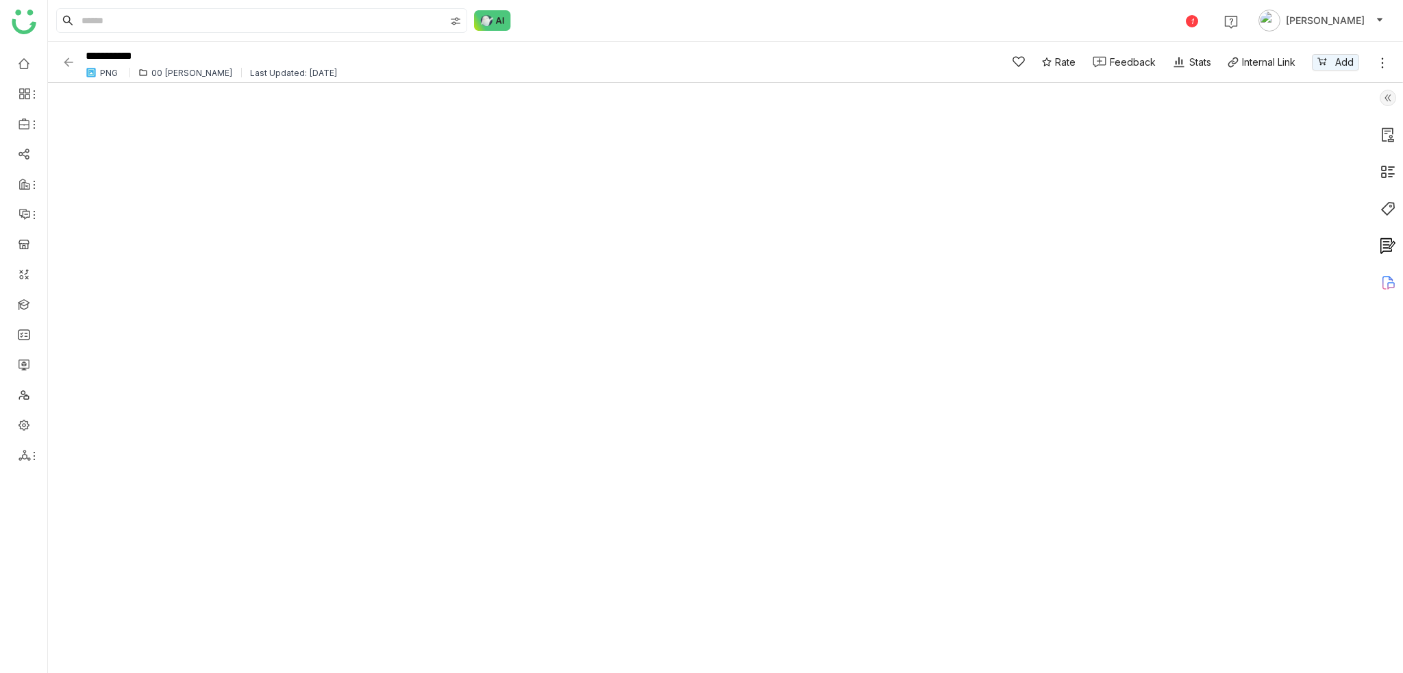
click at [1382, 61] on icon at bounding box center [1382, 63] width 14 height 14
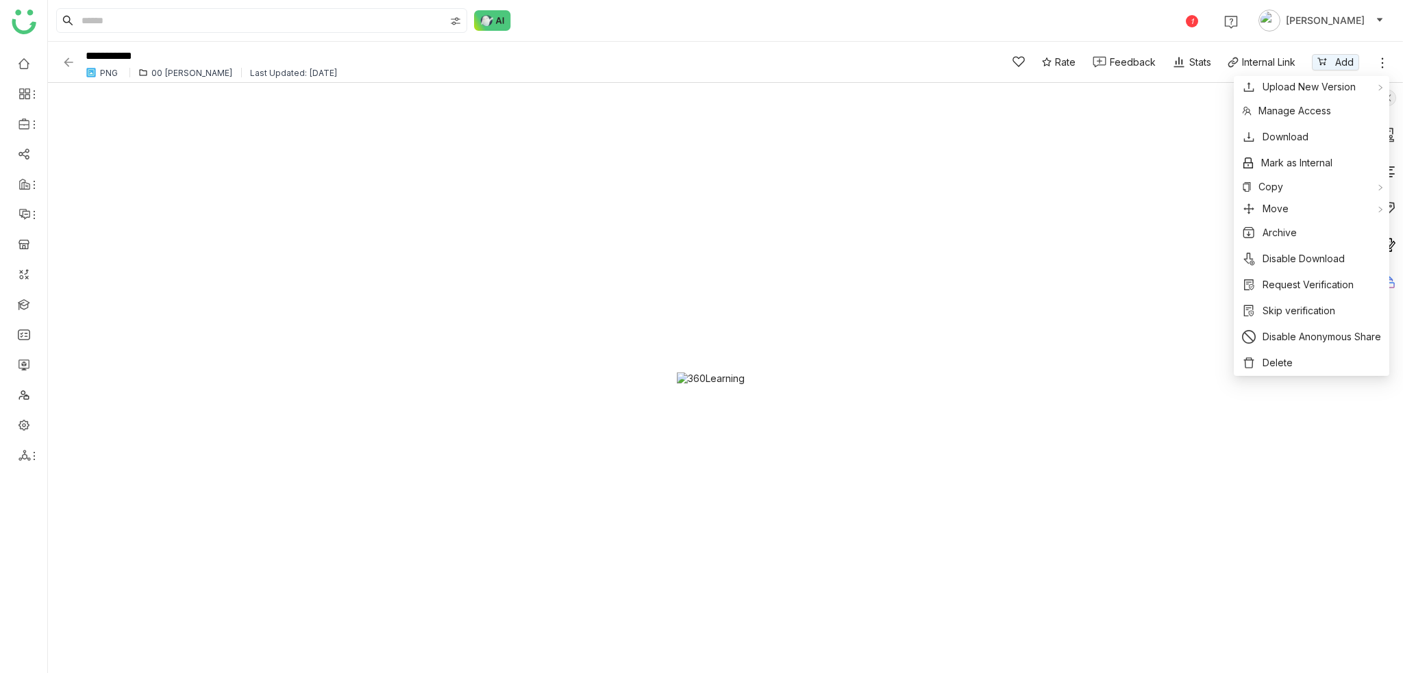
click at [74, 65] on img at bounding box center [69, 62] width 14 height 14
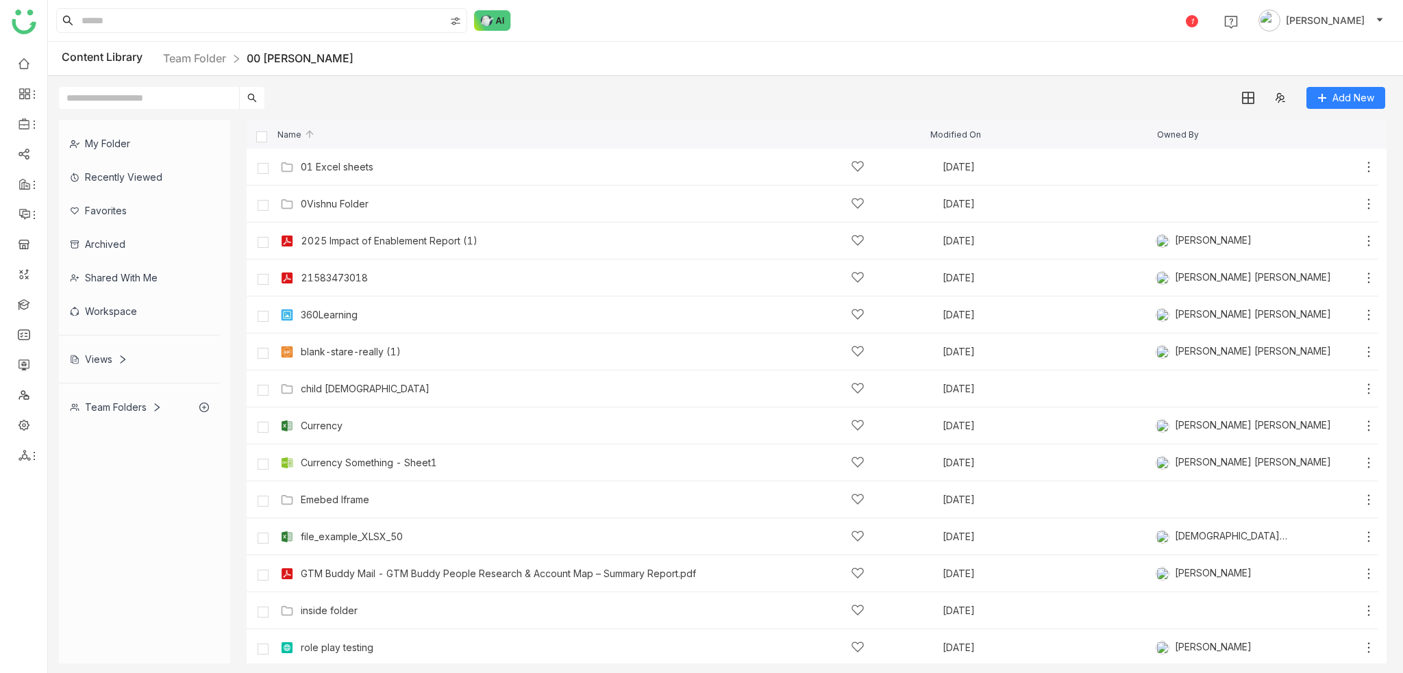
click at [643, 96] on div "Add New" at bounding box center [722, 92] width 1348 height 33
